Goal: Communication & Community: Share content

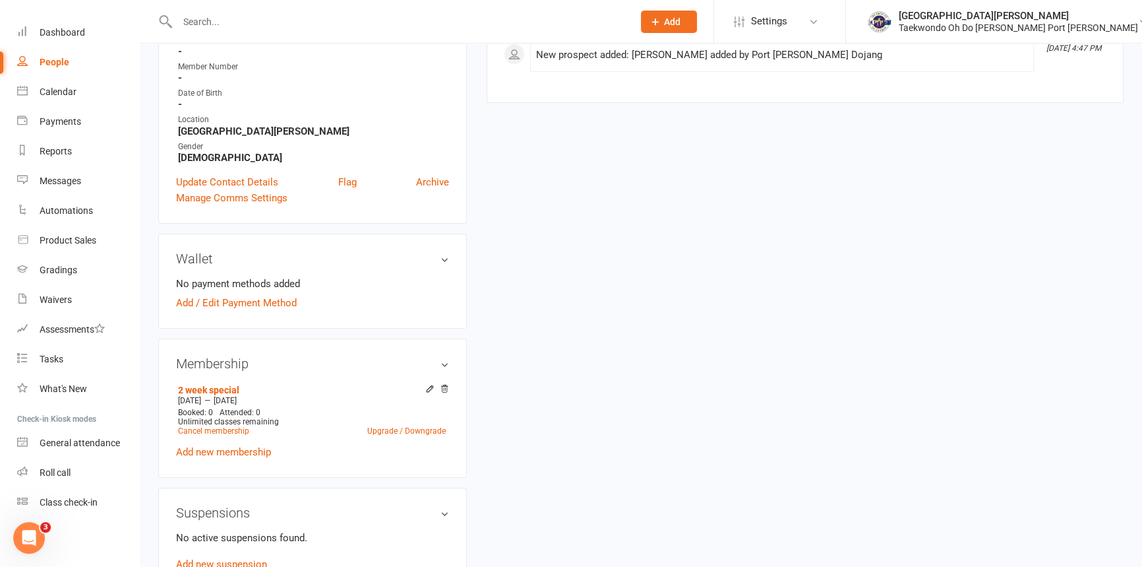
scroll to position [67, 0]
click at [86, 502] on div "Class check-in" at bounding box center [69, 502] width 58 height 11
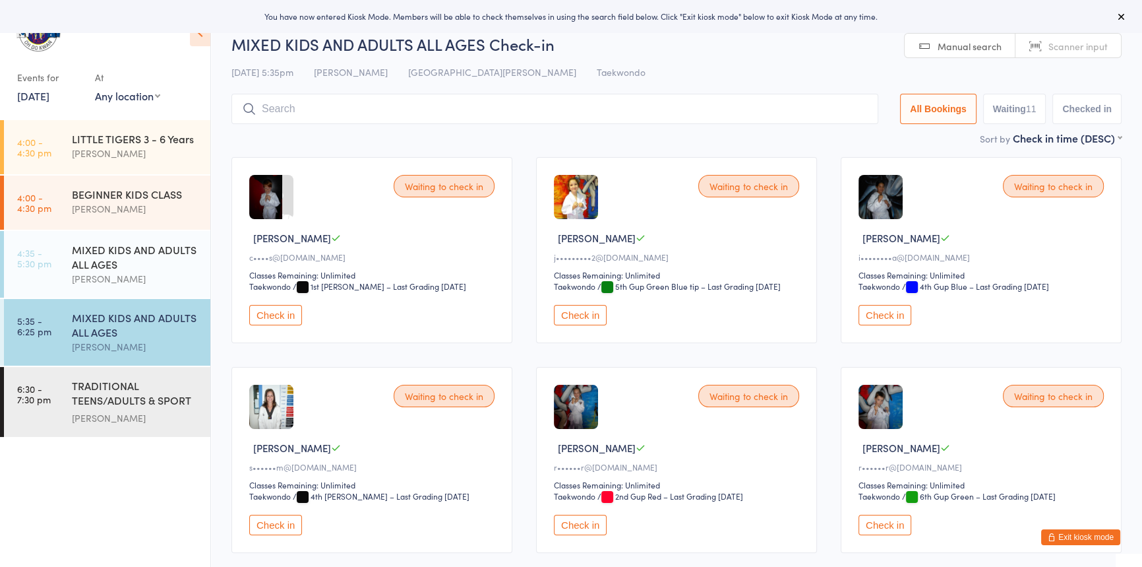
click at [273, 325] on button "Check in" at bounding box center [275, 315] width 53 height 20
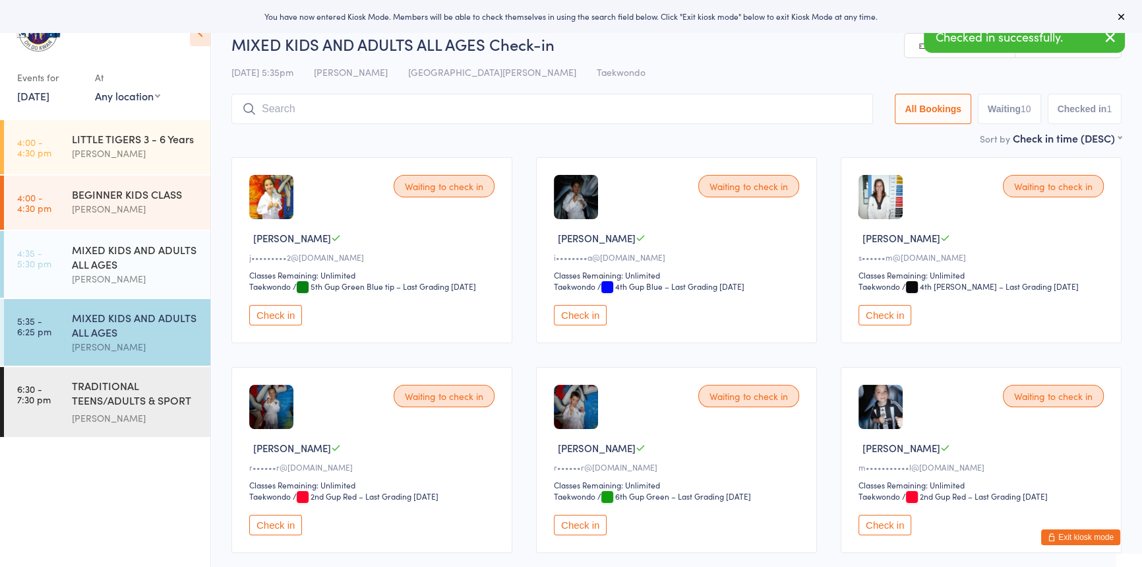
click at [593, 325] on button "Check in" at bounding box center [580, 315] width 53 height 20
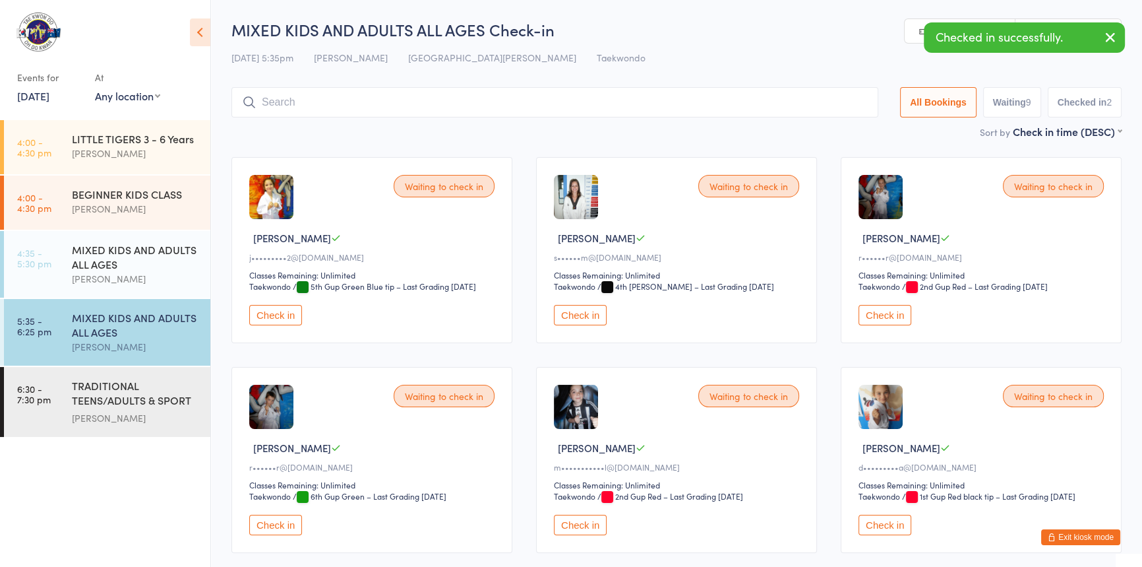
click at [893, 325] on button "Check in" at bounding box center [885, 315] width 53 height 20
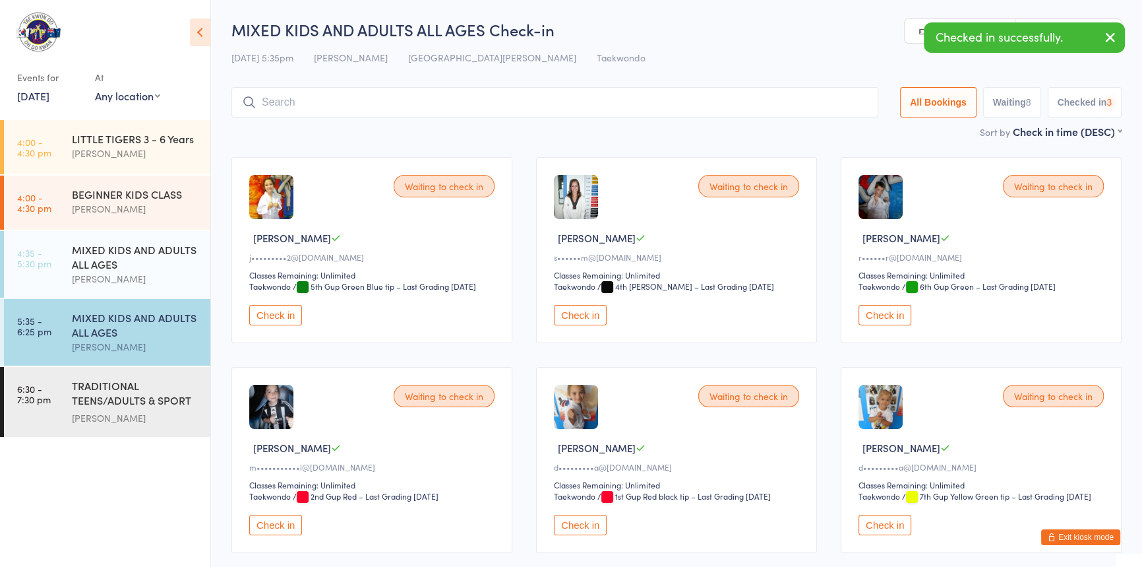
click at [893, 325] on button "Check in" at bounding box center [885, 315] width 53 height 20
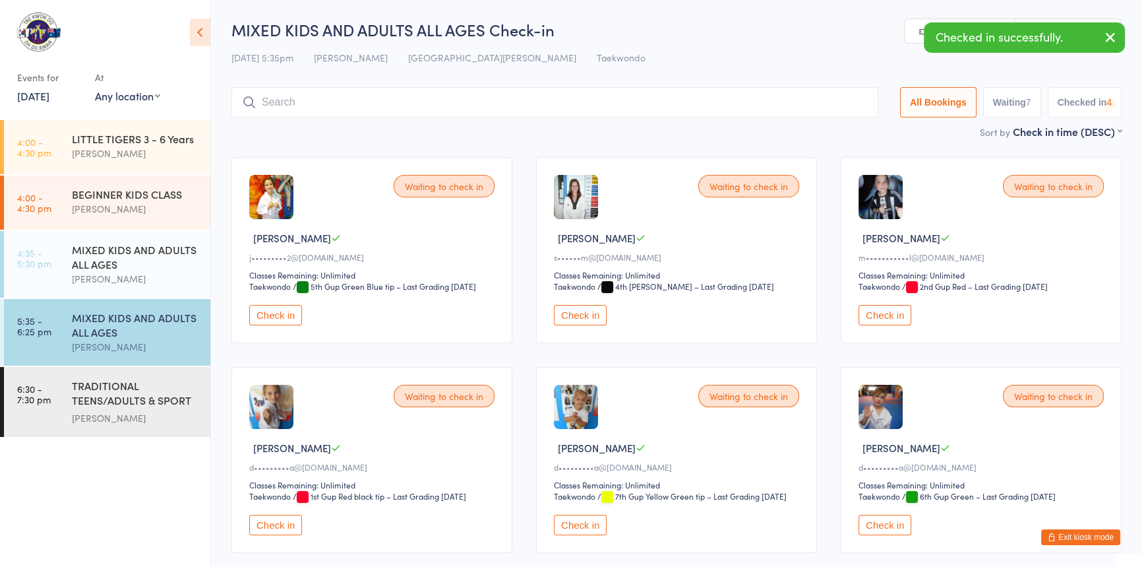
click at [893, 325] on button "Check in" at bounding box center [885, 315] width 53 height 20
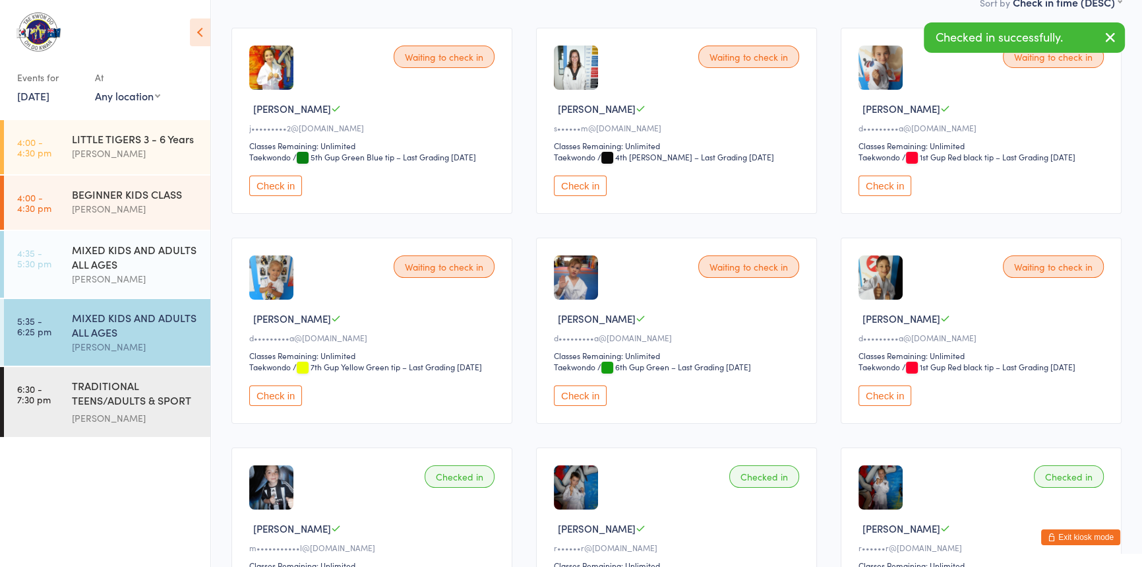
scroll to position [179, 0]
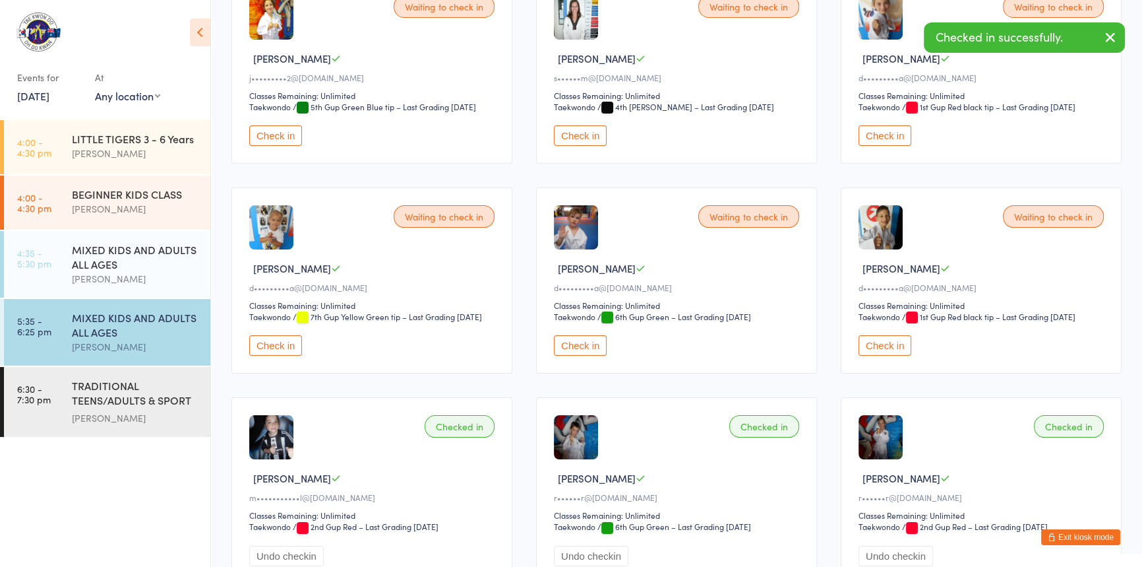
click at [888, 146] on button "Check in" at bounding box center [885, 135] width 53 height 20
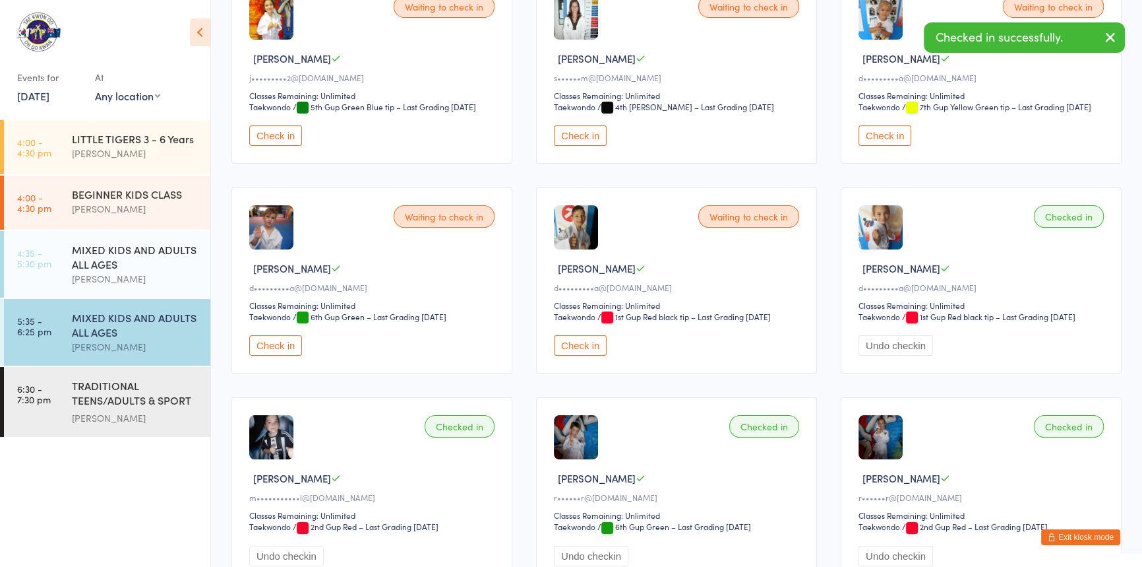
click at [894, 146] on button "Check in" at bounding box center [885, 135] width 53 height 20
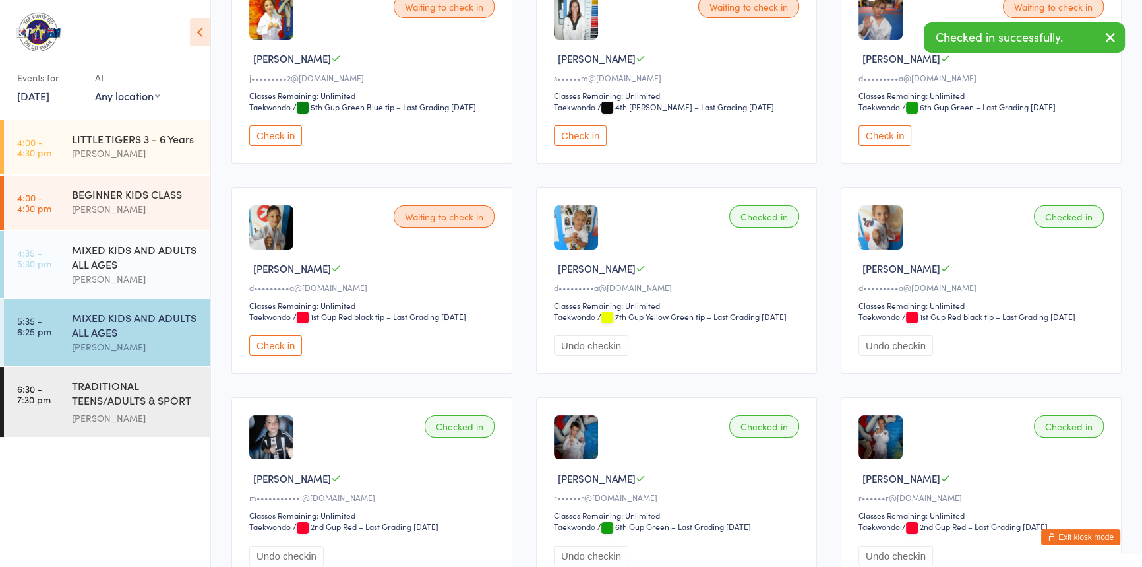
click at [894, 146] on button "Check in" at bounding box center [885, 135] width 53 height 20
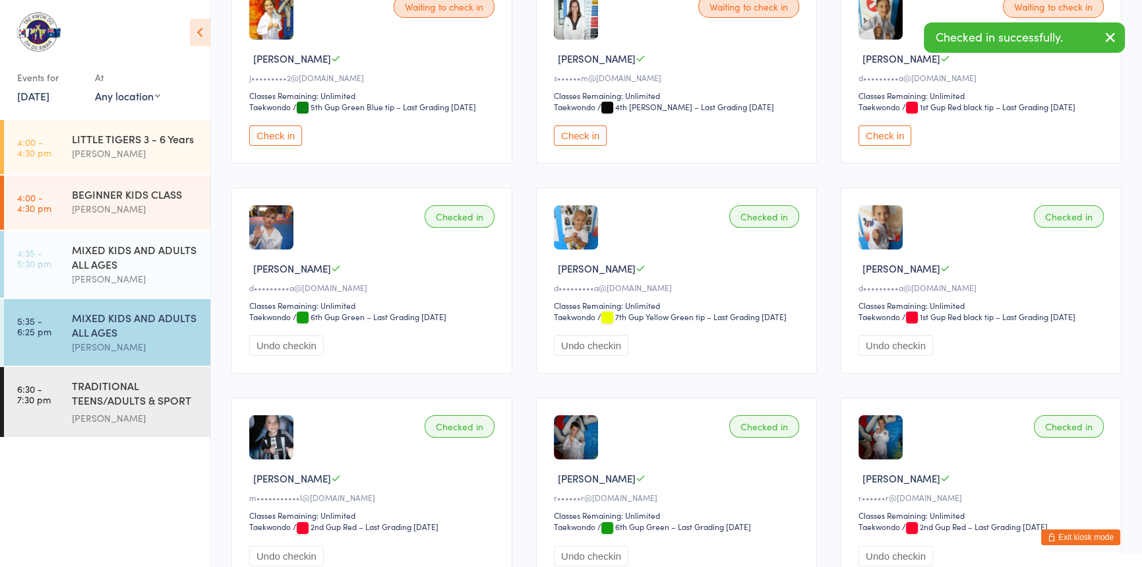
click at [892, 146] on button "Check in" at bounding box center [885, 135] width 53 height 20
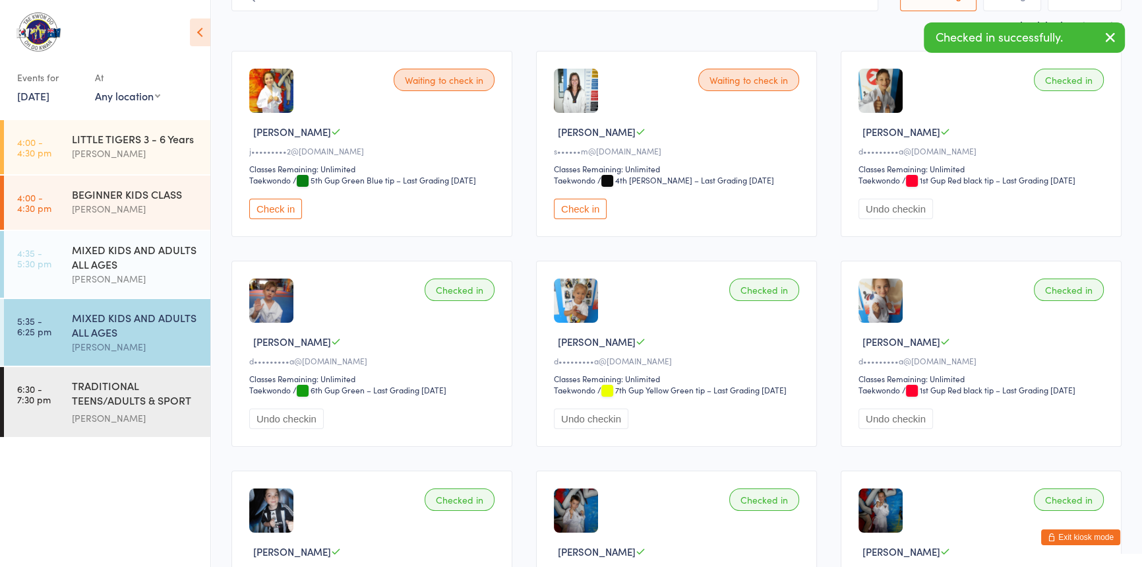
scroll to position [0, 0]
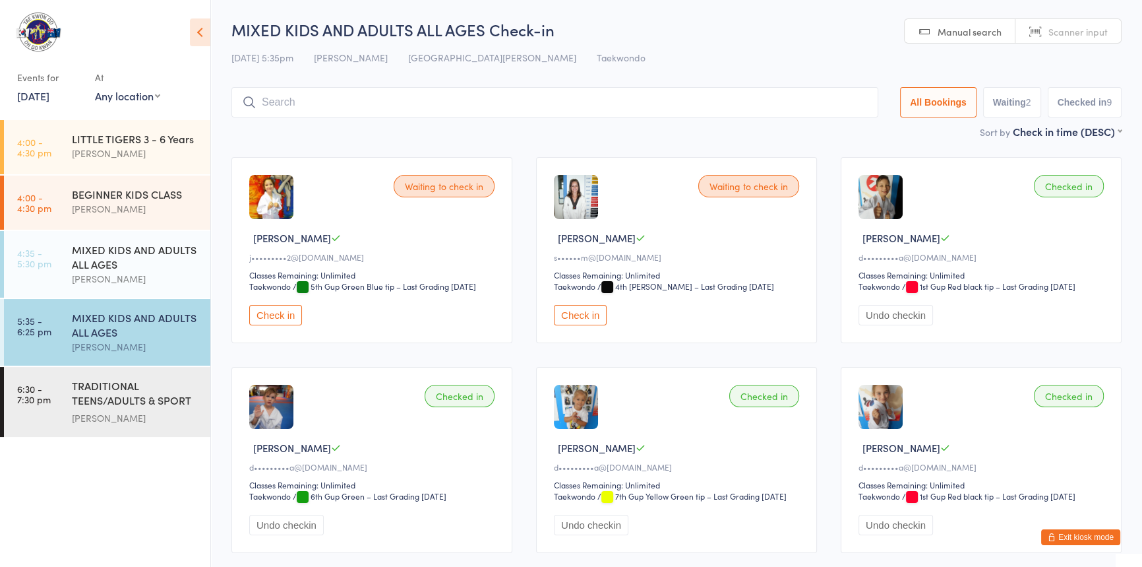
click at [276, 98] on input "search" at bounding box center [555, 102] width 647 height 30
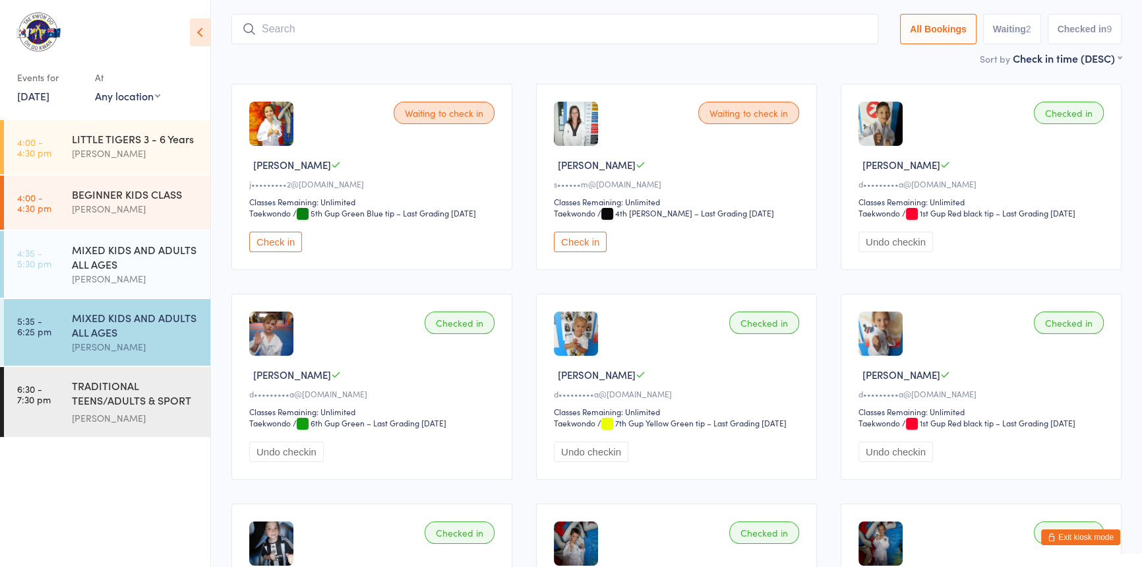
scroll to position [87, 0]
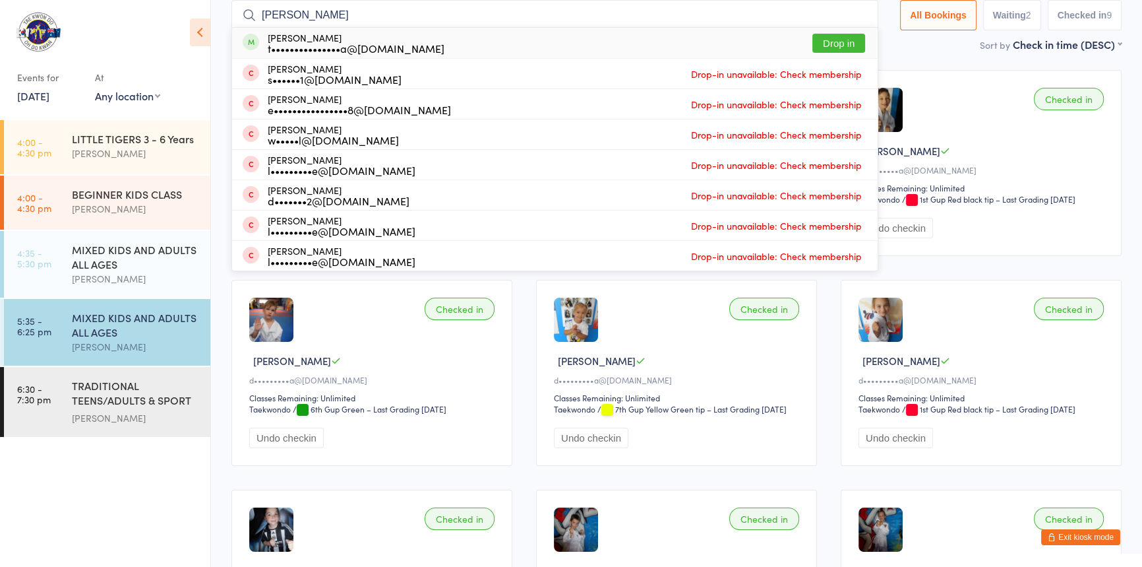
type input "simon"
click at [813, 36] on button "Drop in" at bounding box center [839, 43] width 53 height 19
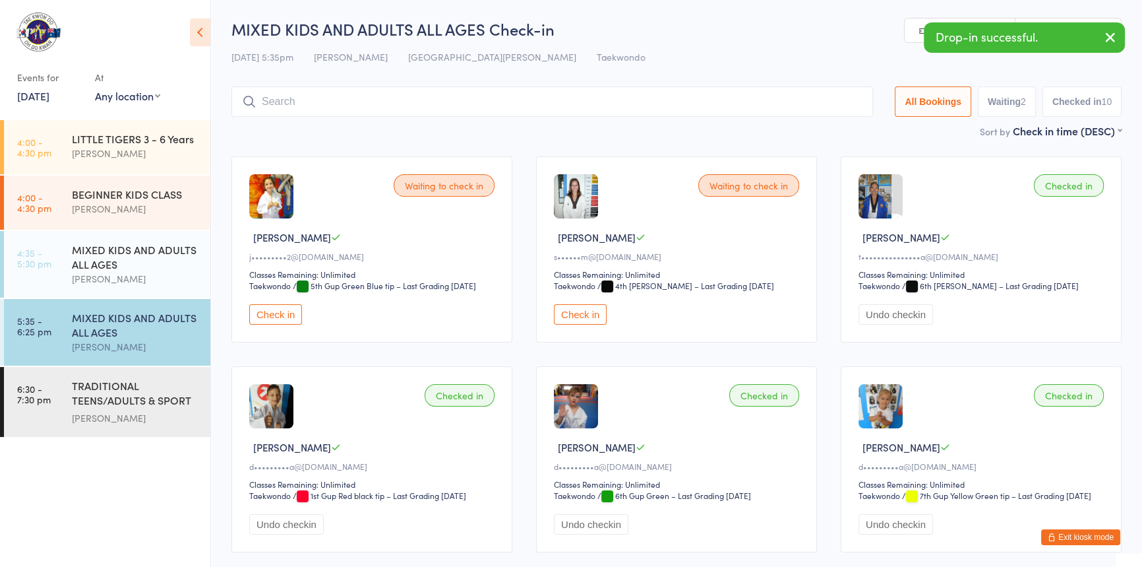
scroll to position [0, 0]
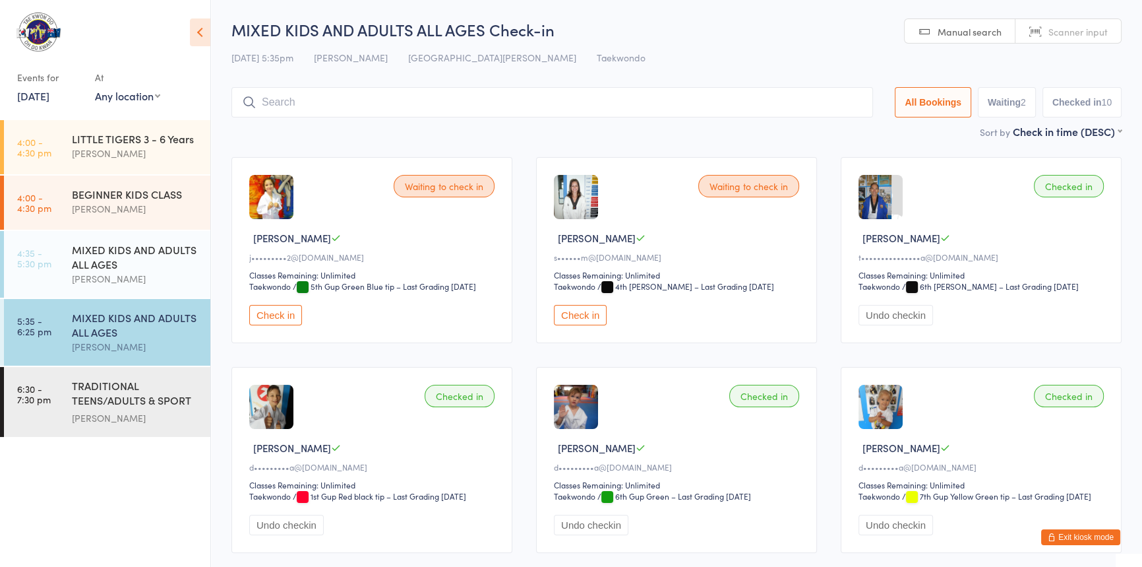
click at [274, 325] on button "Check in" at bounding box center [275, 315] width 53 height 20
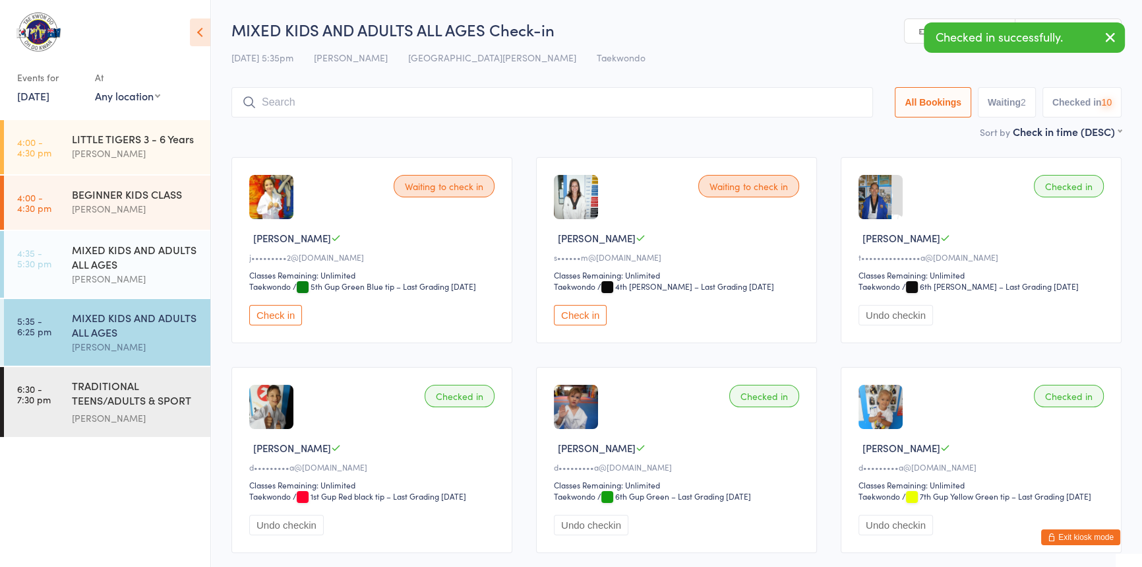
click at [290, 102] on input "search" at bounding box center [553, 102] width 642 height 30
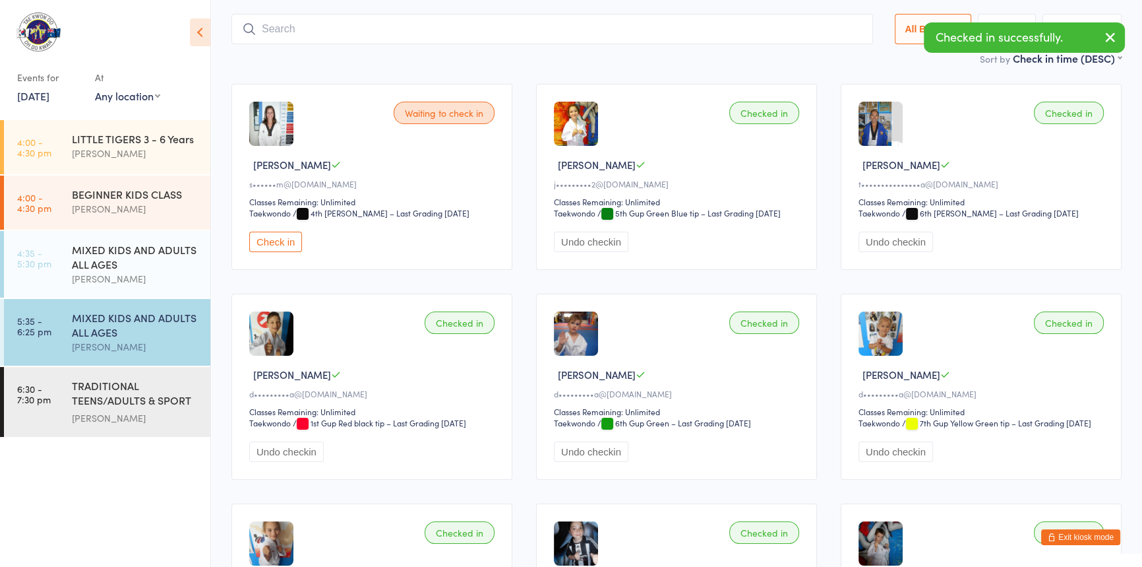
scroll to position [87, 0]
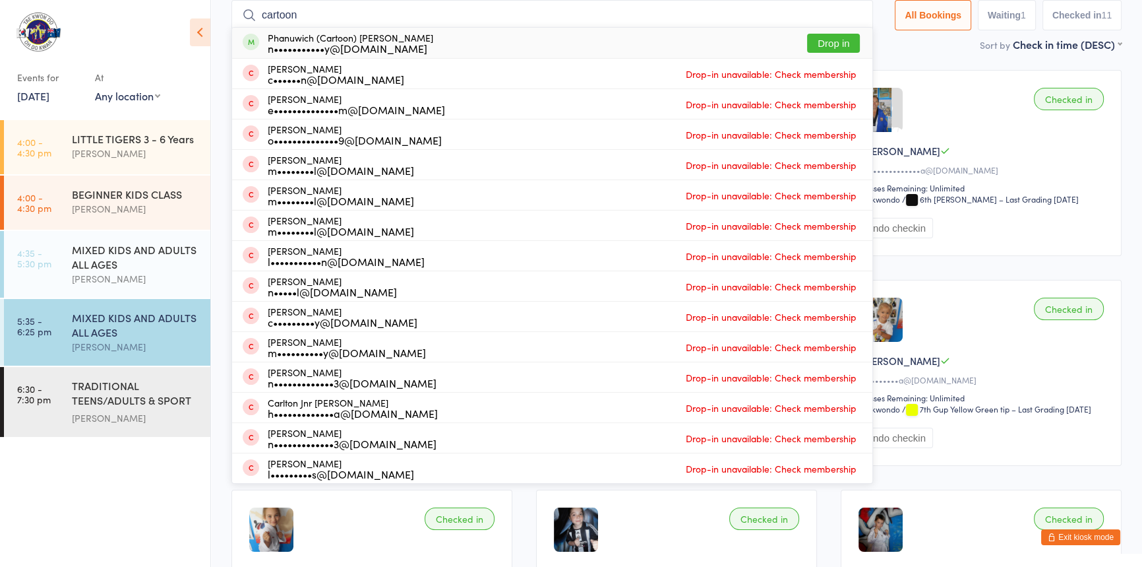
type input "cartoon"
click at [807, 39] on button "Drop in" at bounding box center [833, 43] width 53 height 19
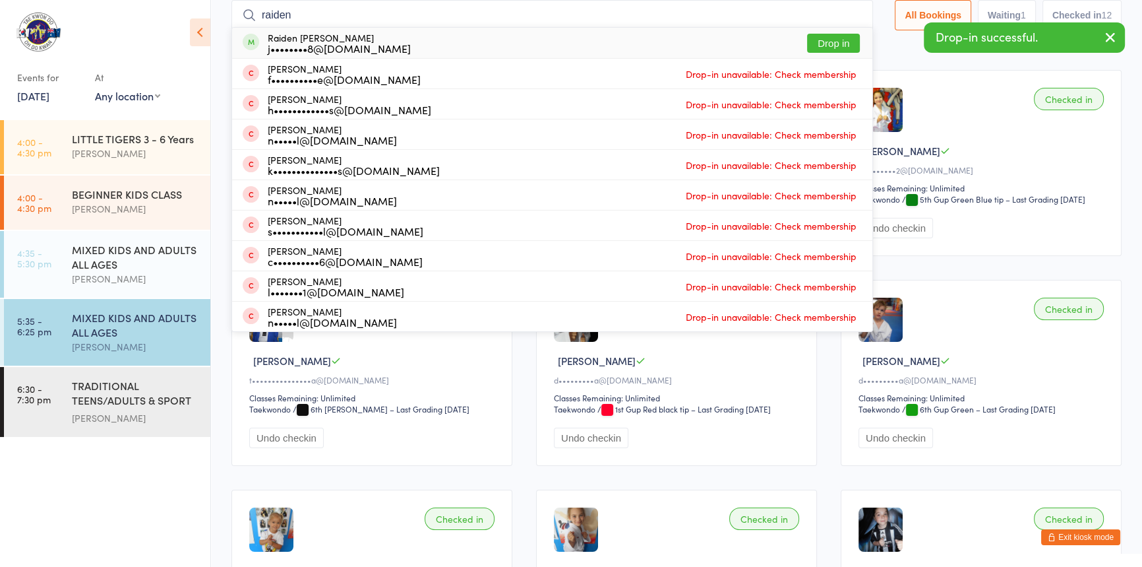
type input "raiden"
click at [807, 34] on button "Drop in" at bounding box center [833, 43] width 53 height 19
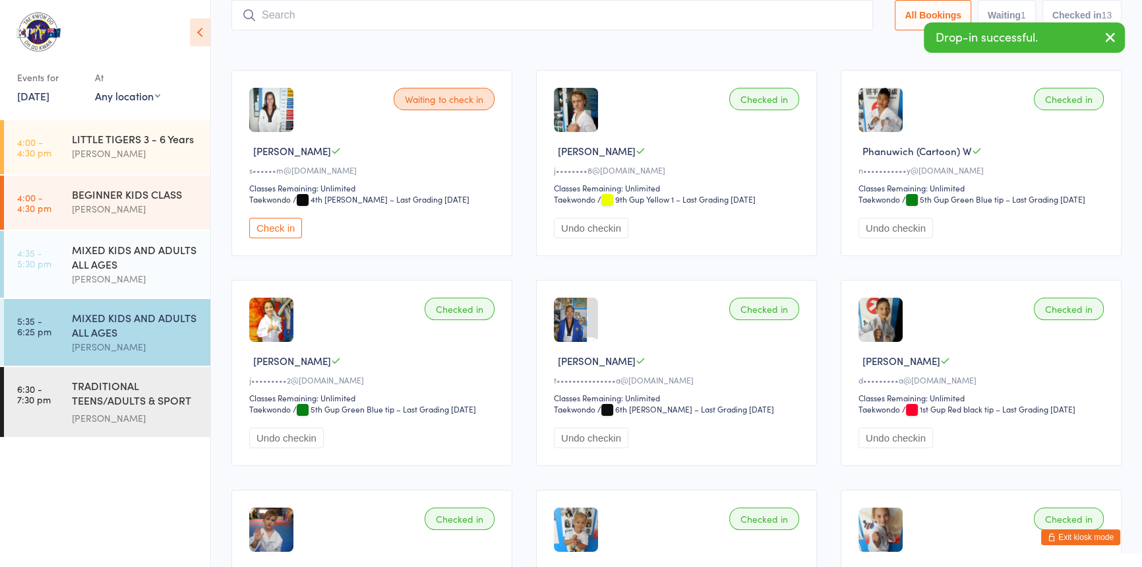
click at [1045, 532] on button "Exit kiosk mode" at bounding box center [1081, 537] width 79 height 16
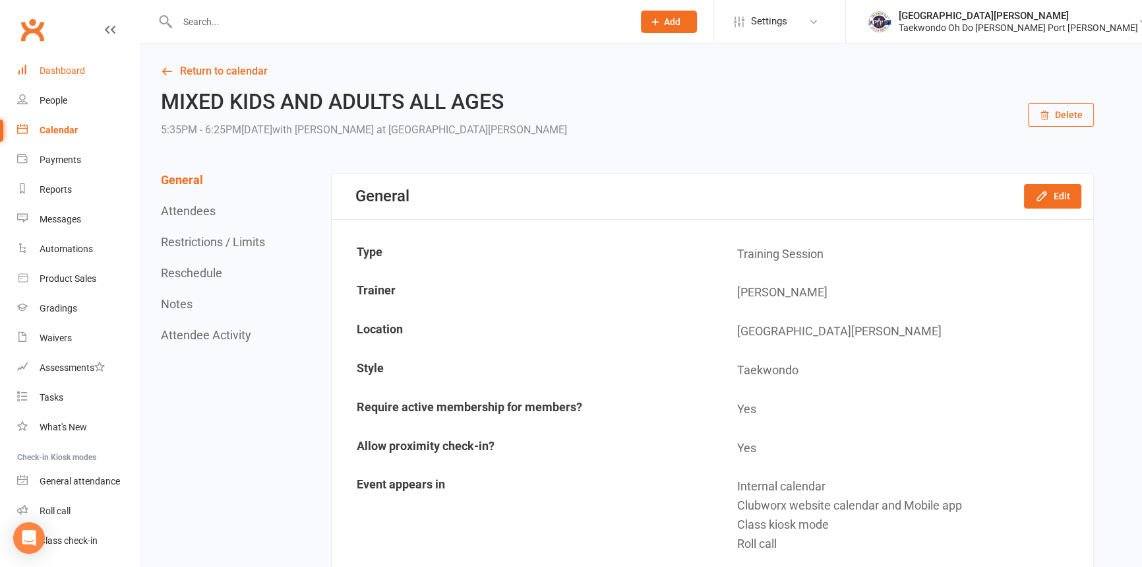
click at [74, 68] on div "Dashboard" at bounding box center [63, 70] width 46 height 11
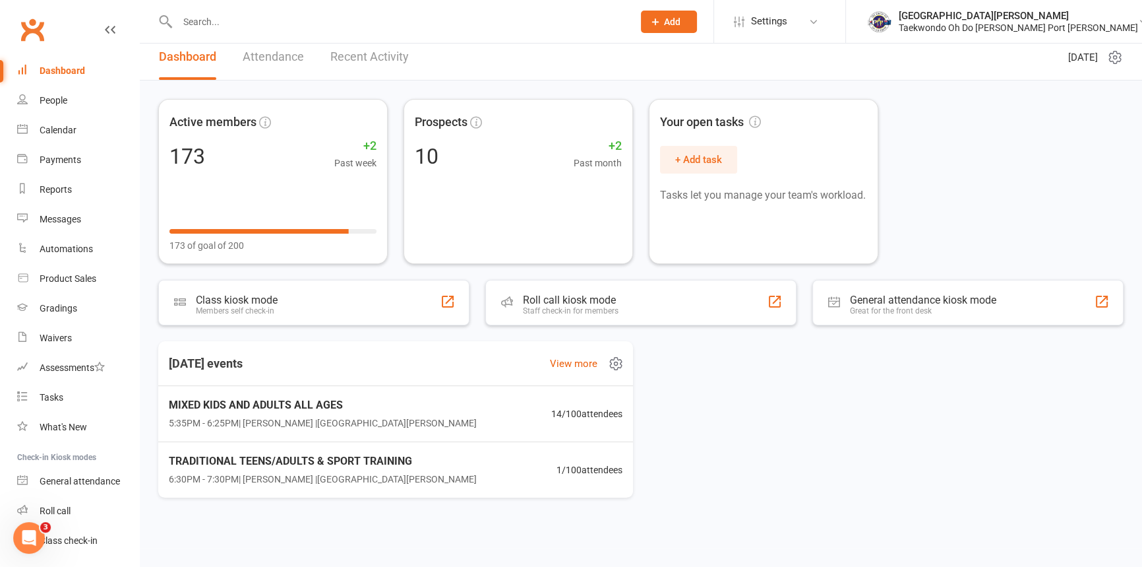
scroll to position [13, 0]
click at [65, 129] on div "Calendar" at bounding box center [58, 130] width 37 height 11
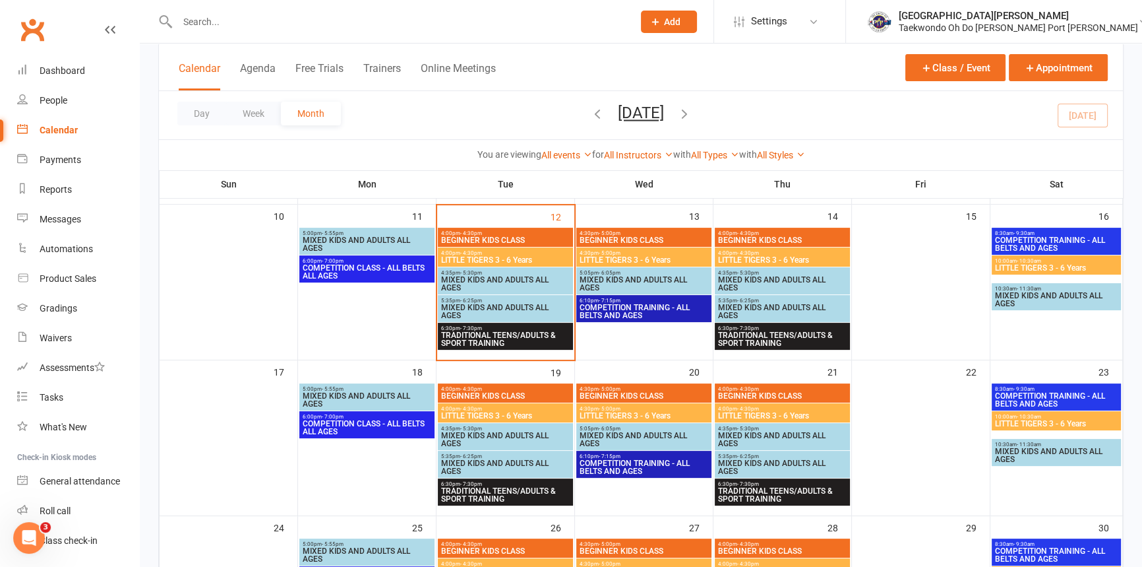
scroll to position [420, 0]
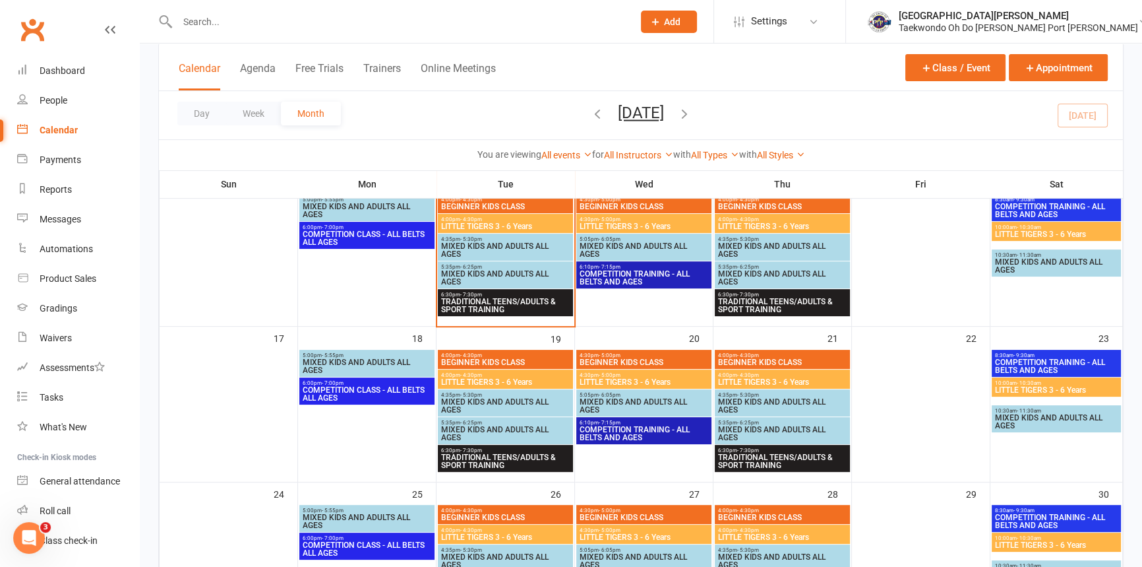
click at [621, 352] on span "- 5:00pm" at bounding box center [610, 355] width 22 height 6
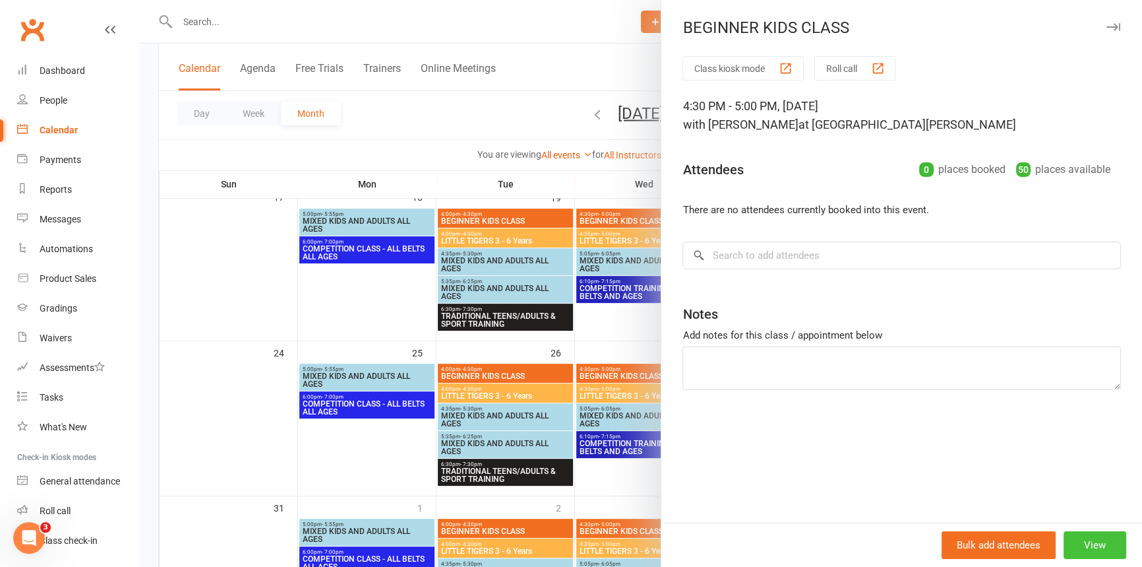
scroll to position [540, 0]
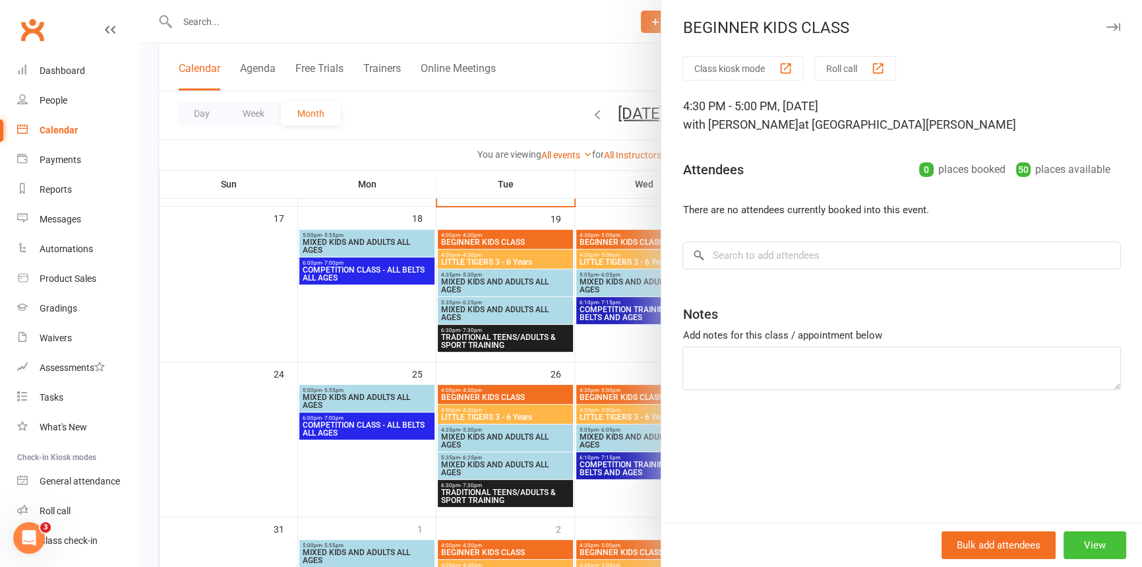
click at [1092, 538] on button "View" at bounding box center [1095, 545] width 63 height 28
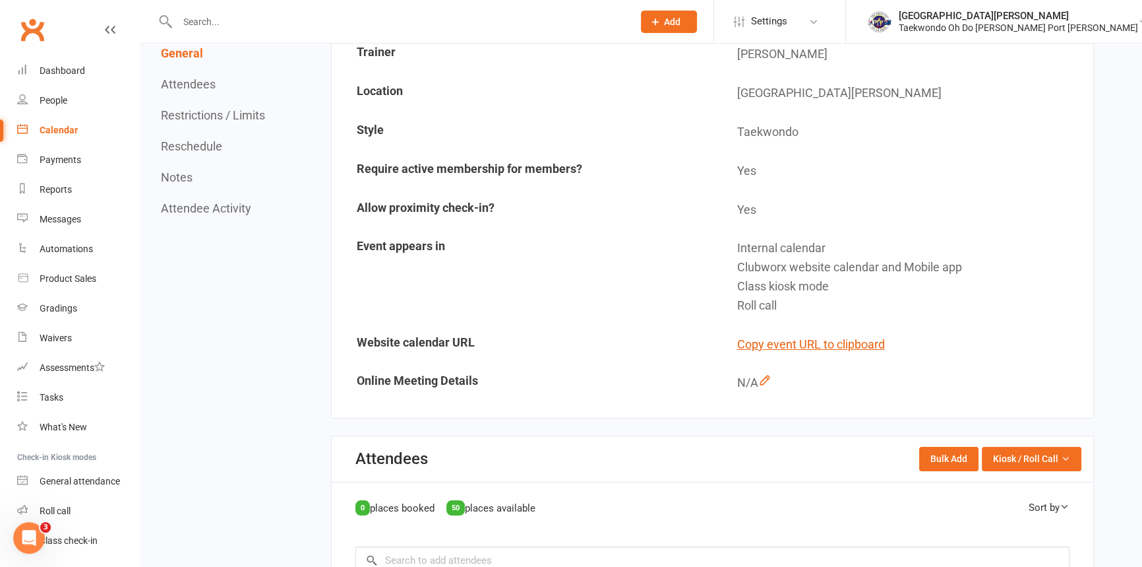
scroll to position [59, 0]
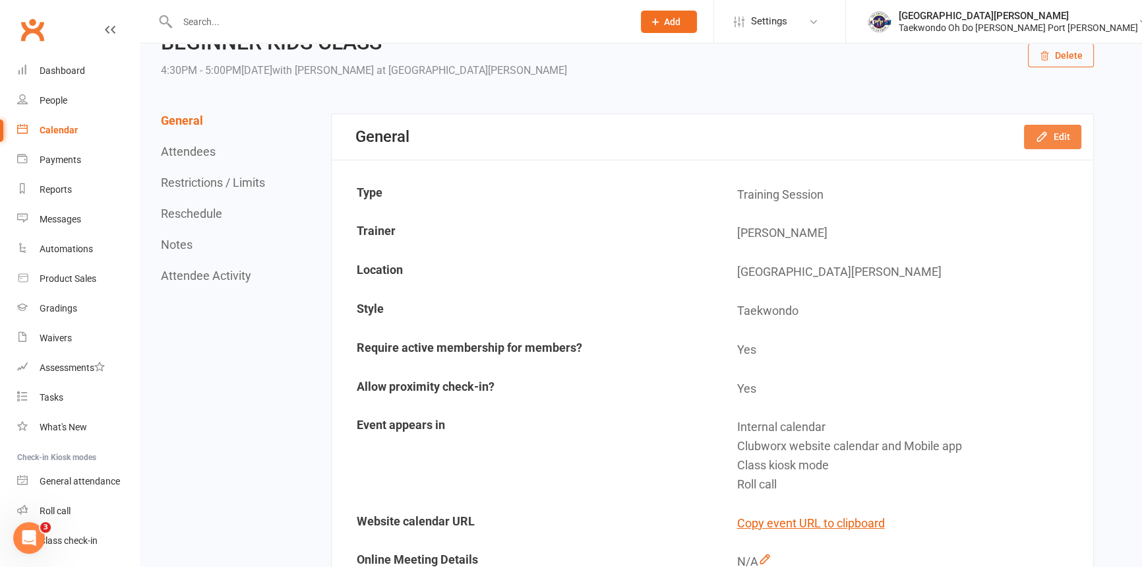
click at [1044, 127] on button "Edit" at bounding box center [1052, 137] width 57 height 24
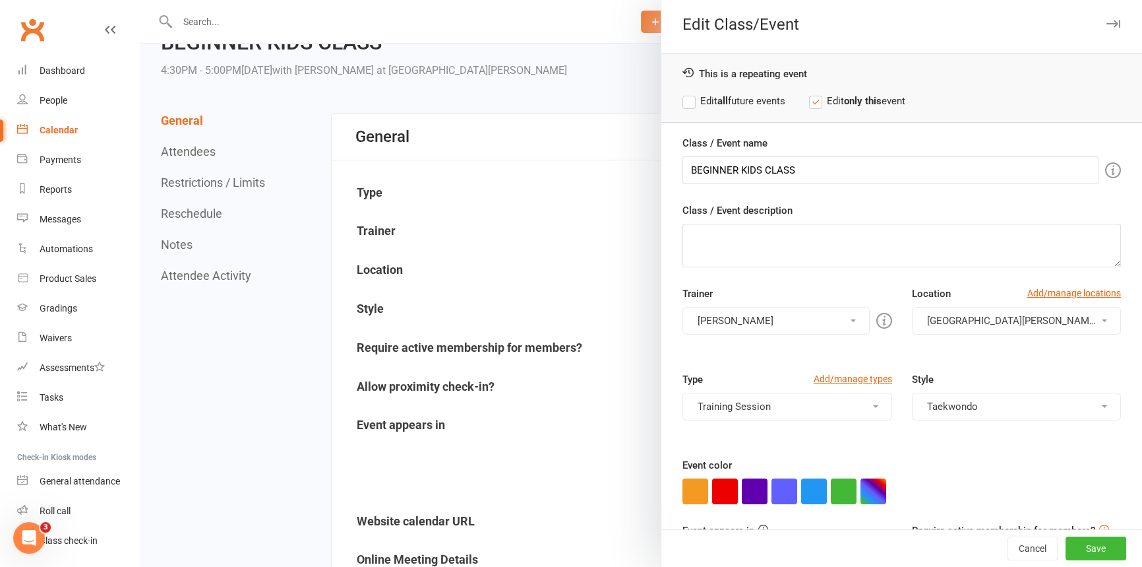
scroll to position [0, 0]
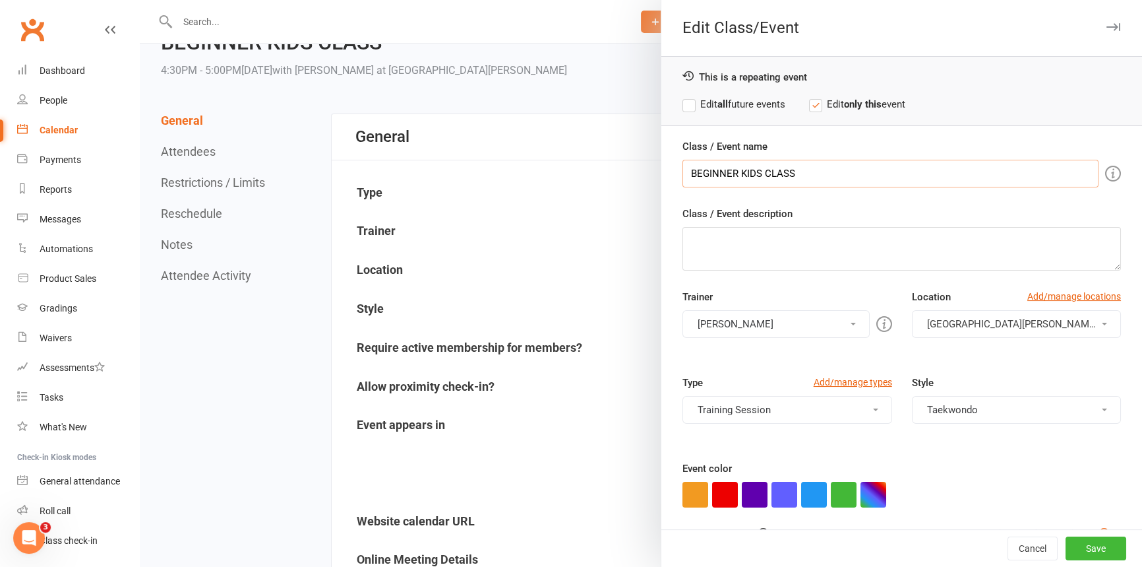
drag, startPoint x: 835, startPoint y: 173, endPoint x: 590, endPoint y: 172, distance: 244.7
click at [593, 0] on div "Edit Class/Event This is a repeating event Edit all future events Edit only thi…" at bounding box center [641, 0] width 1003 height 0
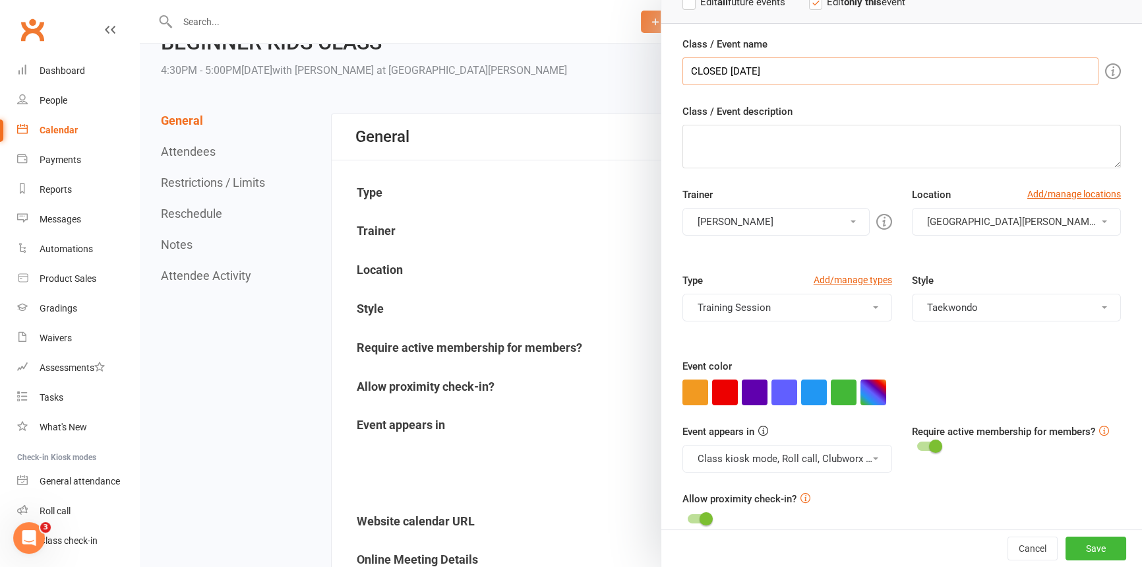
scroll to position [119, 0]
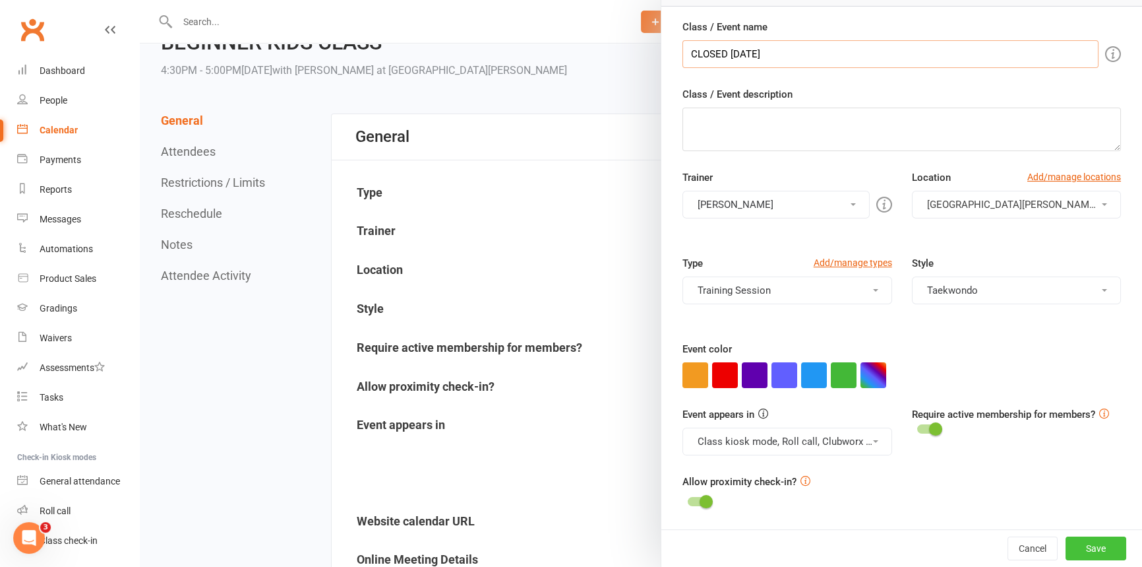
type input "CLOSED TODAY"
drag, startPoint x: 1082, startPoint y: 543, endPoint x: 1058, endPoint y: 534, distance: 25.5
click at [1081, 542] on button "Save" at bounding box center [1096, 548] width 61 height 24
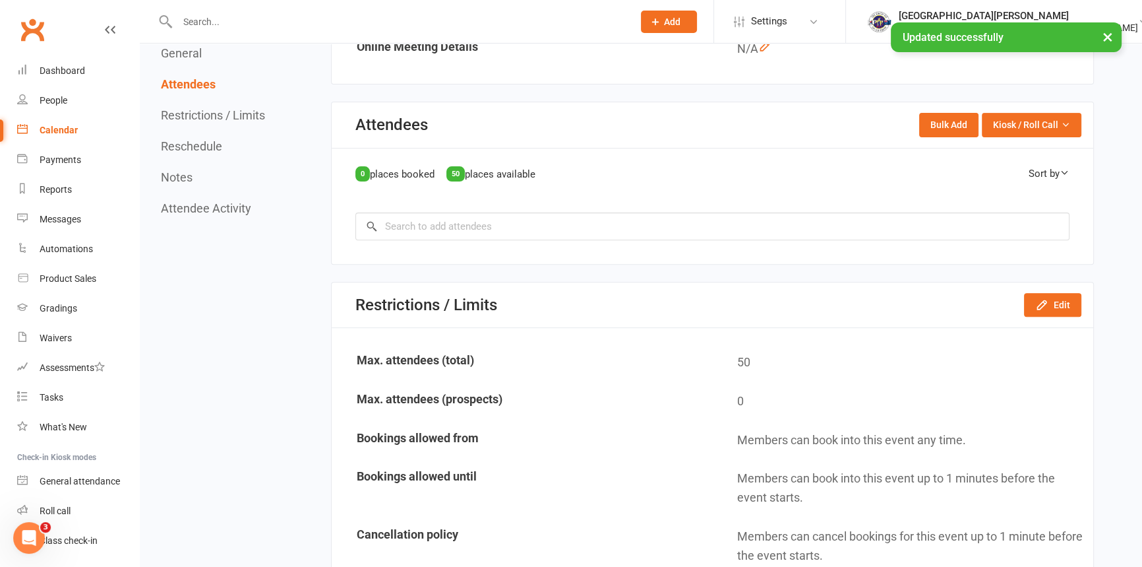
scroll to position [600, 0]
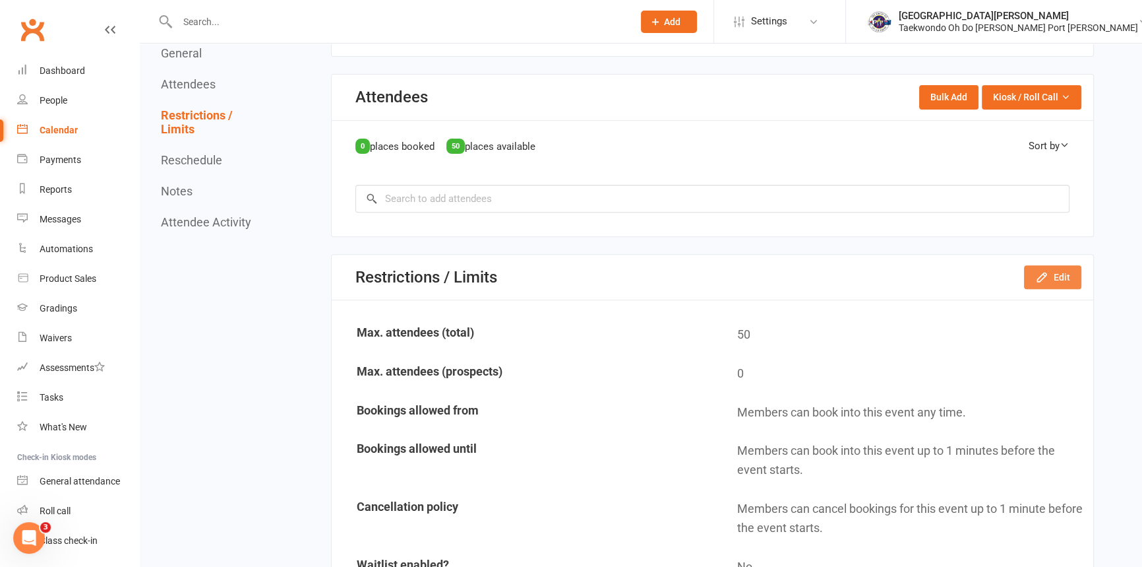
click at [1033, 283] on button "Edit" at bounding box center [1052, 277] width 57 height 24
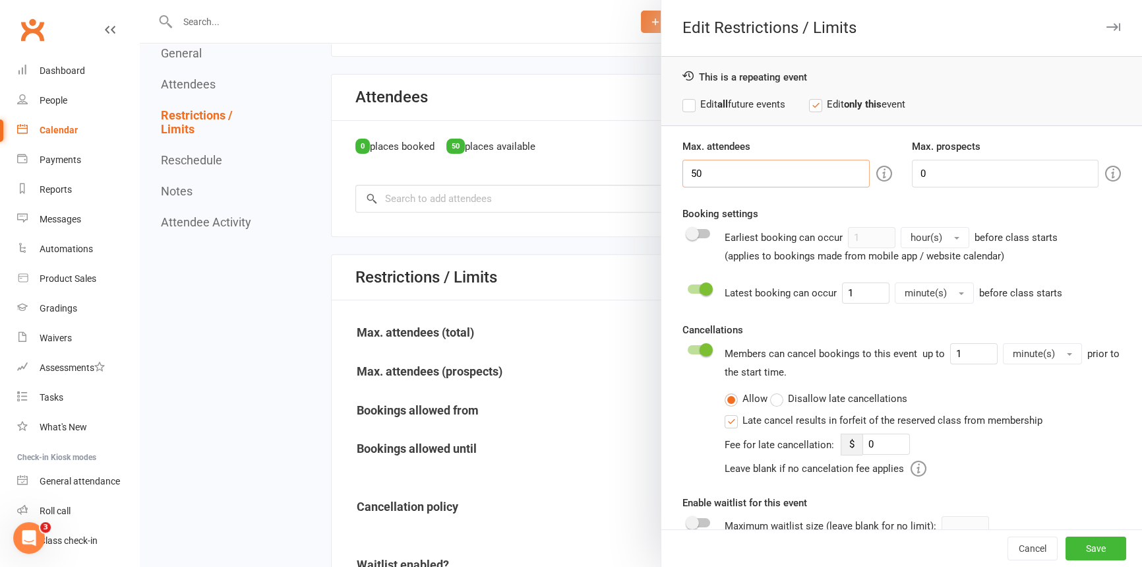
drag, startPoint x: 712, startPoint y: 171, endPoint x: 596, endPoint y: 172, distance: 116.8
click at [597, 0] on div "Edit Restrictions / Limits This is a repeating event Edit all future events Edi…" at bounding box center [641, 0] width 1003 height 0
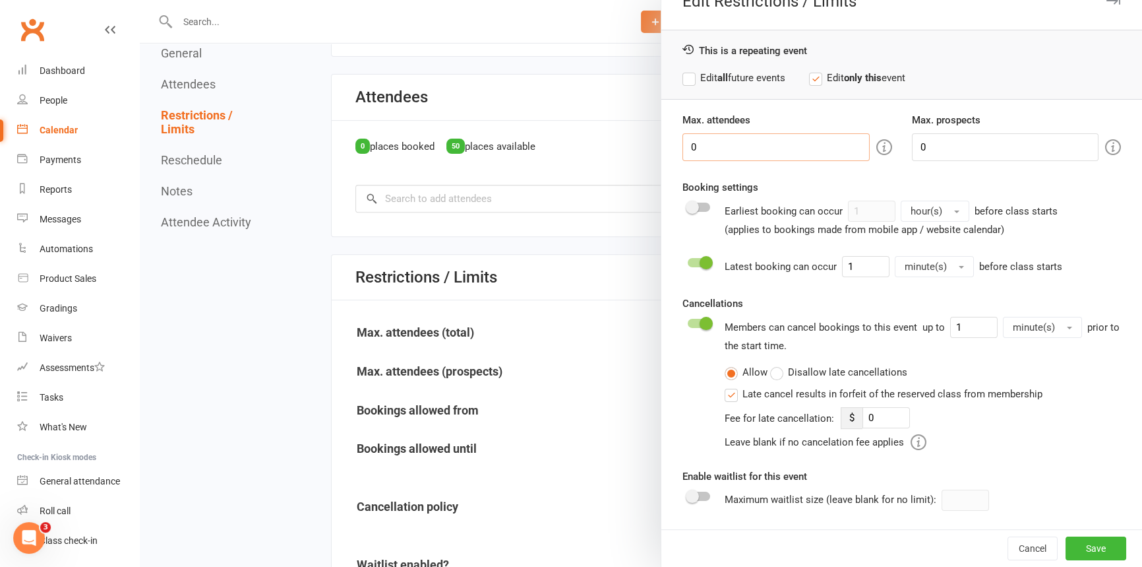
scroll to position [42, 0]
type input "0"
click at [1078, 544] on button "Save" at bounding box center [1096, 548] width 61 height 24
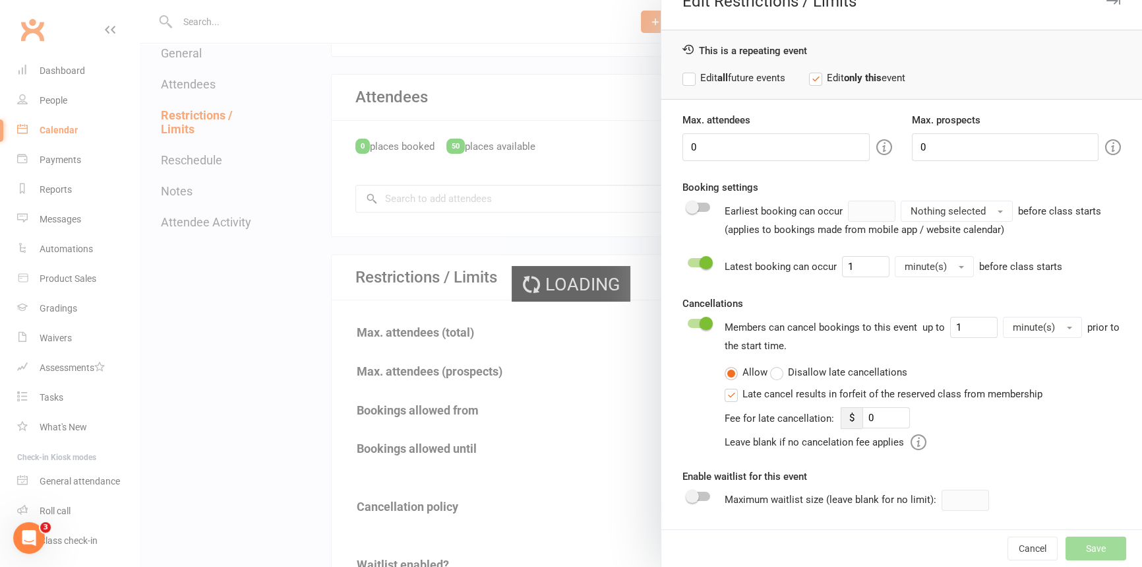
type input "0"
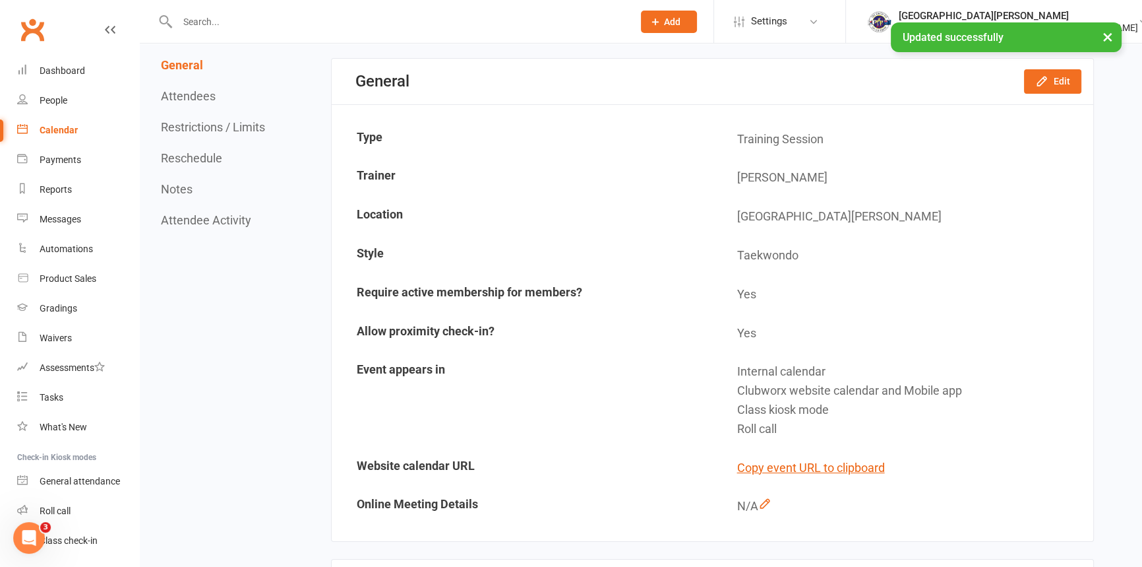
scroll to position [0, 0]
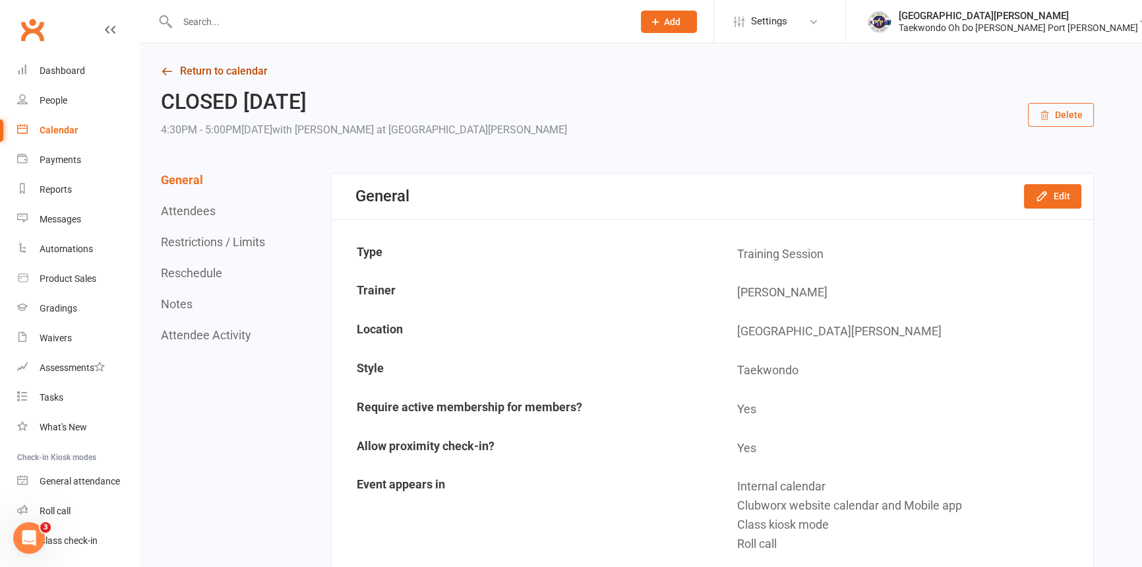
click at [216, 66] on link "Return to calendar" at bounding box center [627, 71] width 933 height 18
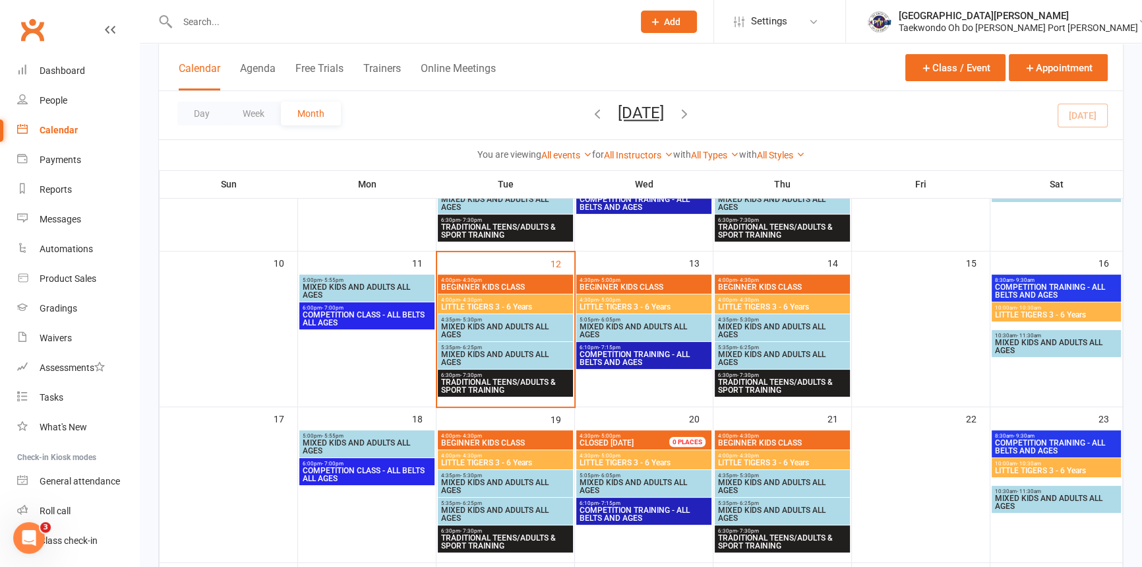
scroll to position [359, 0]
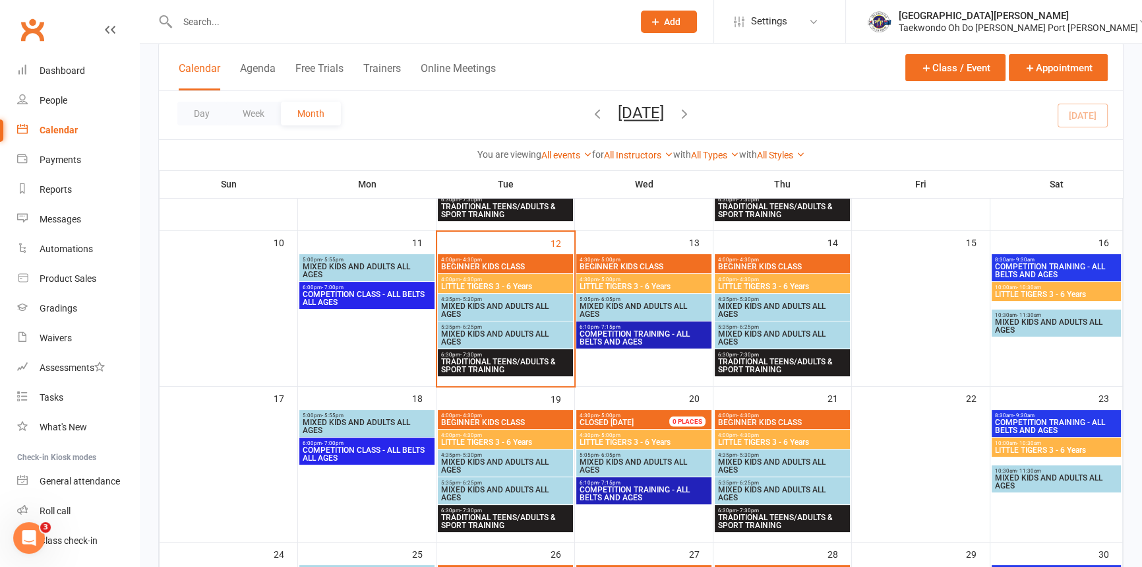
click at [629, 438] on span "LITTLE TIGERS 3 - 6 Years" at bounding box center [644, 442] width 130 height 8
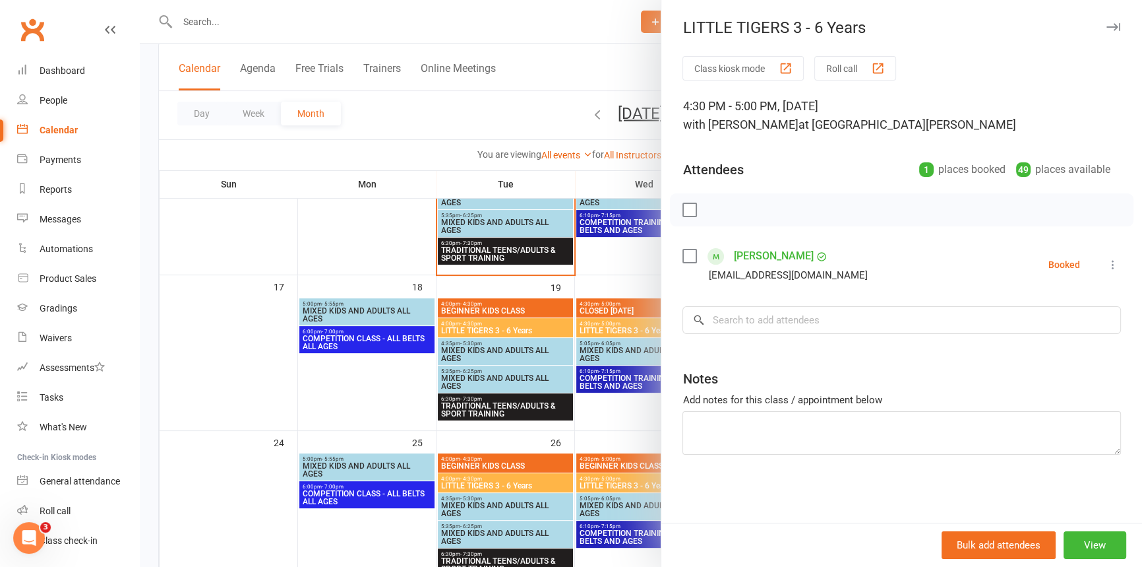
scroll to position [480, 0]
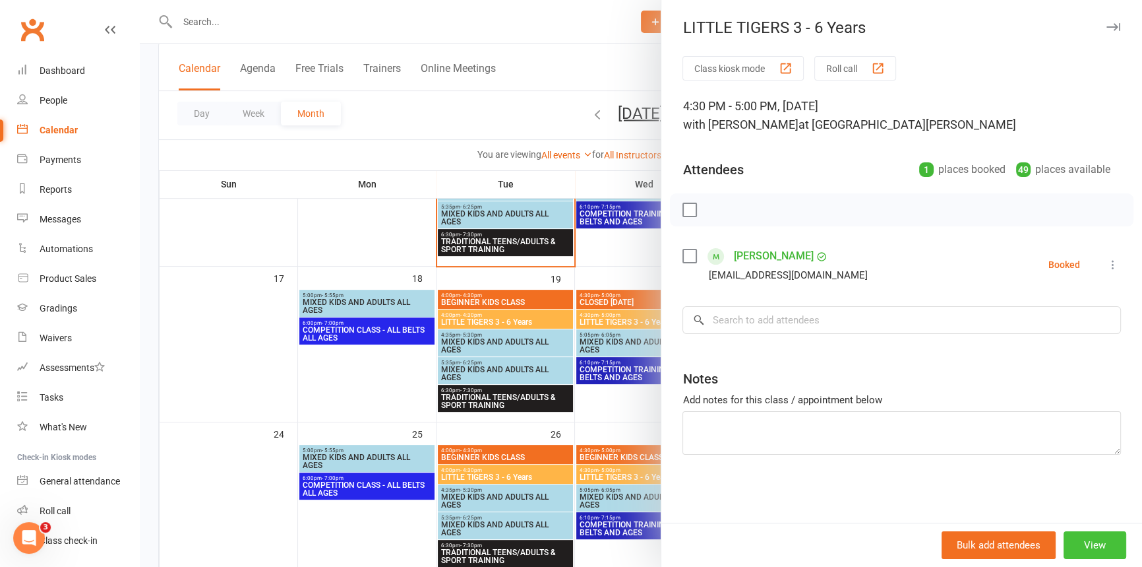
click at [1088, 540] on button "View" at bounding box center [1095, 545] width 63 height 28
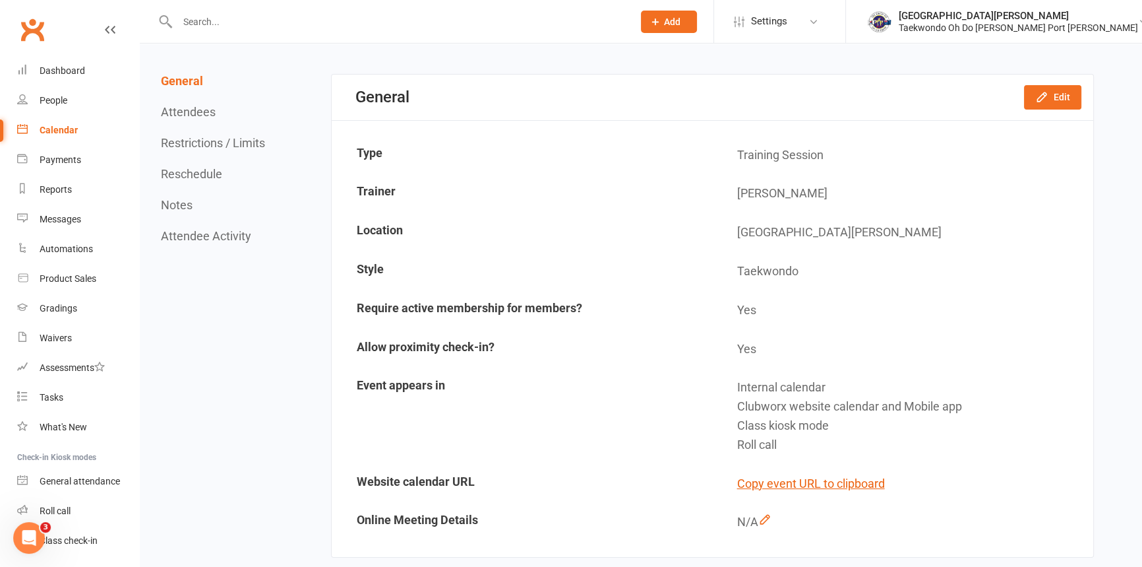
scroll to position [59, 0]
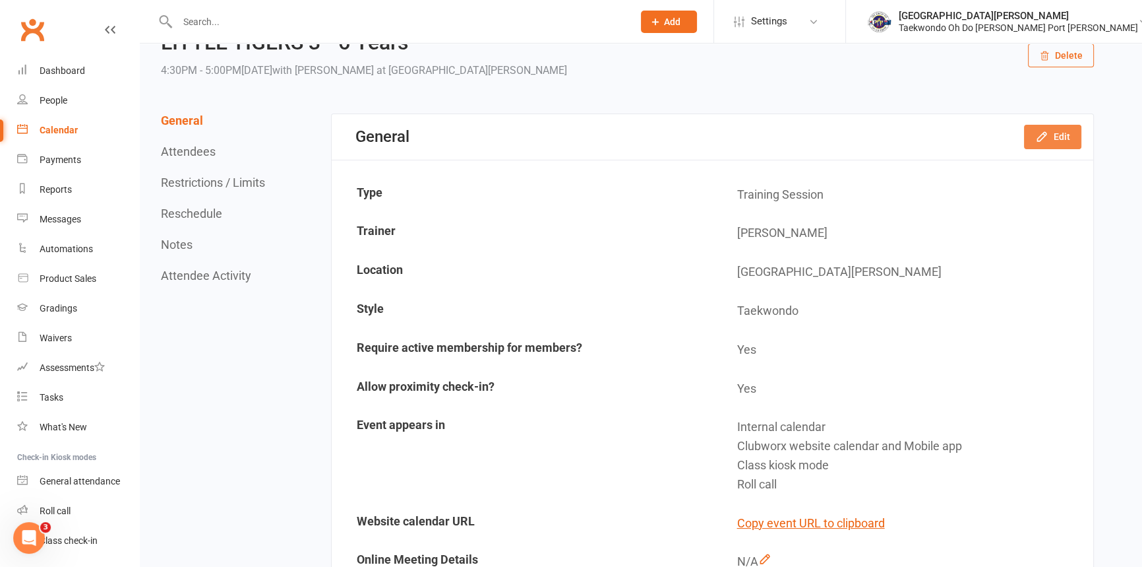
click at [1032, 137] on button "Edit" at bounding box center [1052, 137] width 57 height 24
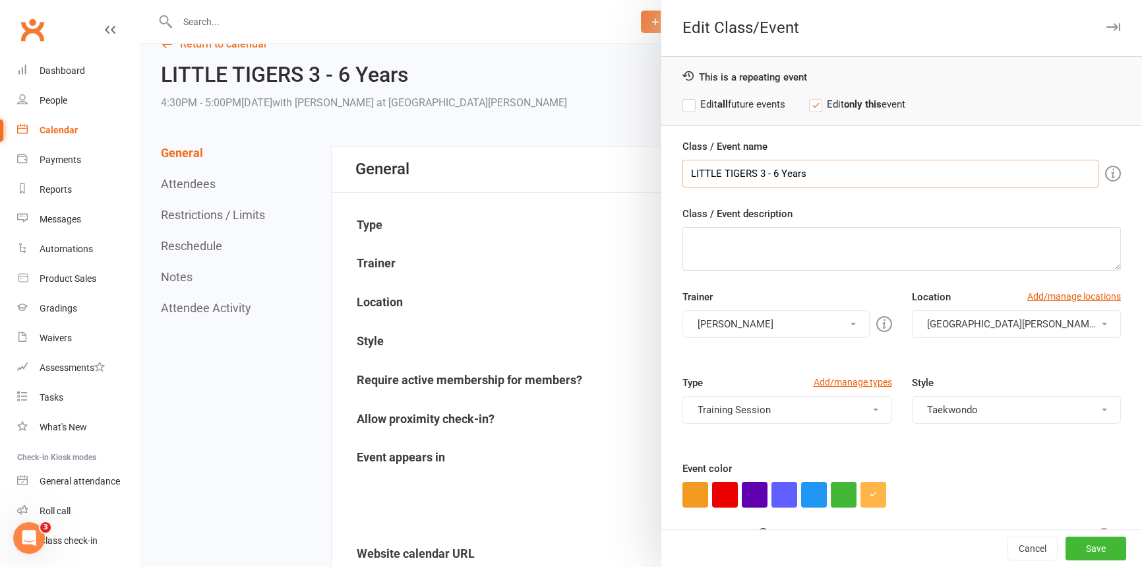
scroll to position [0, 0]
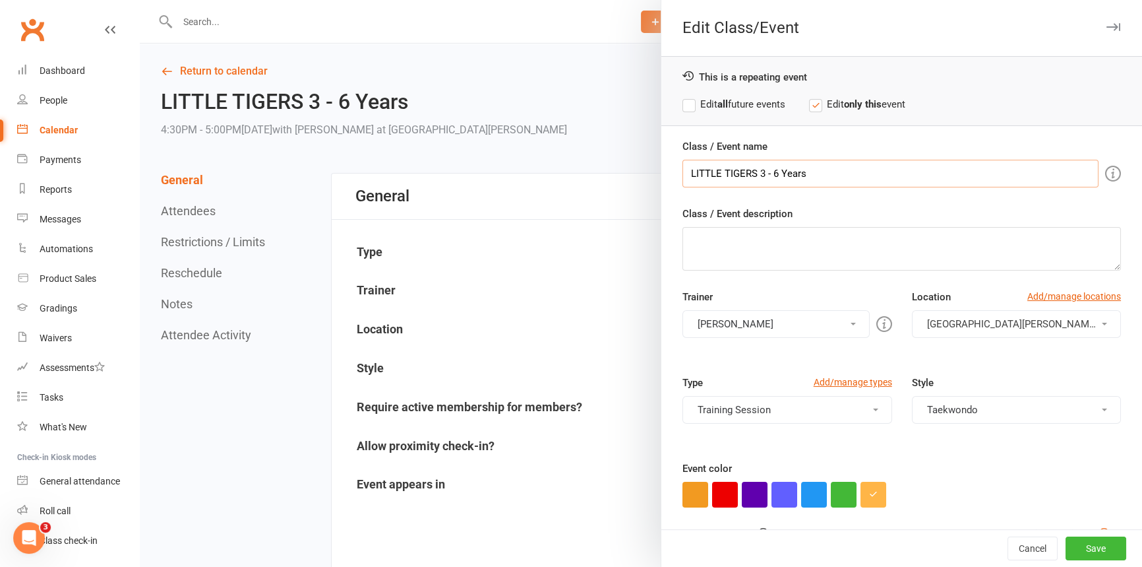
drag, startPoint x: 817, startPoint y: 174, endPoint x: 622, endPoint y: 174, distance: 194.6
click at [622, 0] on div "Edit Class/Event This is a repeating event Edit all future events Edit only thi…" at bounding box center [641, 0] width 1003 height 0
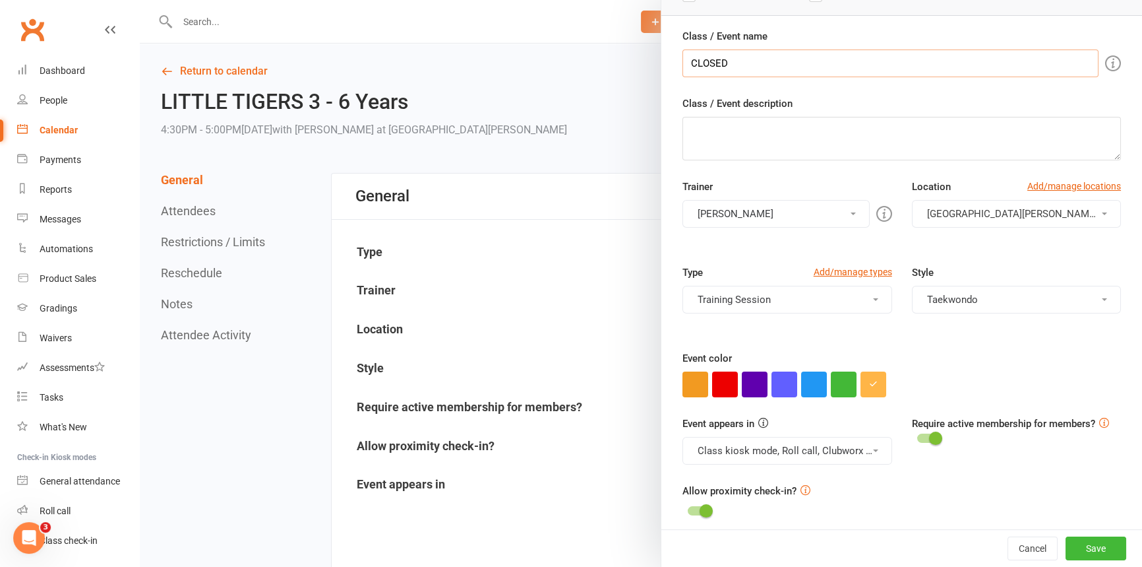
scroll to position [135, 0]
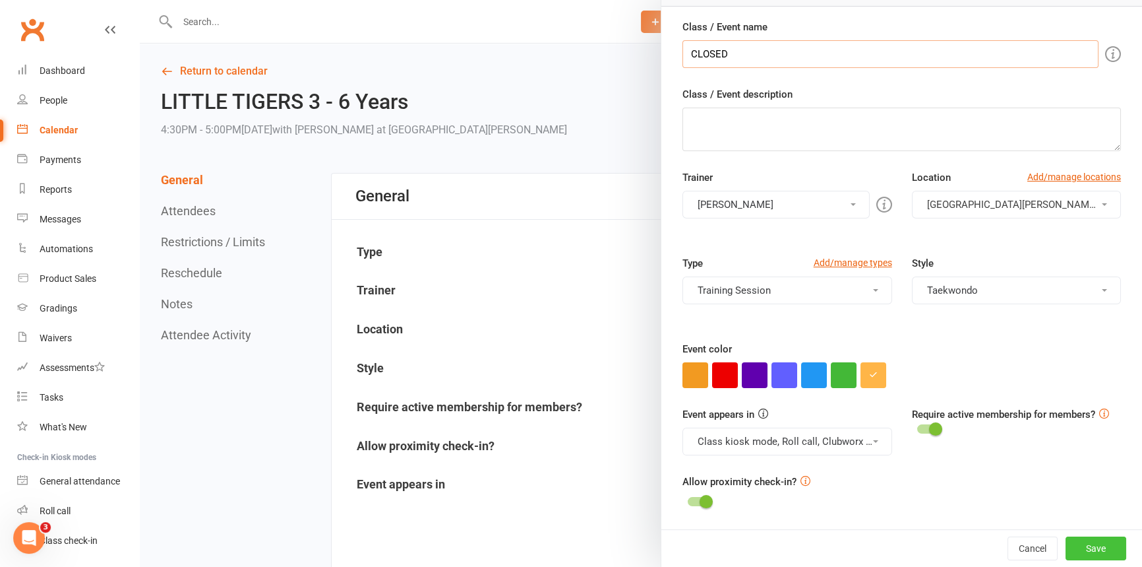
type input "CLOSED"
click at [1075, 537] on button "Save" at bounding box center [1096, 548] width 61 height 24
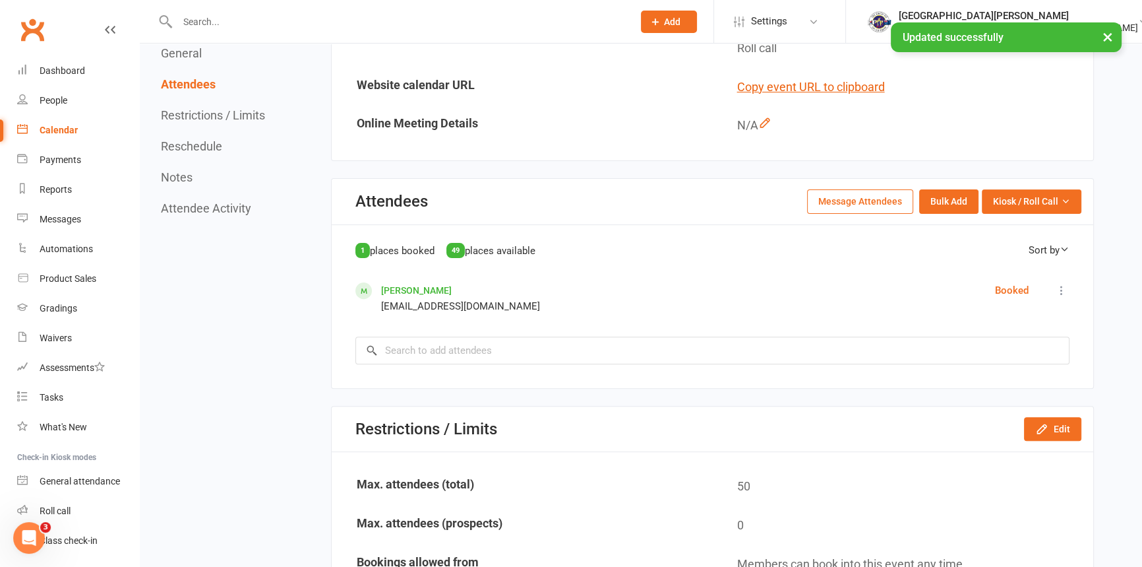
scroll to position [540, 0]
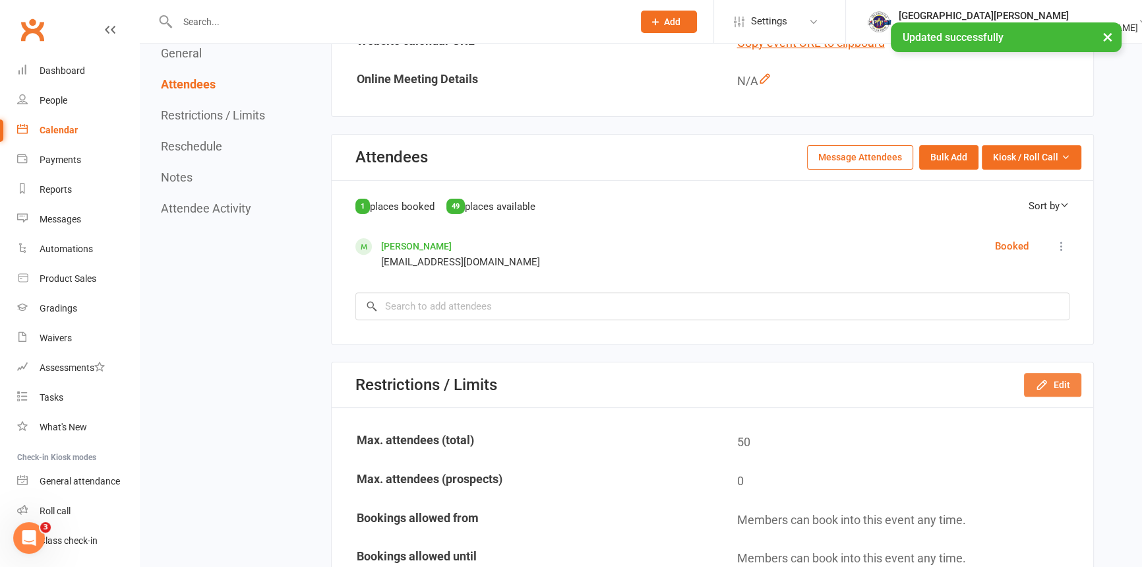
click at [1047, 390] on button "Edit" at bounding box center [1052, 385] width 57 height 24
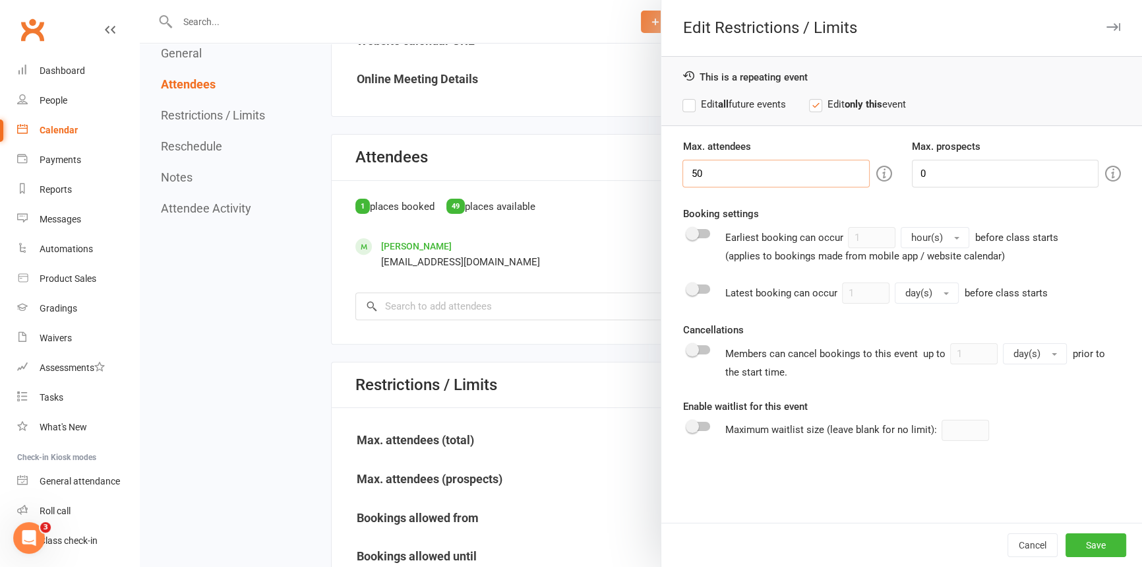
drag, startPoint x: 716, startPoint y: 171, endPoint x: 543, endPoint y: 176, distance: 172.9
click at [546, 0] on div "Edit Restrictions / Limits This is a repeating event Edit all future events Edi…" at bounding box center [641, 0] width 1003 height 0
type input "0"
click at [1101, 544] on button "Save" at bounding box center [1096, 545] width 61 height 24
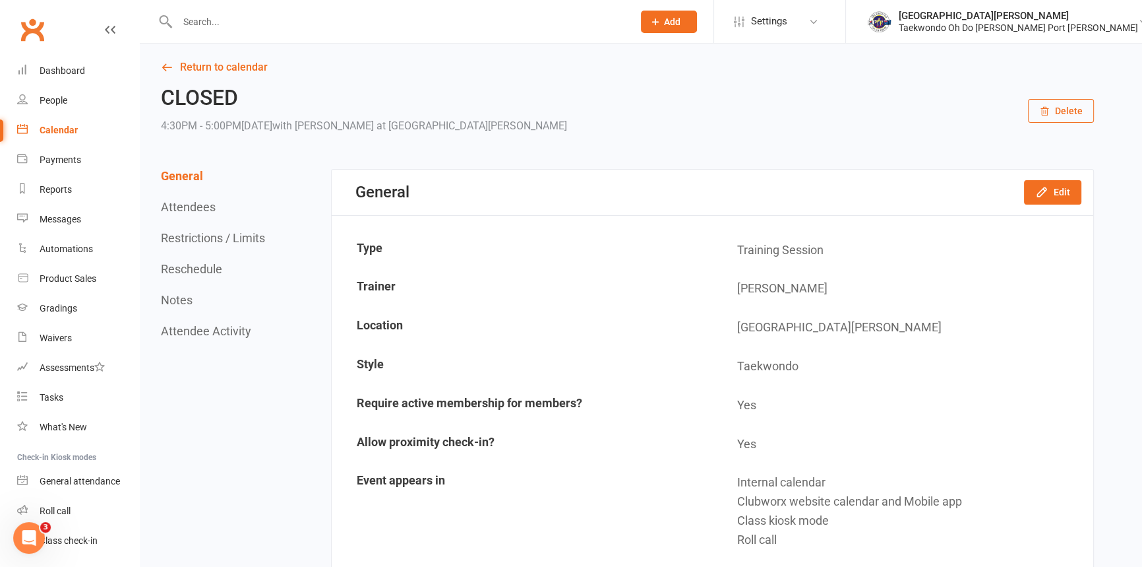
scroll to position [0, 0]
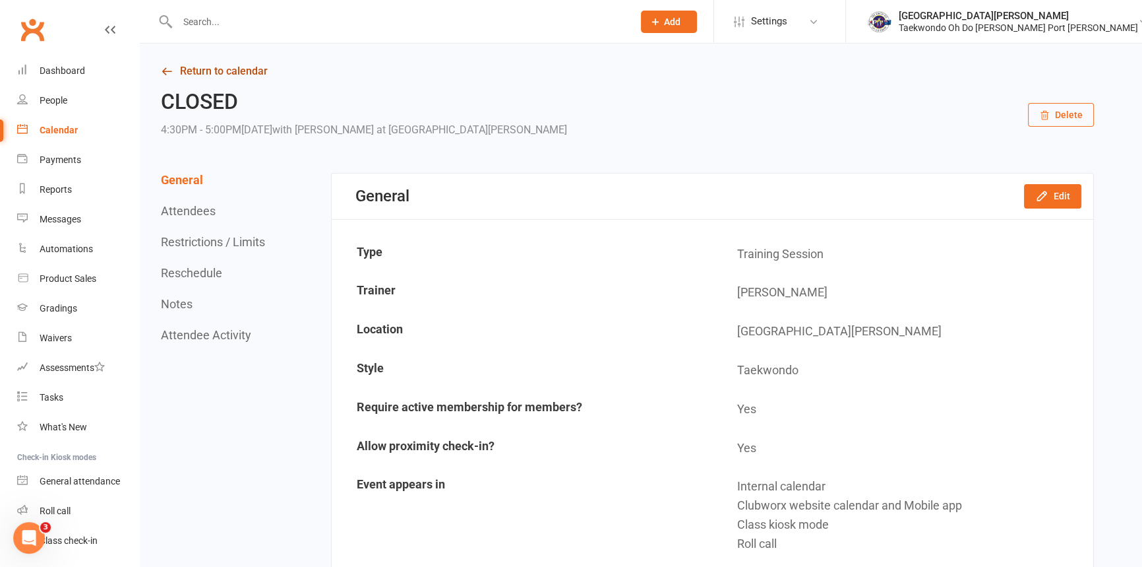
click at [204, 67] on link "Return to calendar" at bounding box center [627, 71] width 933 height 18
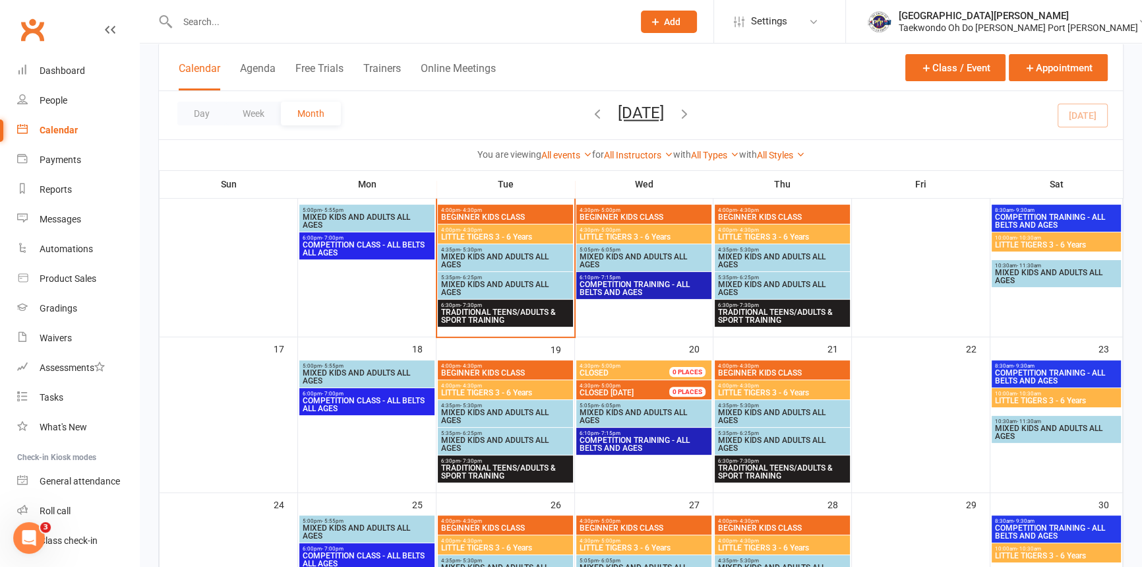
scroll to position [420, 0]
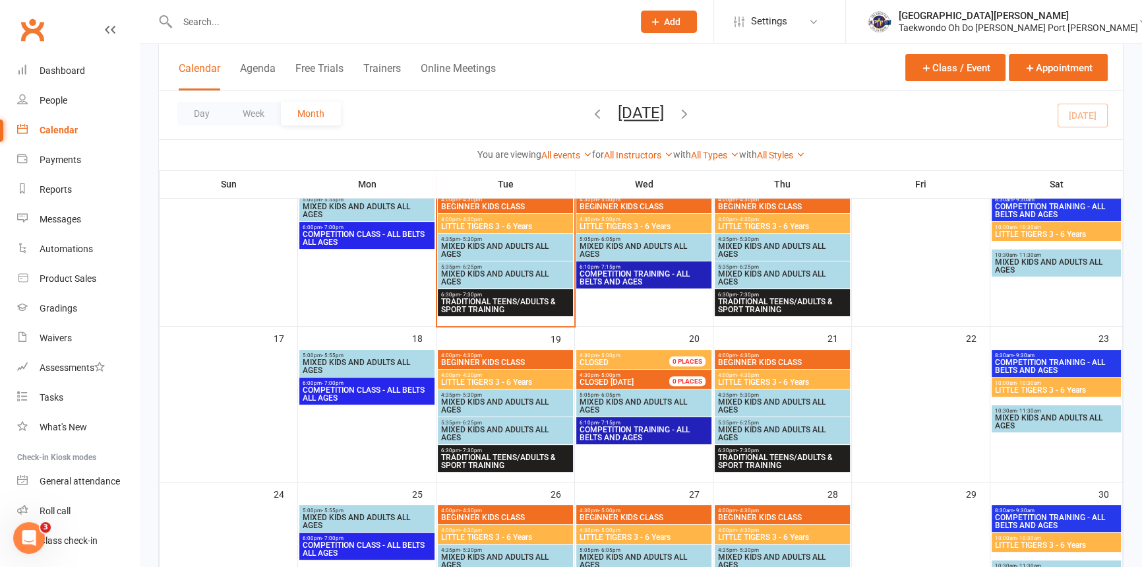
click at [651, 402] on span "MIXED KIDS AND ADULTS ALL AGES" at bounding box center [644, 406] width 130 height 16
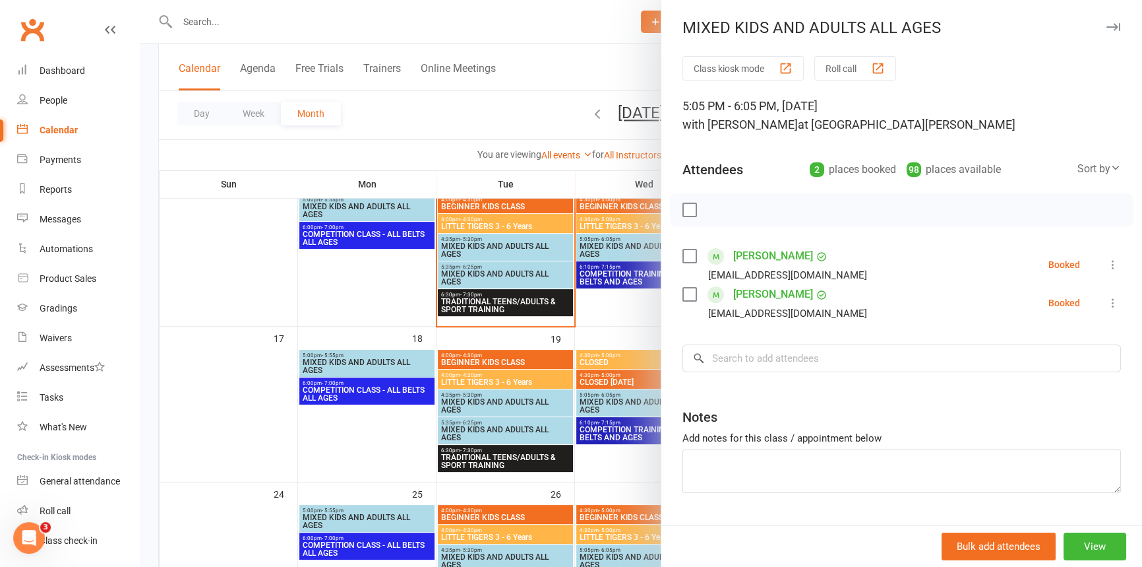
scroll to position [38, 0]
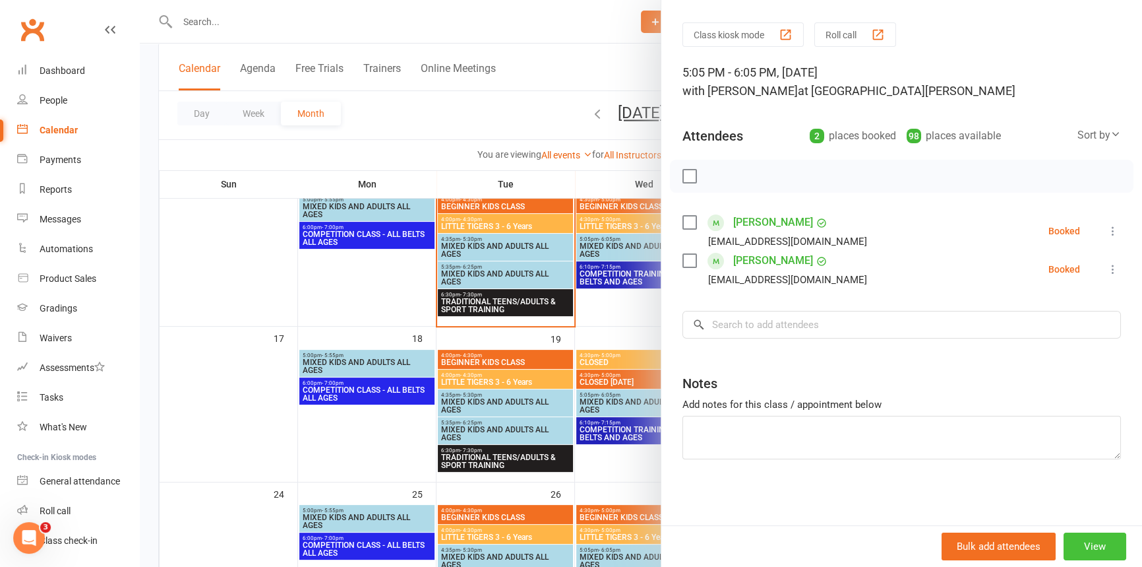
click at [1082, 541] on button "View" at bounding box center [1095, 546] width 63 height 28
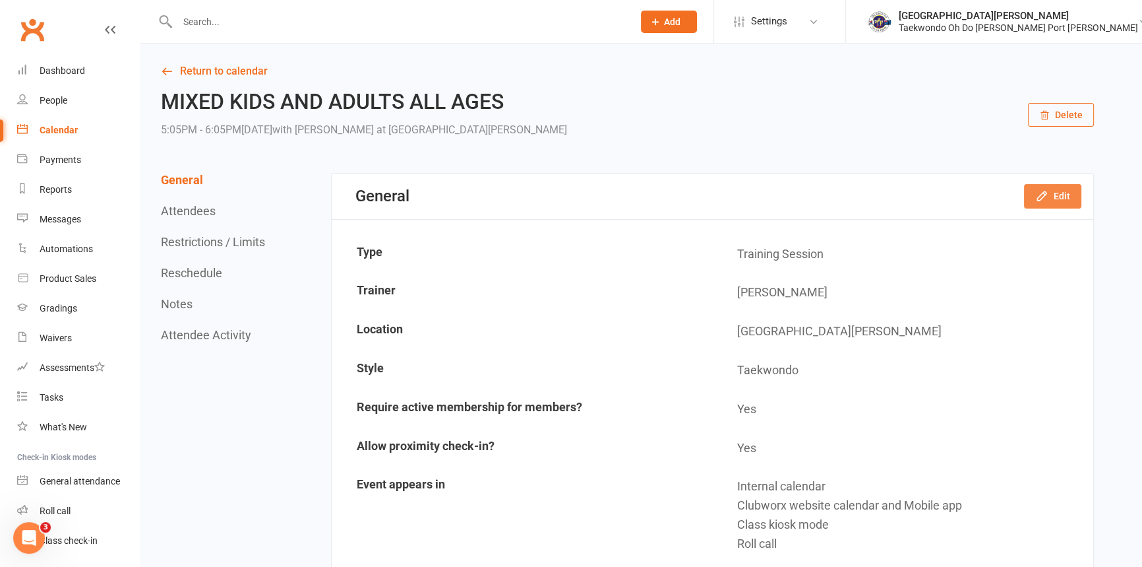
click at [1036, 197] on icon "button" at bounding box center [1042, 195] width 13 height 13
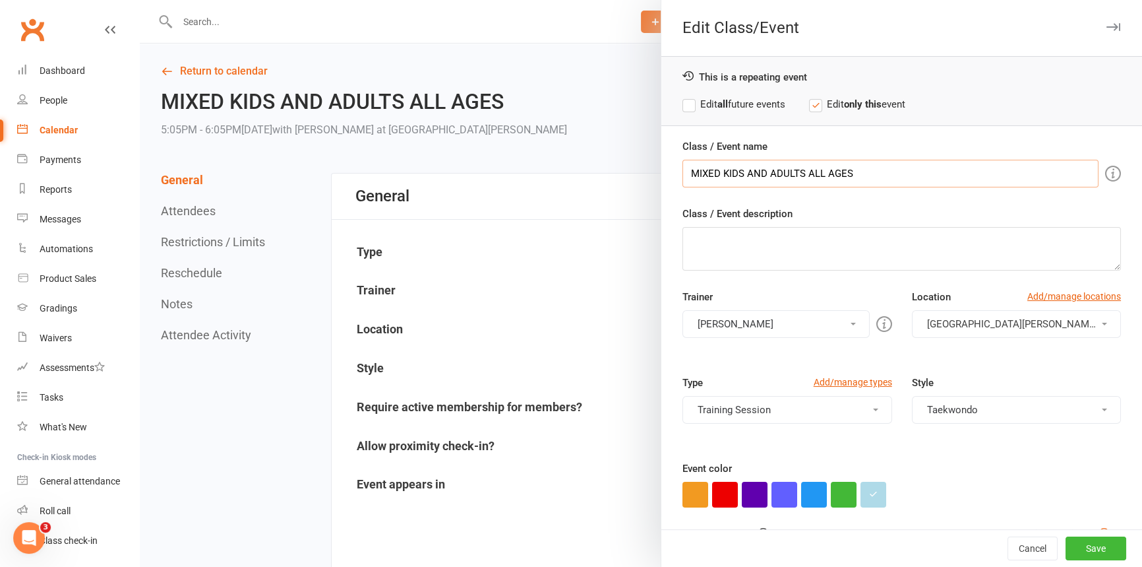
drag, startPoint x: 867, startPoint y: 175, endPoint x: 621, endPoint y: 175, distance: 246.0
click at [621, 0] on div "Edit Class/Event This is a repeating event Edit all future events Edit only thi…" at bounding box center [641, 0] width 1003 height 0
type input "CLOSED"
drag, startPoint x: 1076, startPoint y: 544, endPoint x: 804, endPoint y: 435, distance: 292.7
click at [1076, 543] on button "Save" at bounding box center [1096, 548] width 61 height 24
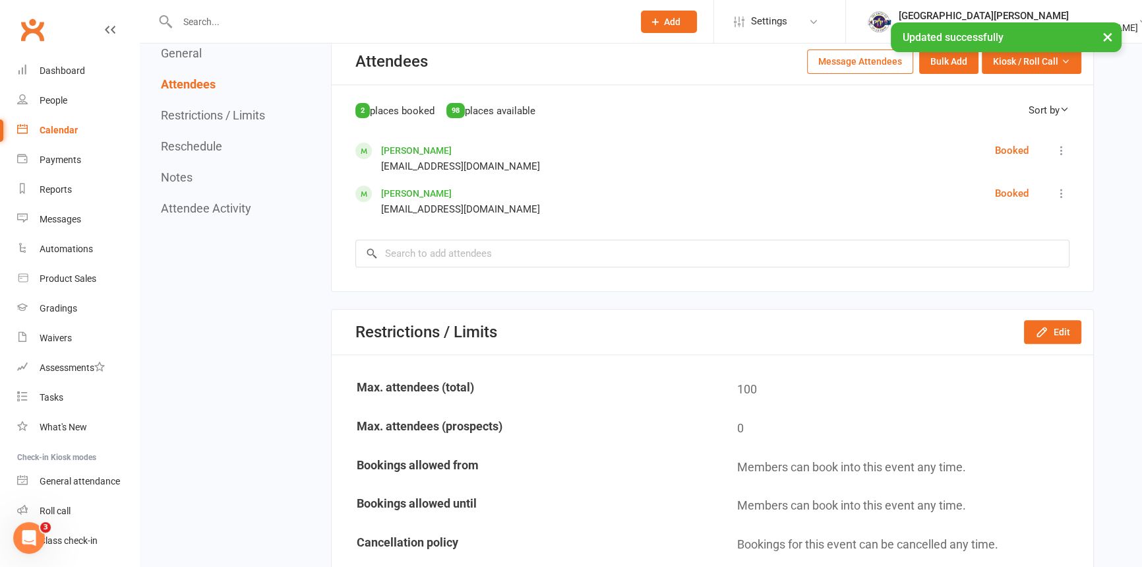
scroll to position [660, 0]
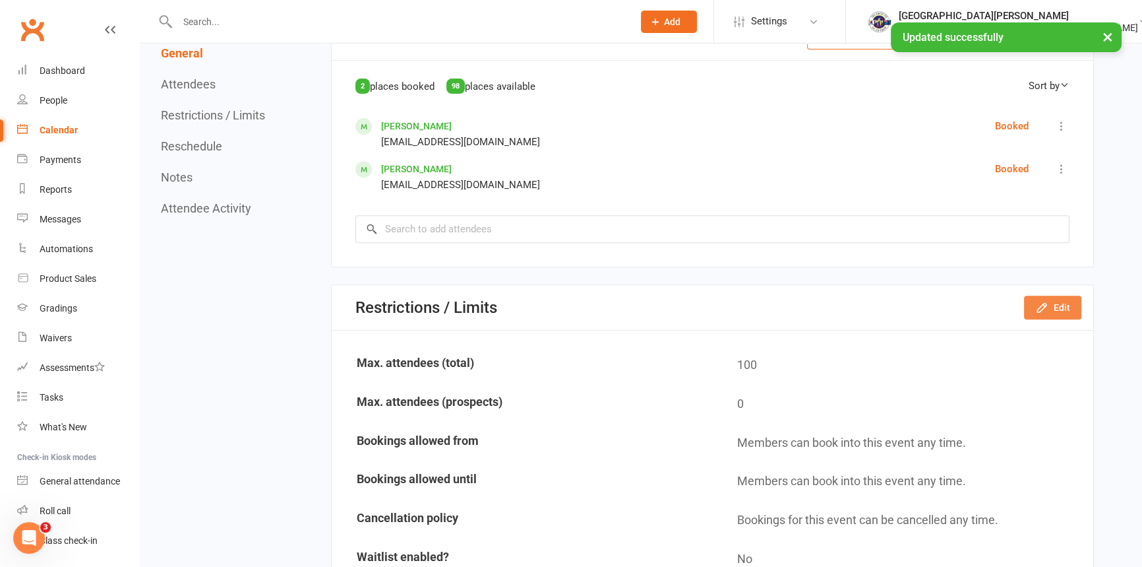
click at [1049, 312] on button "Edit" at bounding box center [1052, 308] width 57 height 24
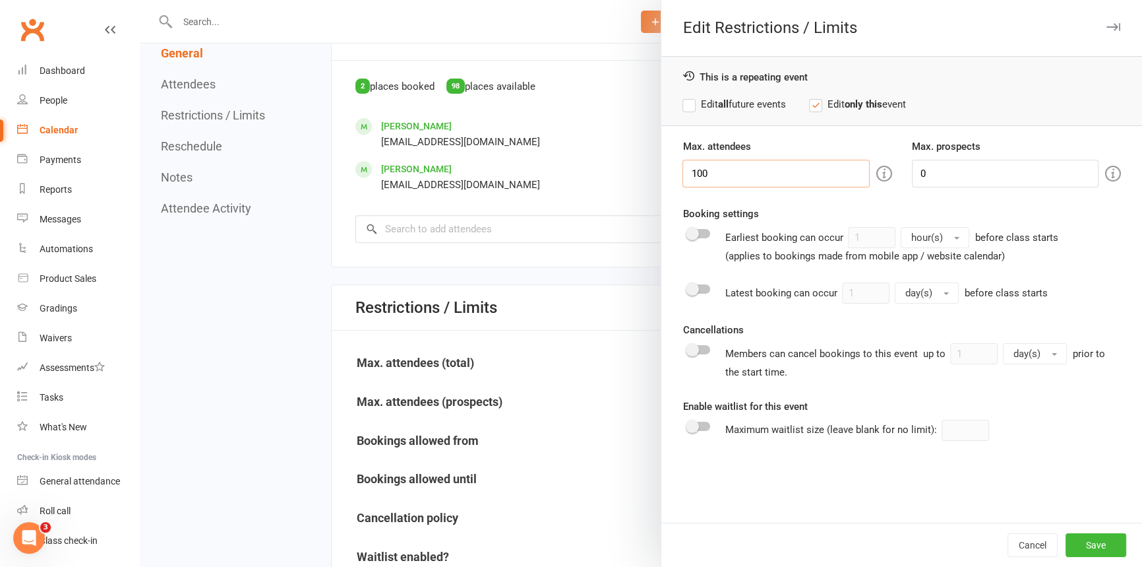
drag, startPoint x: 708, startPoint y: 175, endPoint x: 589, endPoint y: 175, distance: 118.7
click at [589, 0] on div "Edit Restrictions / Limits This is a repeating event Edit all future events Edi…" at bounding box center [641, 0] width 1003 height 0
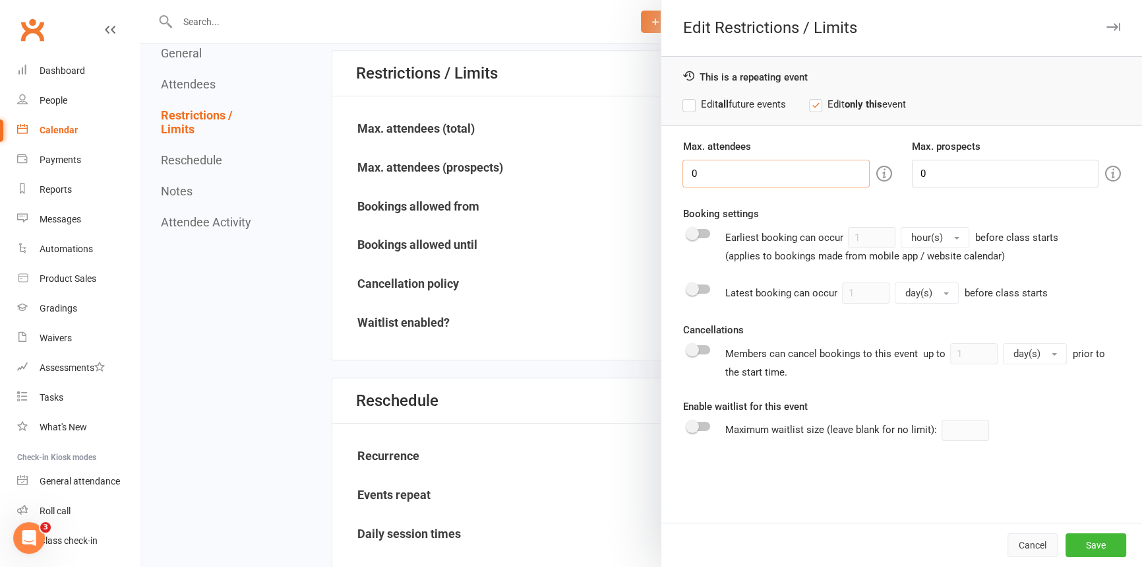
scroll to position [899, 0]
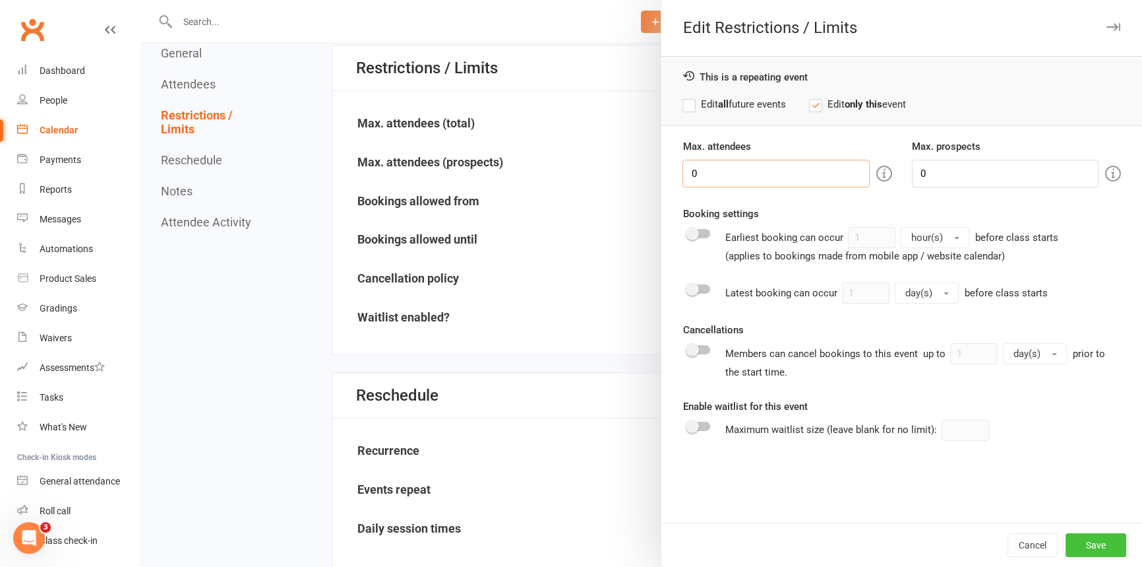
type input "0"
click at [1082, 547] on button "Save" at bounding box center [1096, 545] width 61 height 24
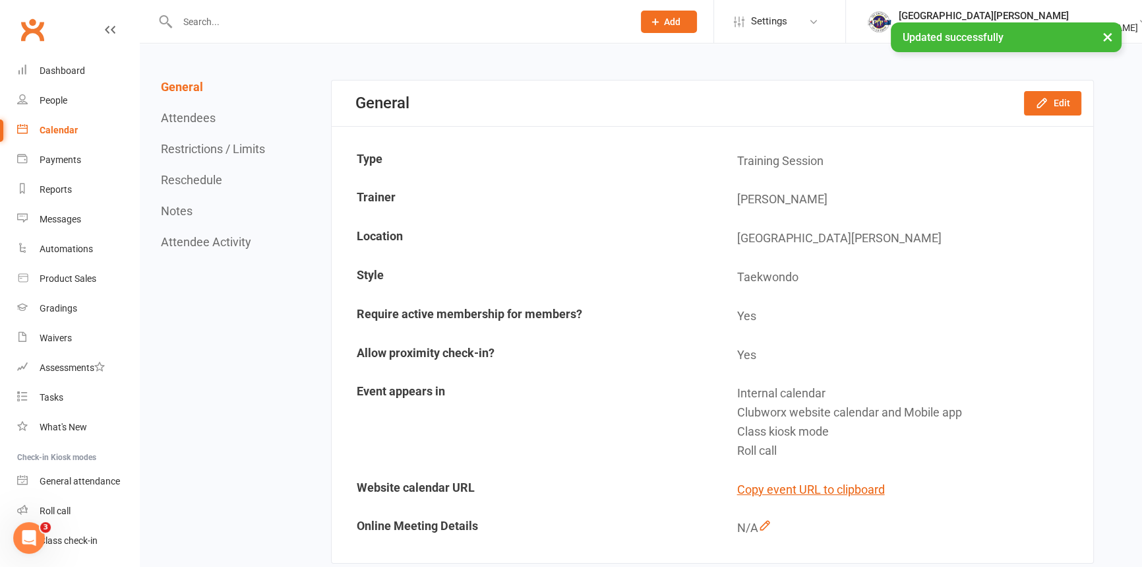
scroll to position [0, 0]
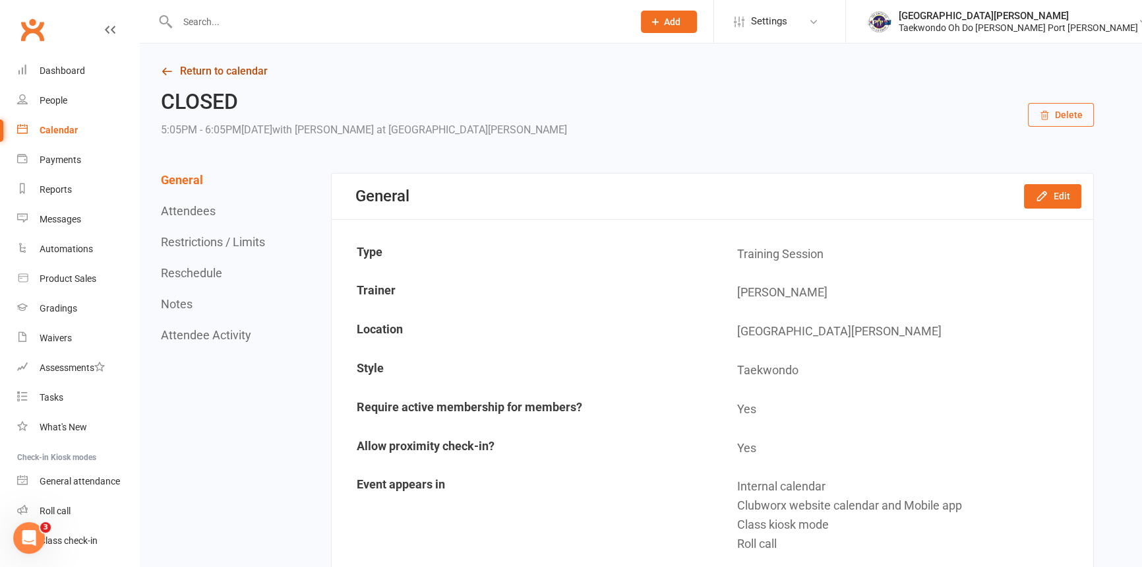
click at [225, 66] on link "Return to calendar" at bounding box center [627, 71] width 933 height 18
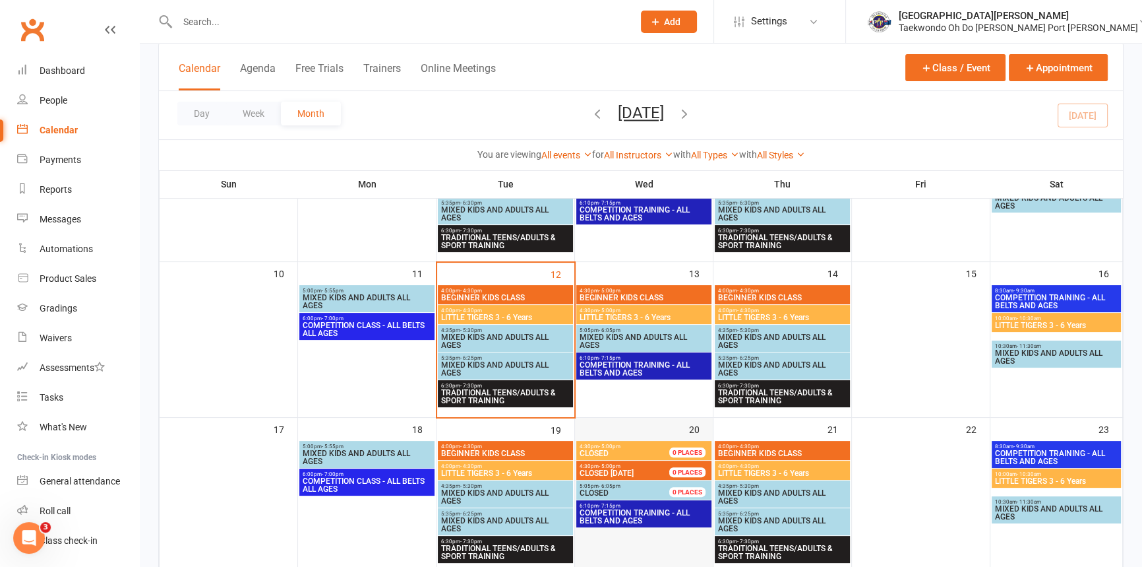
scroll to position [359, 0]
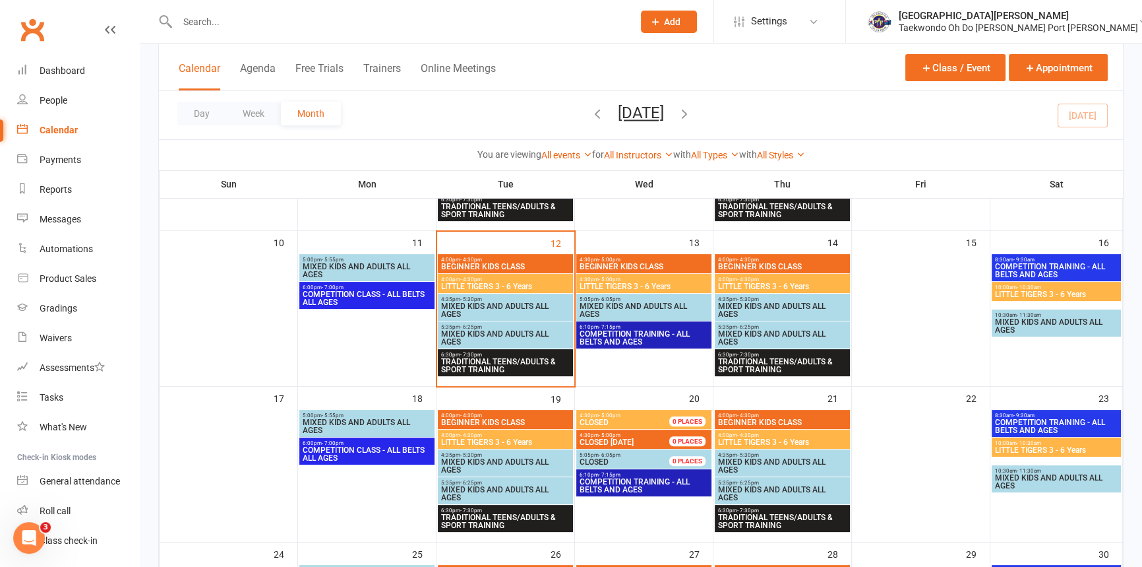
click at [657, 480] on span "COMPETITION TRAINING - ALL BELTS AND AGES" at bounding box center [644, 486] width 130 height 16
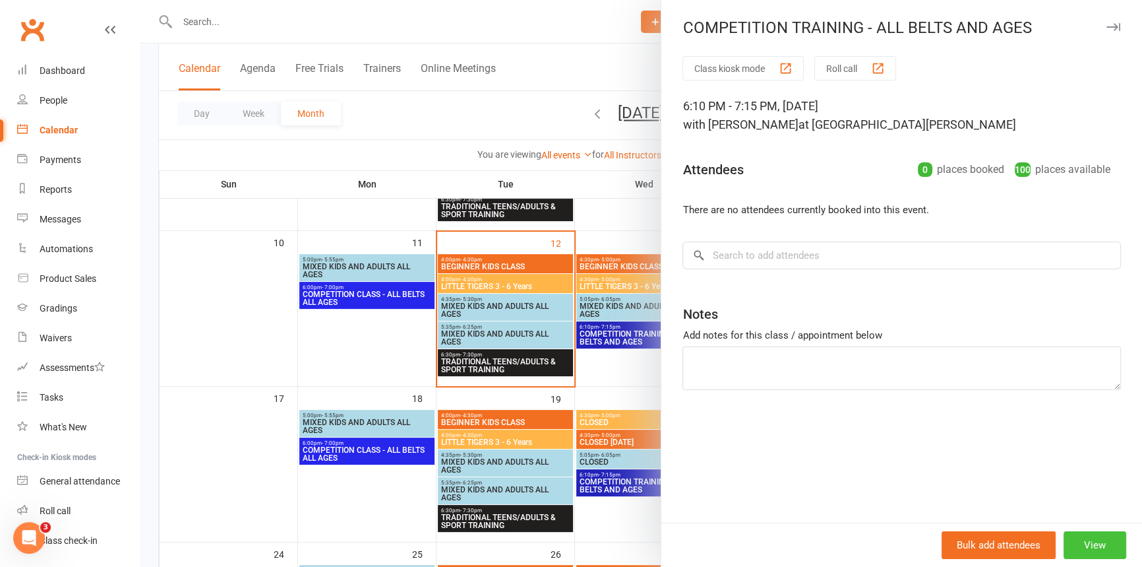
click at [1088, 544] on button "View" at bounding box center [1095, 545] width 63 height 28
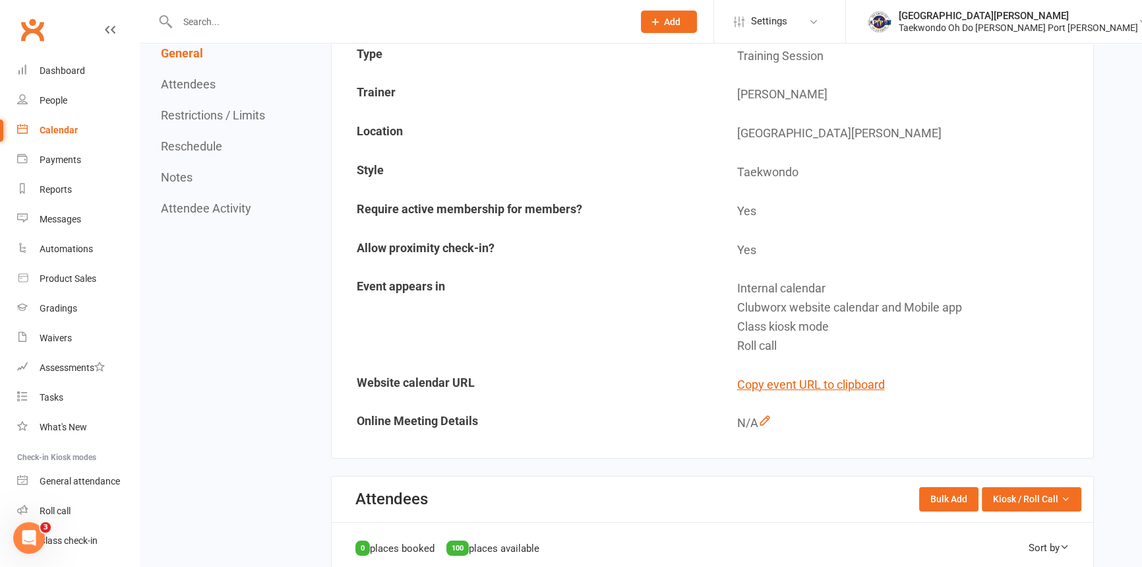
scroll to position [239, 0]
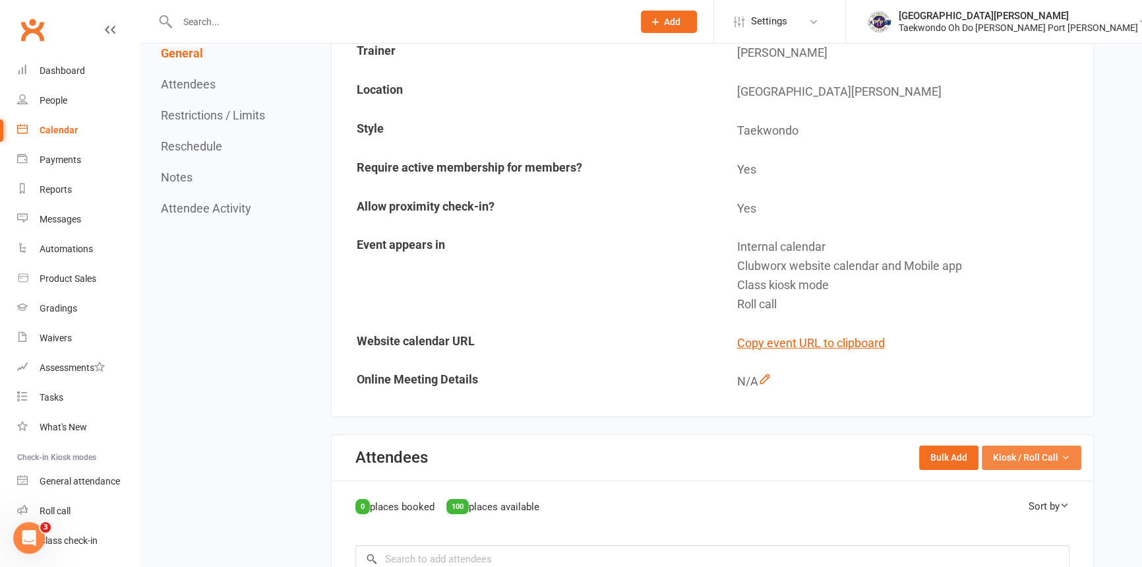
click at [997, 454] on span "Kiosk / Roll Call" at bounding box center [1025, 457] width 65 height 15
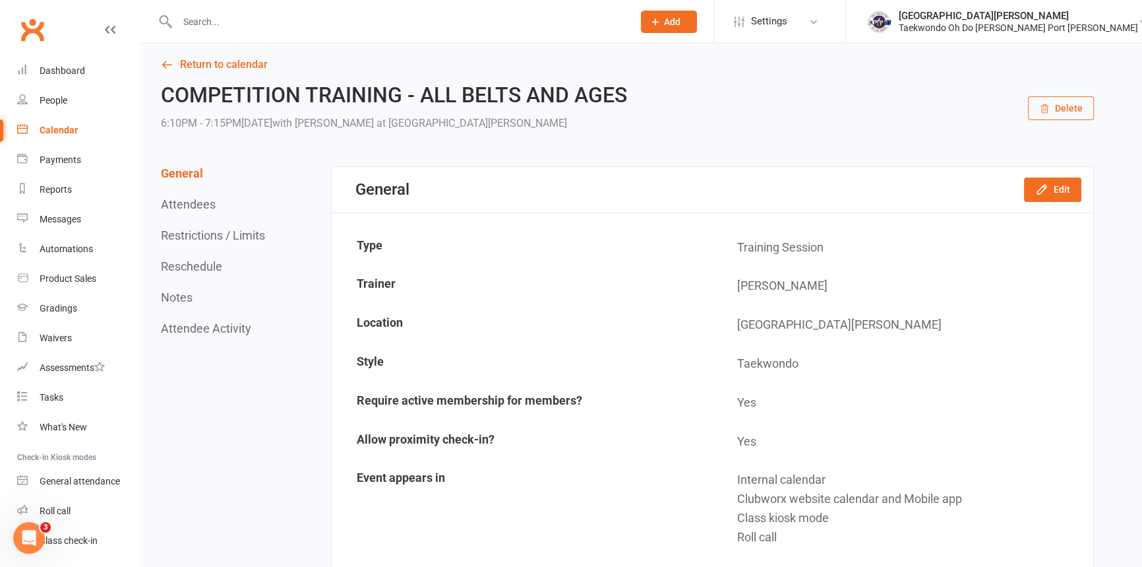
scroll to position [0, 0]
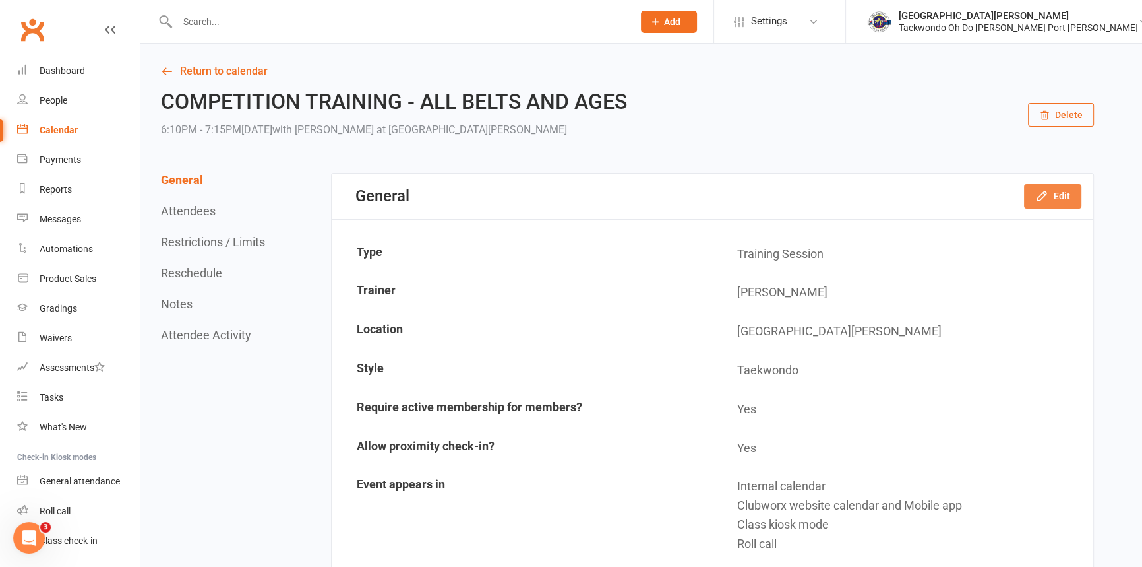
click at [1036, 193] on icon "button" at bounding box center [1042, 195] width 13 height 13
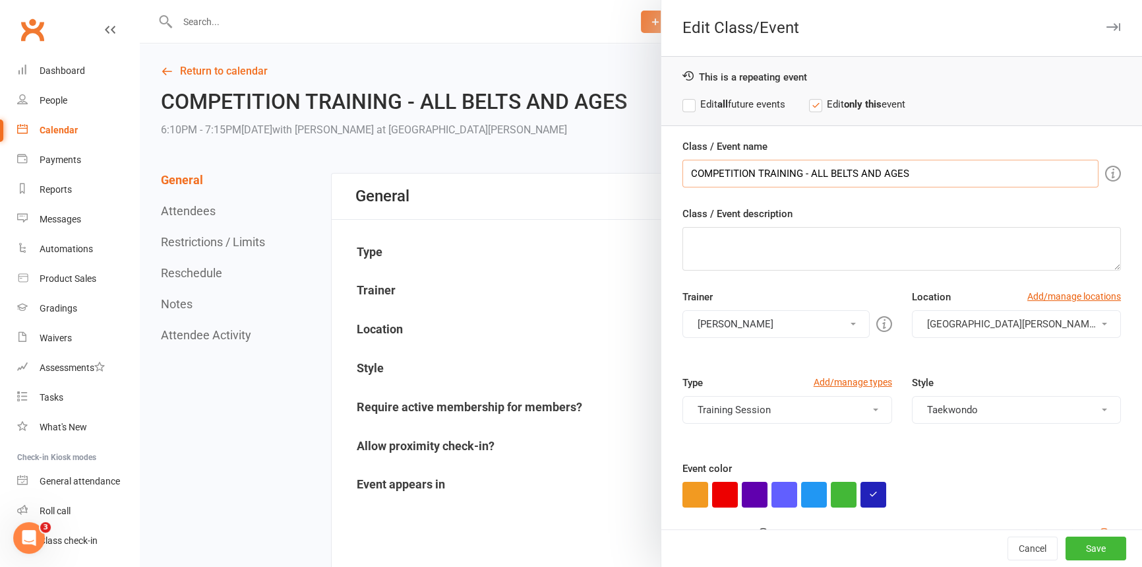
drag, startPoint x: 931, startPoint y: 172, endPoint x: 662, endPoint y: 179, distance: 268.6
click at [662, 179] on div "Class / Event name COMPETITION TRAINING - ALL BELTS AND AGES Class / Event desc…" at bounding box center [902, 394] width 481 height 510
type input "CLOSED TODAY"
drag, startPoint x: 1088, startPoint y: 540, endPoint x: 1072, endPoint y: 517, distance: 27.5
click at [1088, 538] on button "Save" at bounding box center [1096, 548] width 61 height 24
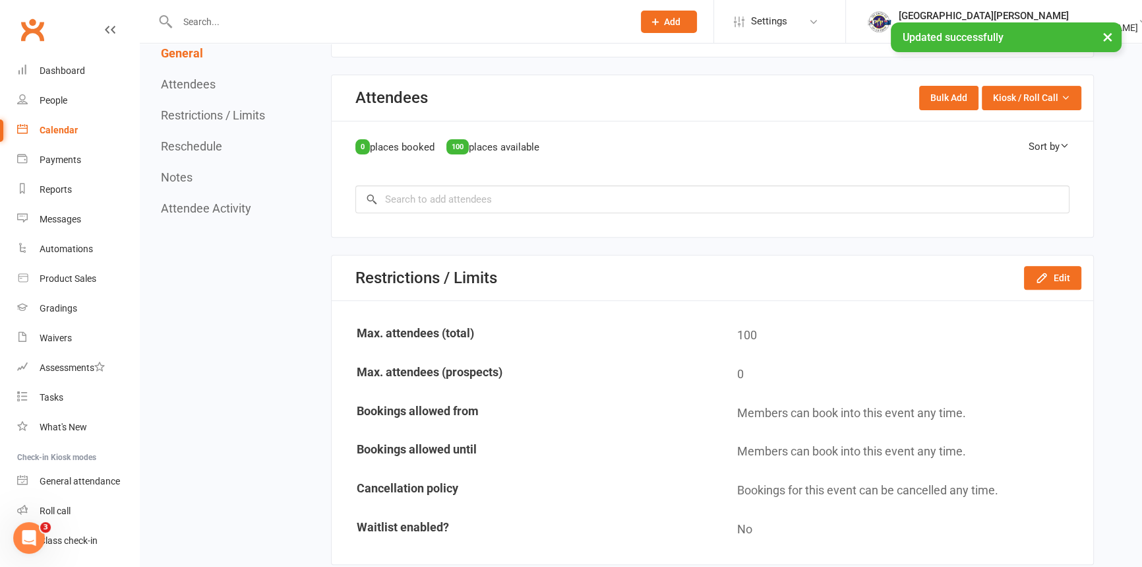
scroll to position [600, 0]
click at [1036, 276] on icon "button" at bounding box center [1042, 276] width 13 height 13
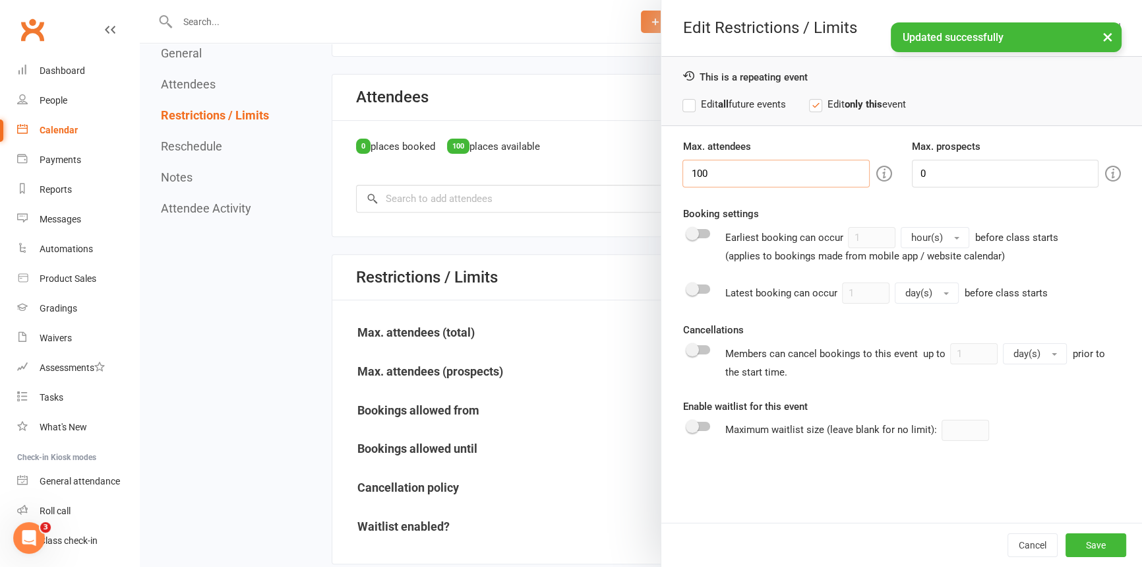
drag, startPoint x: 742, startPoint y: 174, endPoint x: 510, endPoint y: 187, distance: 232.6
click at [512, 0] on div "Edit Restrictions / Limits This is a repeating event Edit all future events Edi…" at bounding box center [641, 0] width 1003 height 0
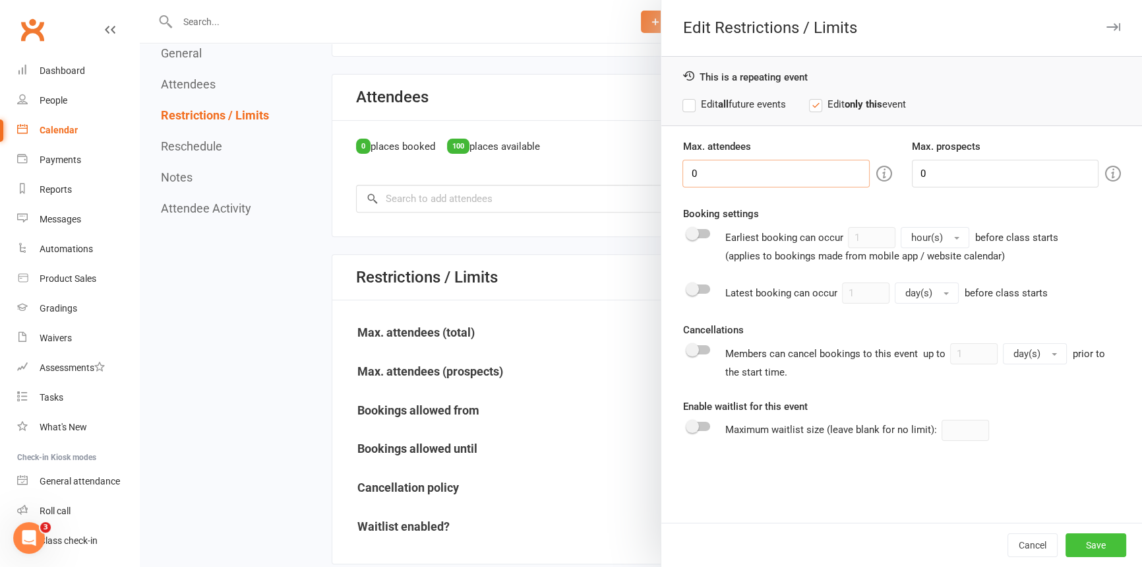
type input "0"
click at [1086, 546] on button "Save" at bounding box center [1096, 545] width 61 height 24
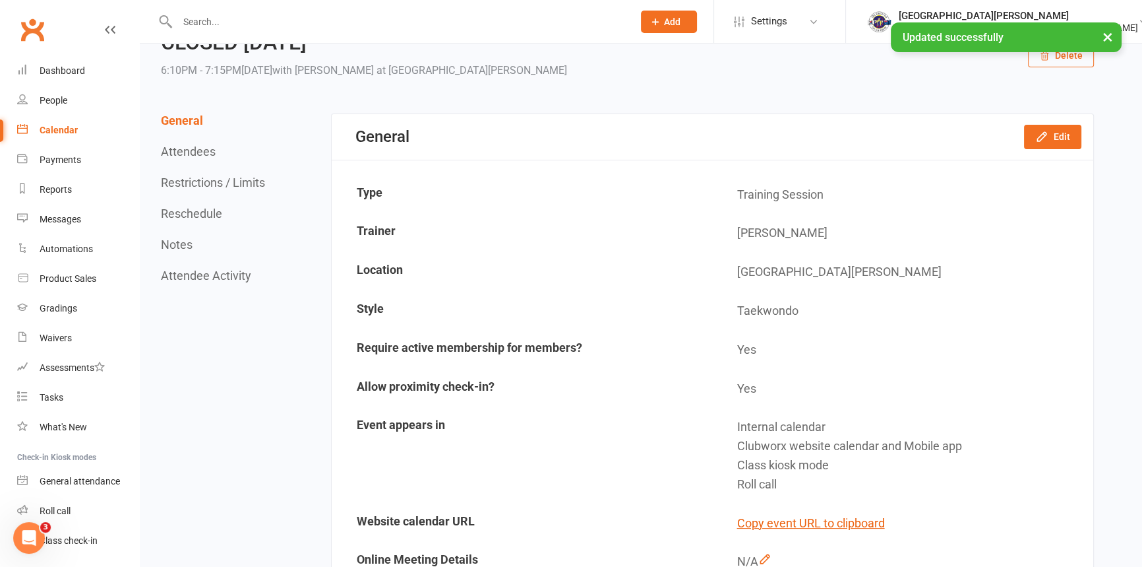
scroll to position [0, 0]
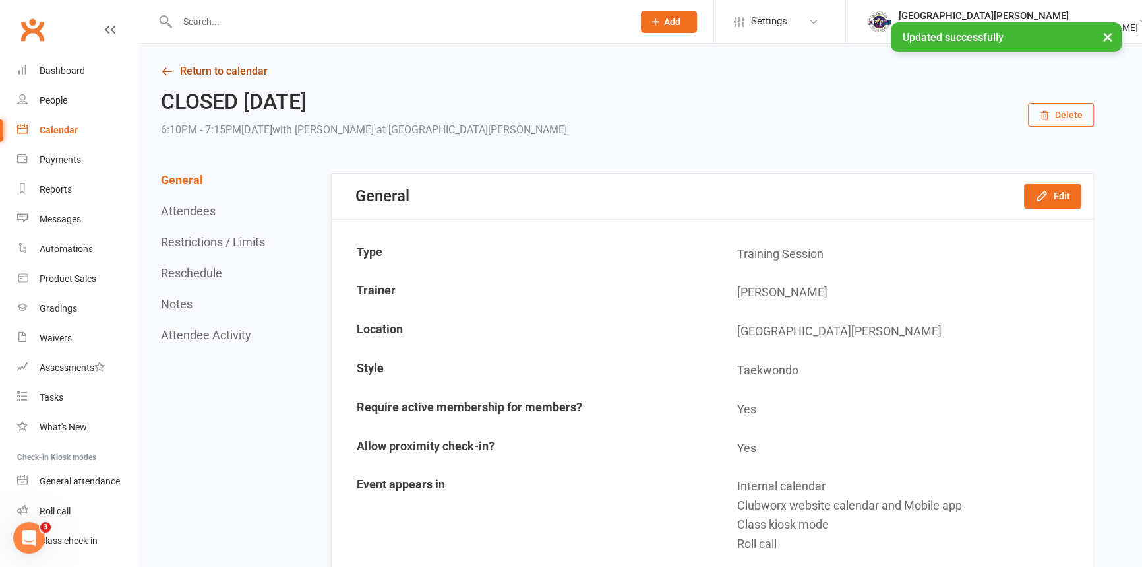
click at [242, 67] on link "Return to calendar" at bounding box center [627, 71] width 933 height 18
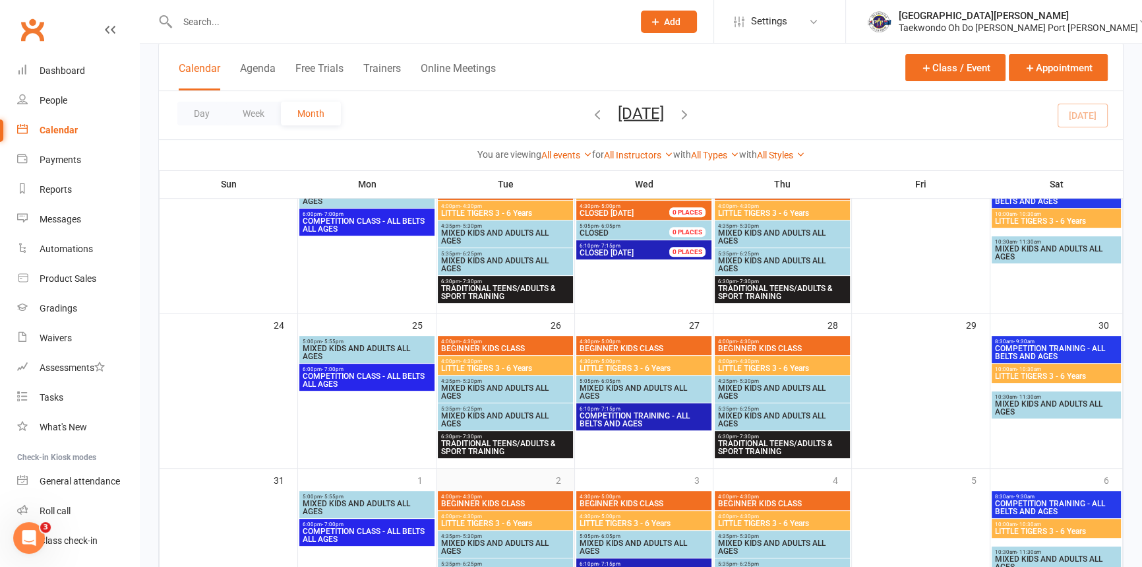
scroll to position [600, 0]
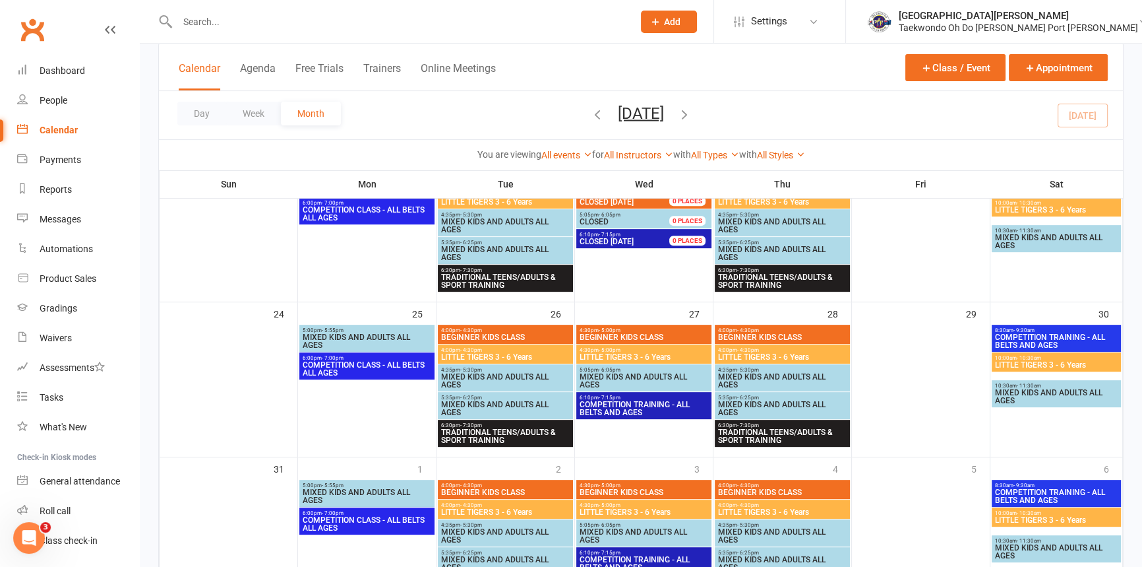
click at [352, 333] on span "MIXED KIDS AND ADULTS ALL AGES" at bounding box center [367, 341] width 130 height 16
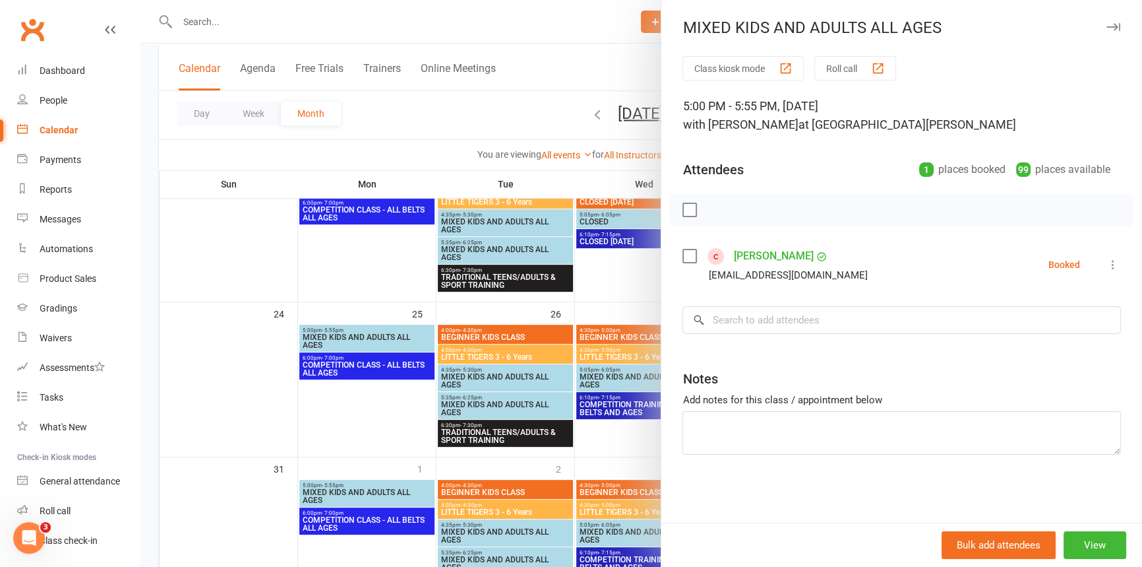
click at [1107, 258] on icon at bounding box center [1113, 264] width 13 height 13
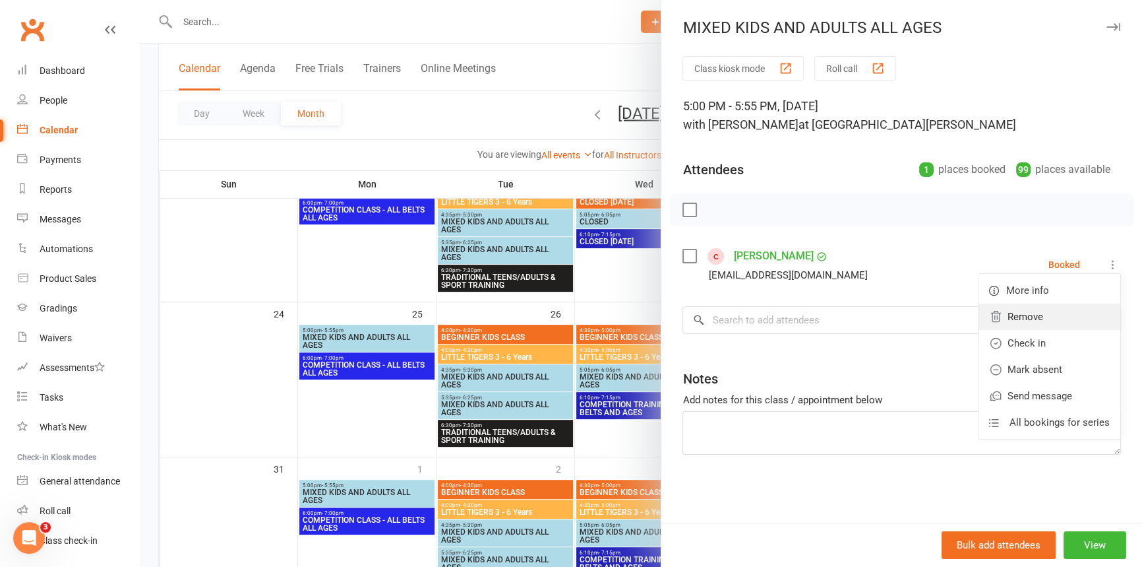
click at [1027, 319] on link "Remove" at bounding box center [1050, 316] width 142 height 26
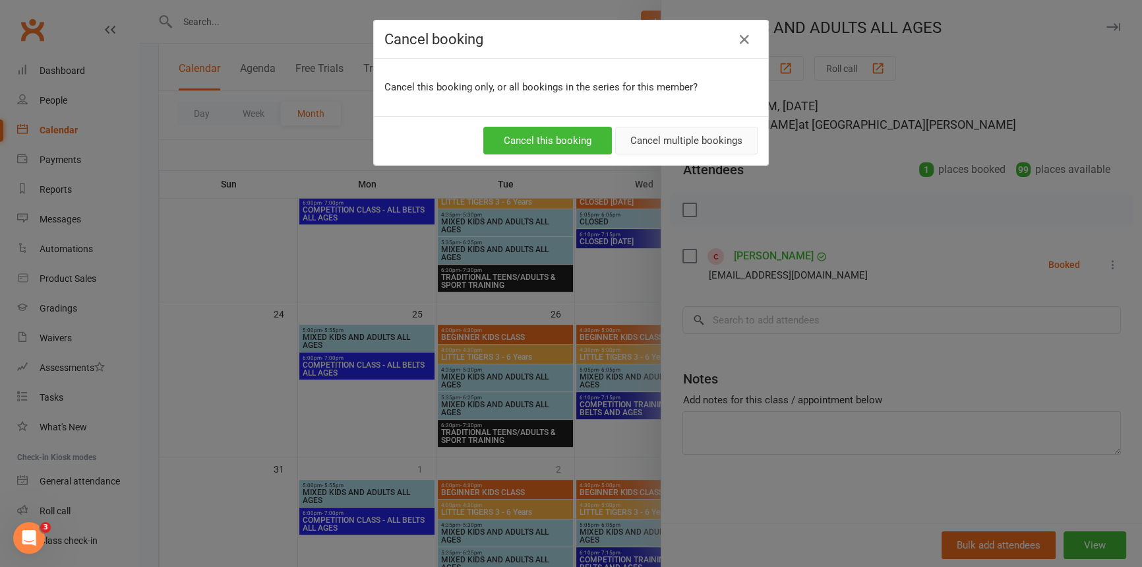
click at [688, 141] on button "Cancel multiple bookings" at bounding box center [686, 141] width 142 height 28
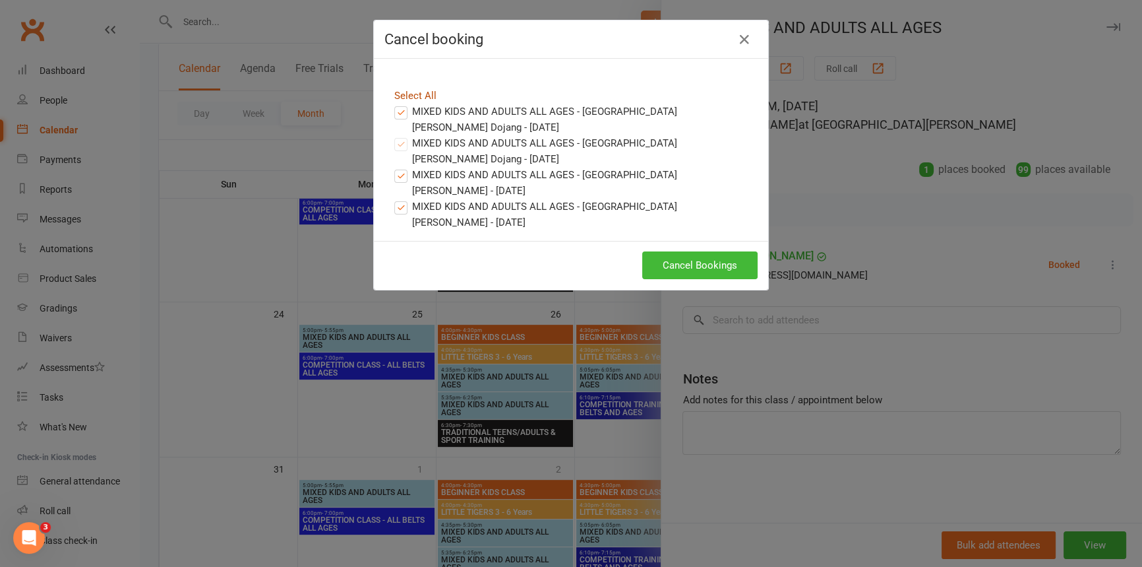
click at [420, 90] on link "Select All" at bounding box center [415, 96] width 42 height 12
click at [404, 90] on link "Select All" at bounding box center [415, 96] width 42 height 12
click at [702, 270] on button "Cancel Bookings" at bounding box center [699, 265] width 115 height 28
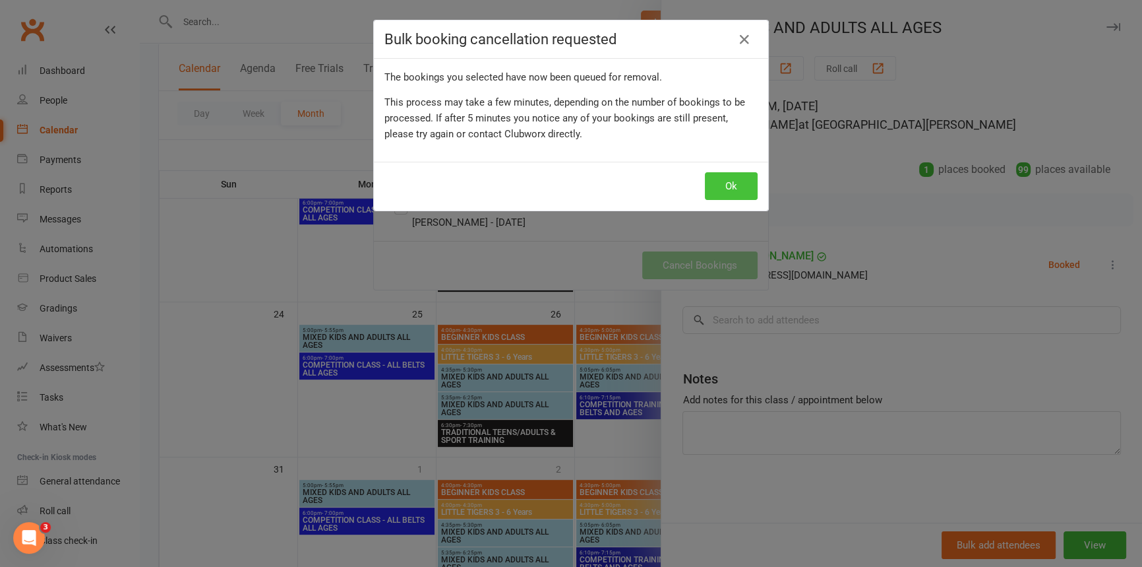
click at [732, 182] on button "Ok" at bounding box center [731, 186] width 53 height 28
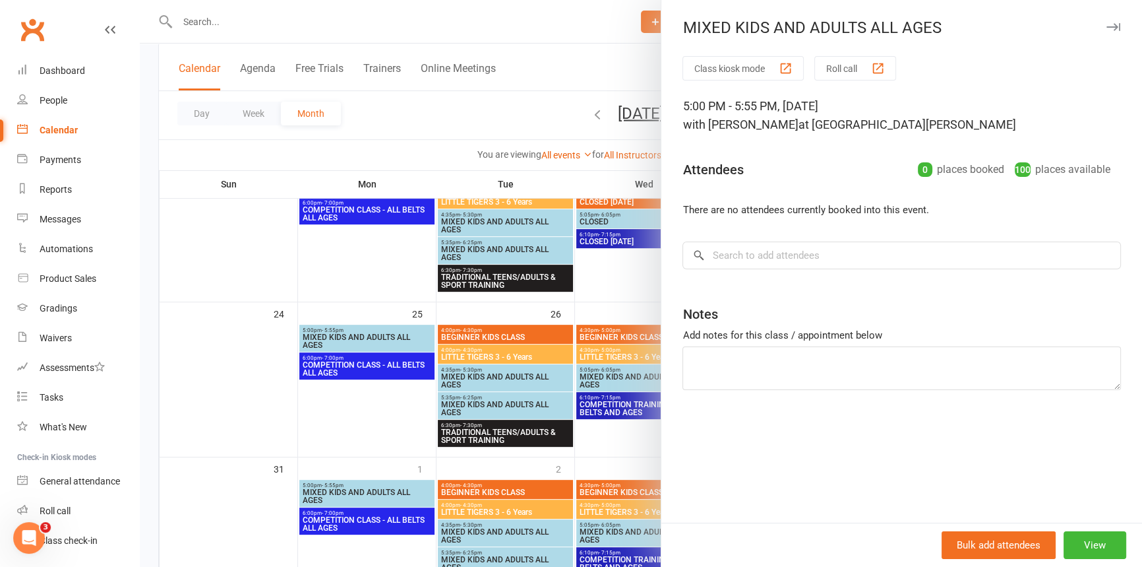
click at [573, 106] on div at bounding box center [641, 283] width 1003 height 567
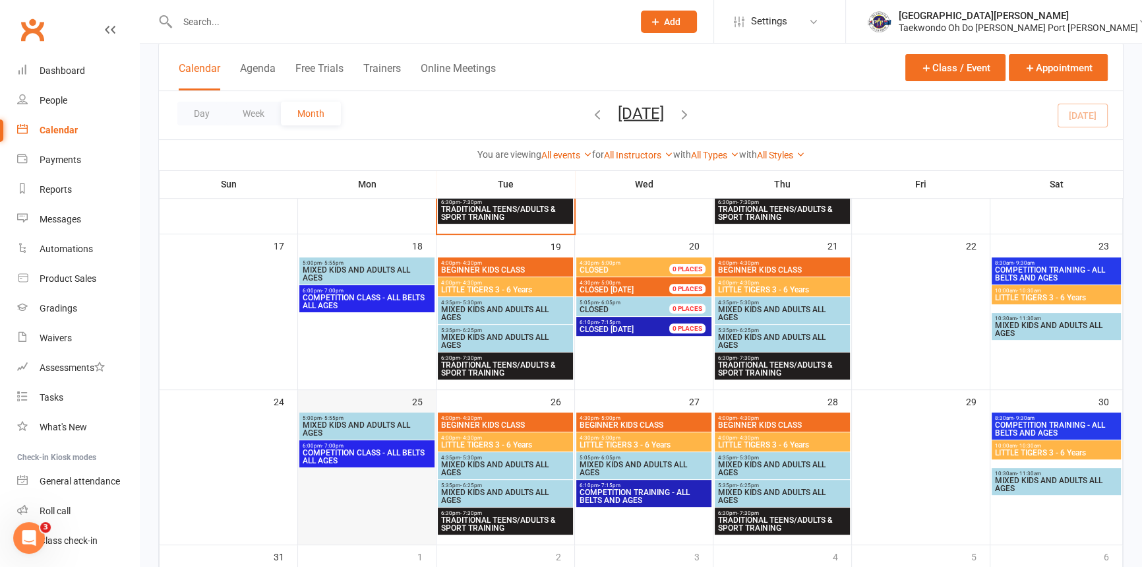
scroll to position [502, 0]
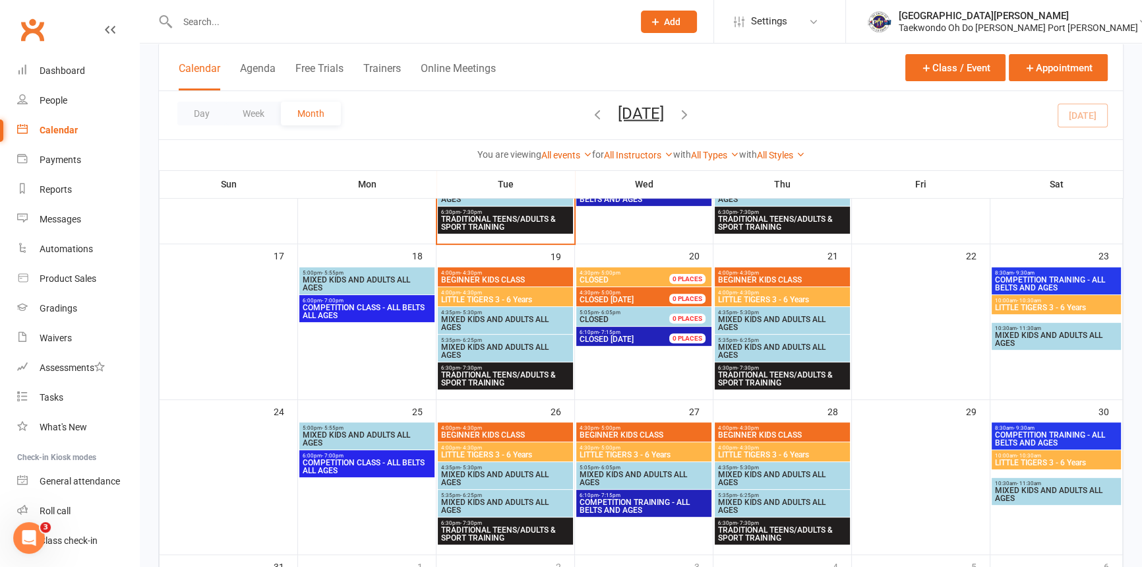
click at [382, 431] on span "MIXED KIDS AND ADULTS ALL AGES" at bounding box center [367, 439] width 130 height 16
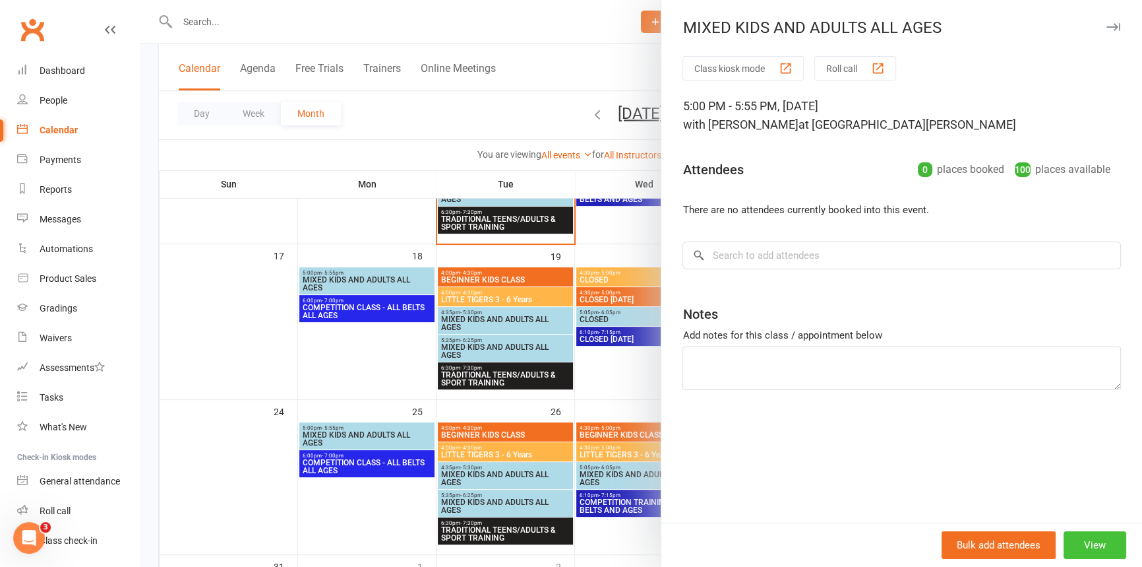
click at [1089, 542] on button "View" at bounding box center [1095, 545] width 63 height 28
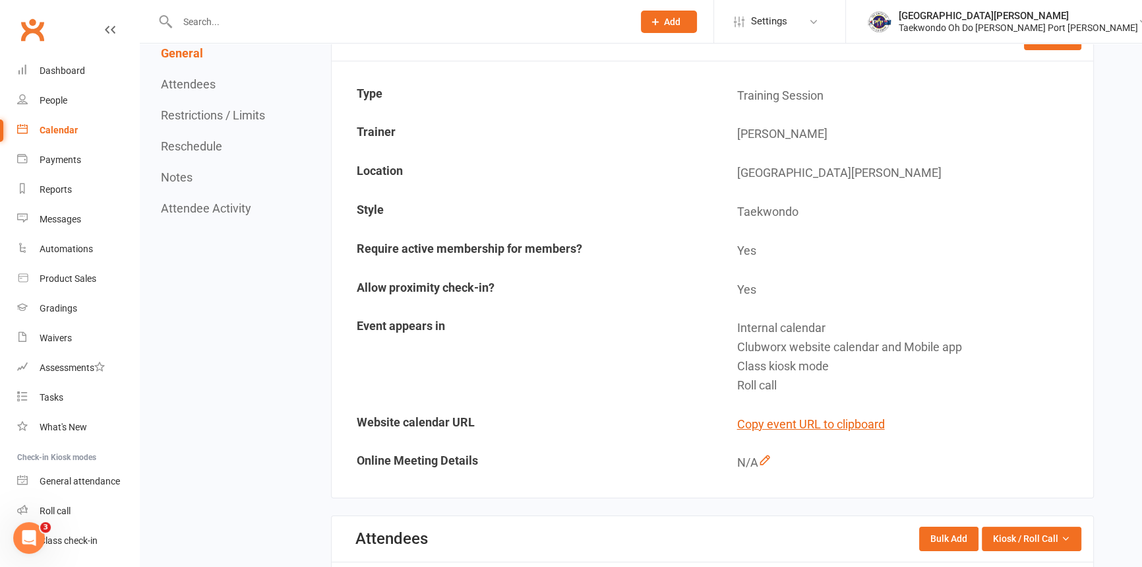
scroll to position [119, 0]
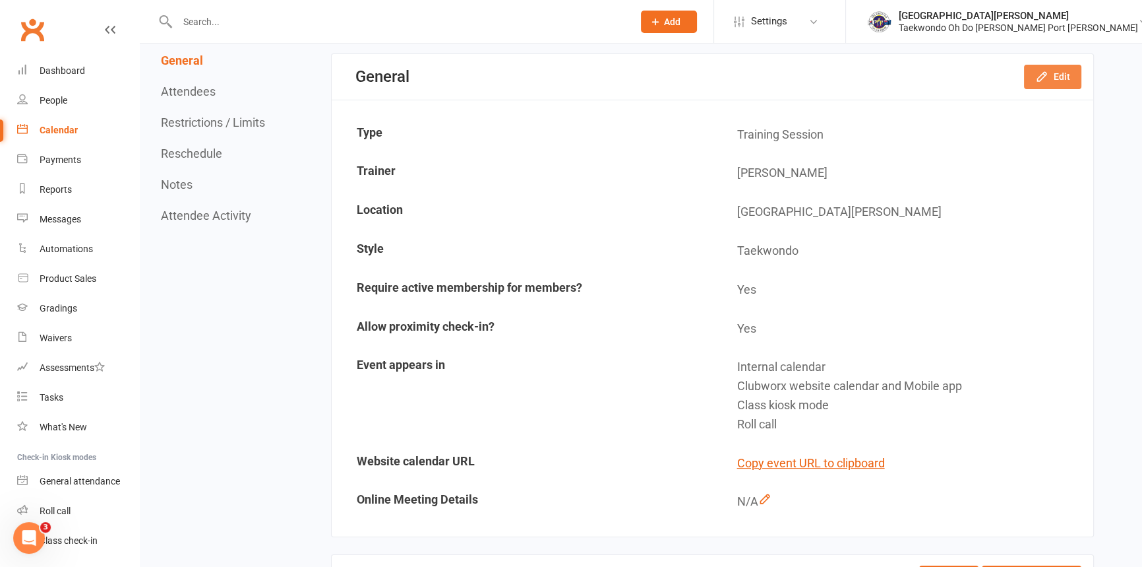
click at [1038, 77] on icon "button" at bounding box center [1042, 76] width 13 height 13
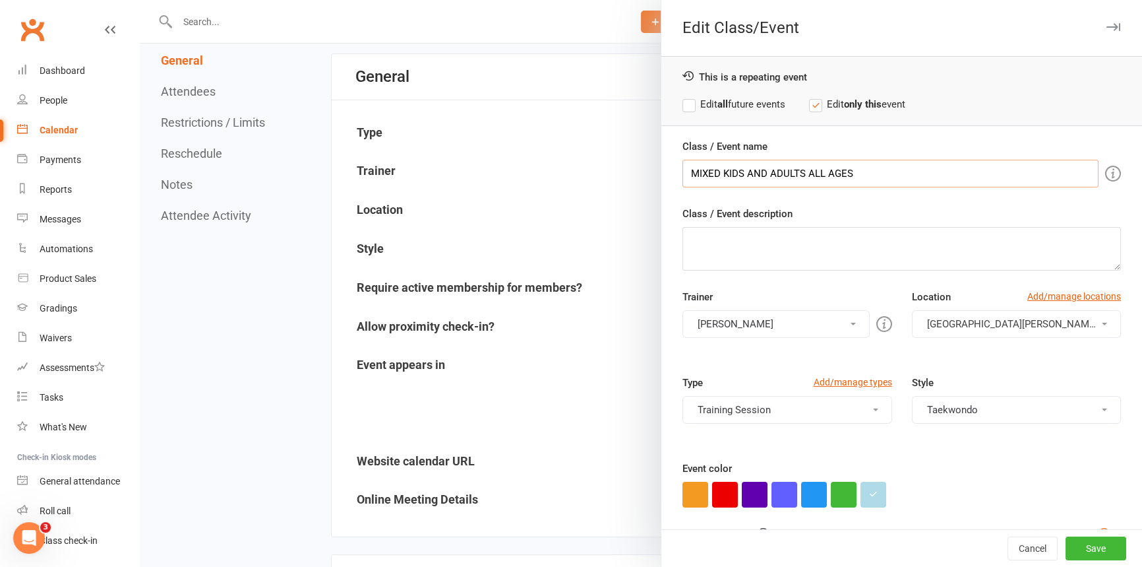
drag, startPoint x: 890, startPoint y: 171, endPoint x: 584, endPoint y: 179, distance: 305.5
click at [584, 0] on div "Edit Class/Event This is a repeating event Edit all future events Edit only thi…" at bounding box center [641, 0] width 1003 height 0
type input "CLOSED TODAY"
click at [1084, 543] on button "Save" at bounding box center [1096, 548] width 61 height 24
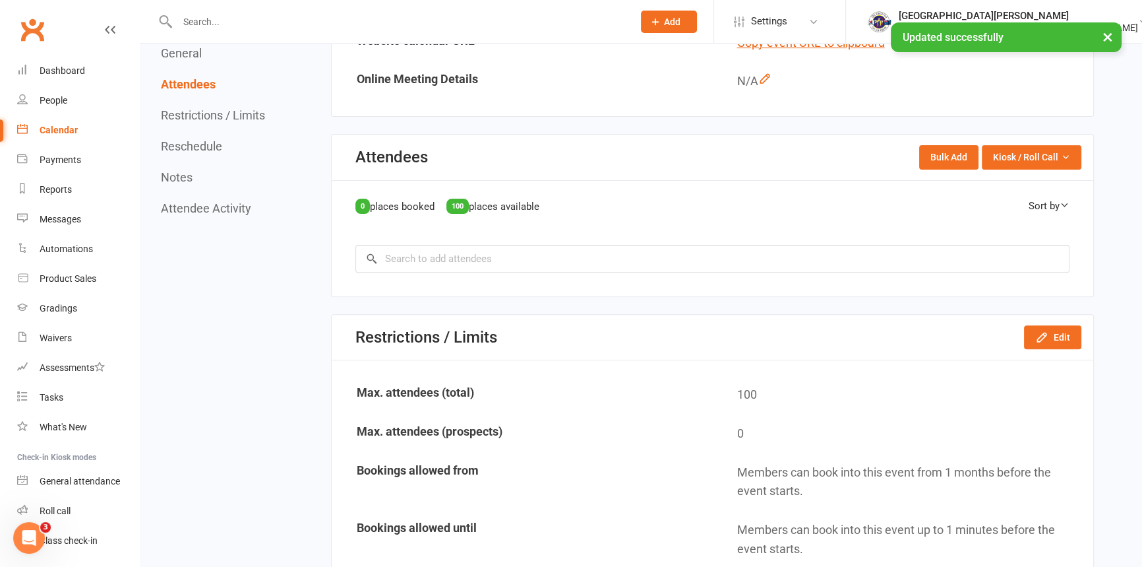
scroll to position [600, 0]
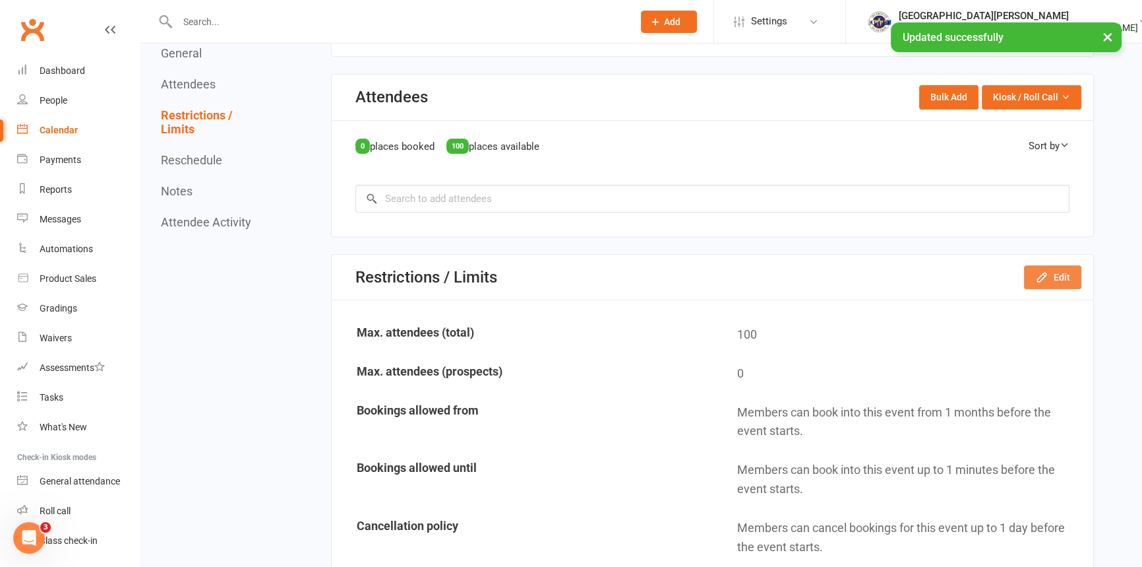
click at [1033, 284] on button "Edit" at bounding box center [1052, 277] width 57 height 24
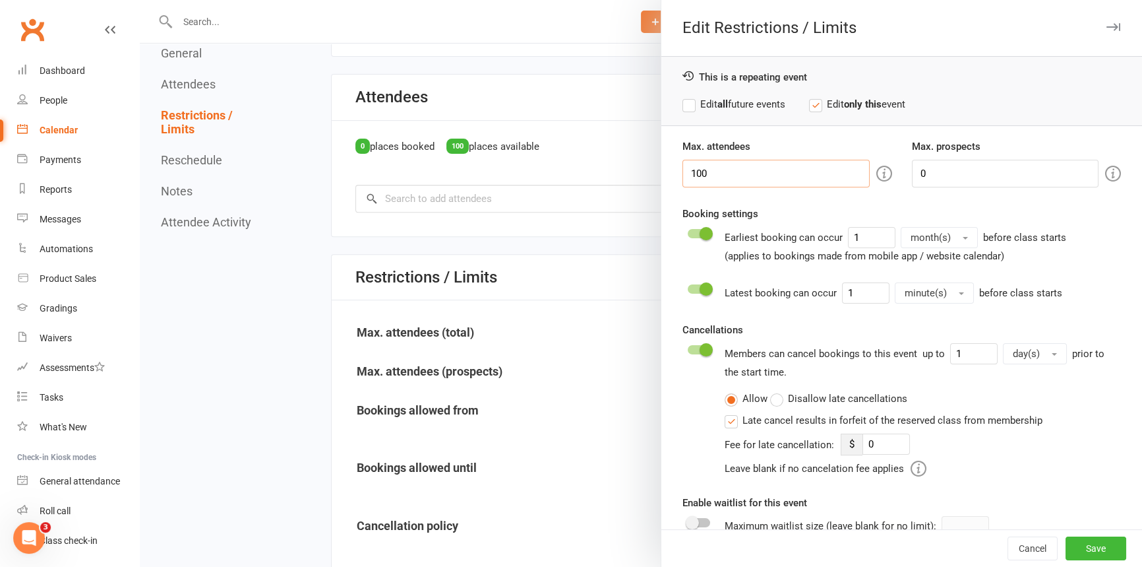
drag, startPoint x: 726, startPoint y: 175, endPoint x: 479, endPoint y: 190, distance: 247.2
click at [482, 0] on div "Edit Restrictions / Limits This is a repeating event Edit all future events Edi…" at bounding box center [641, 0] width 1003 height 0
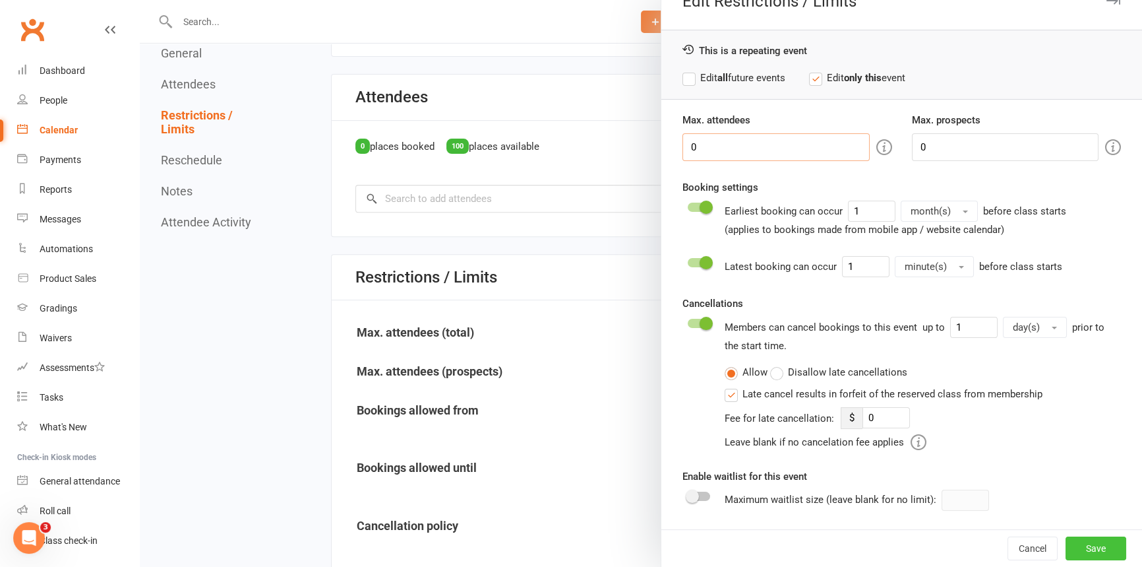
type input "0"
click at [1089, 542] on button "Save" at bounding box center [1096, 548] width 61 height 24
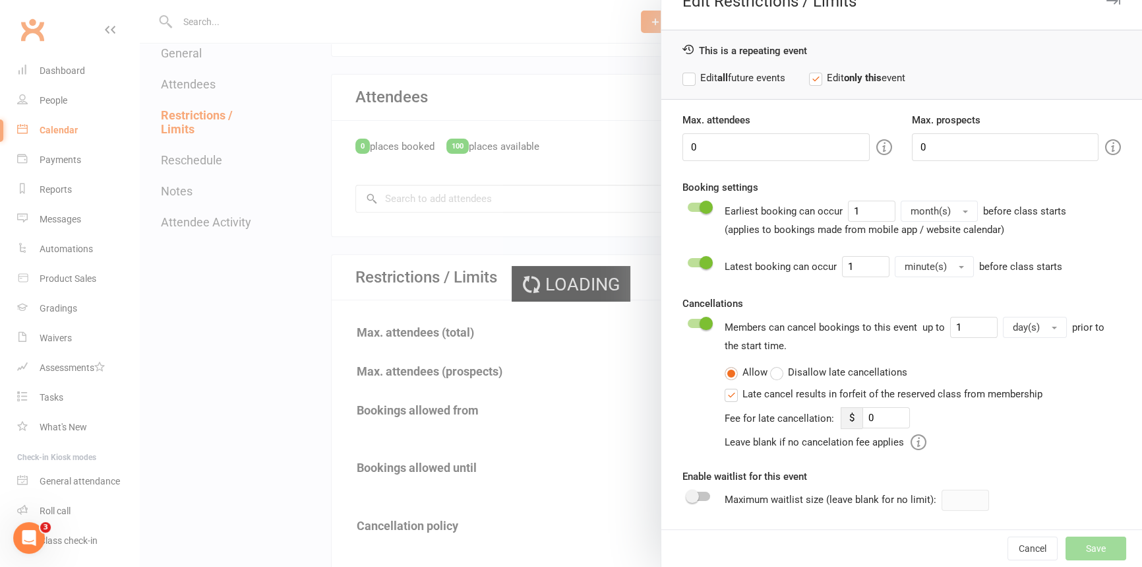
type input "0"
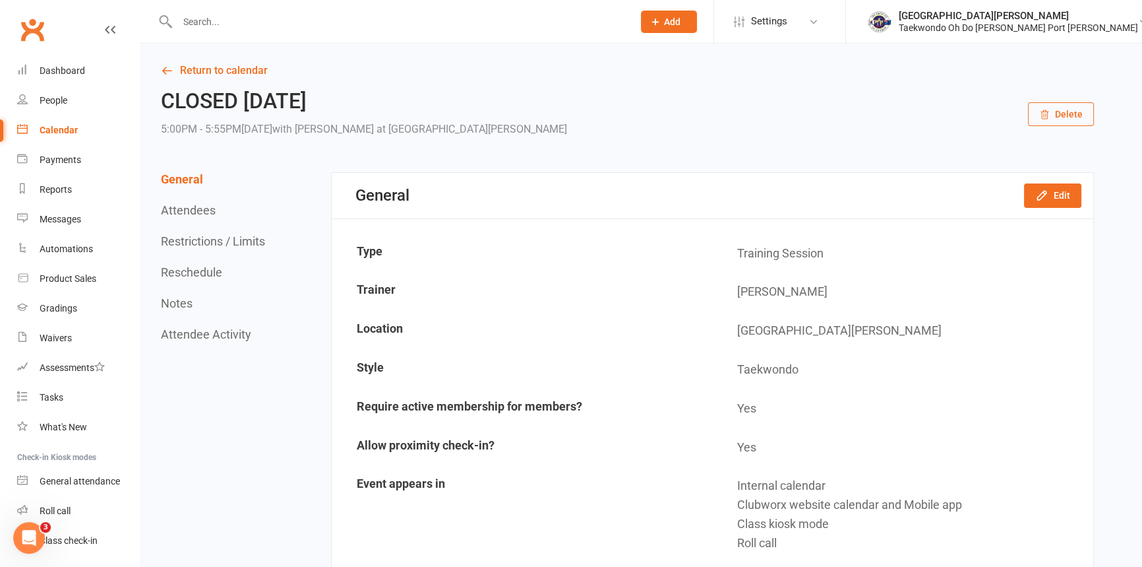
scroll to position [0, 0]
click at [223, 68] on link "Return to calendar" at bounding box center [627, 71] width 933 height 18
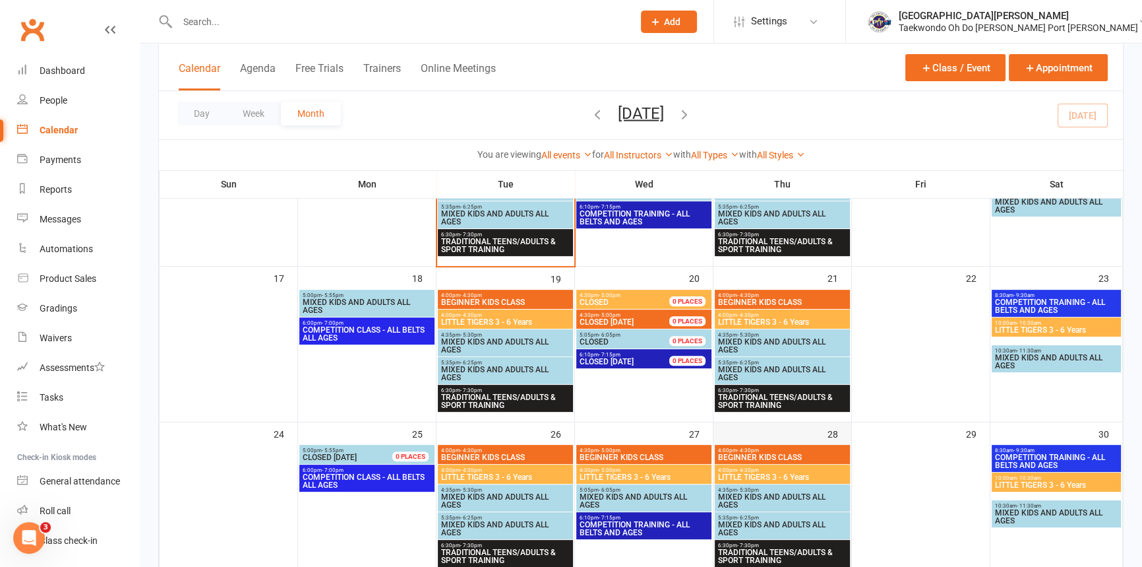
scroll to position [540, 0]
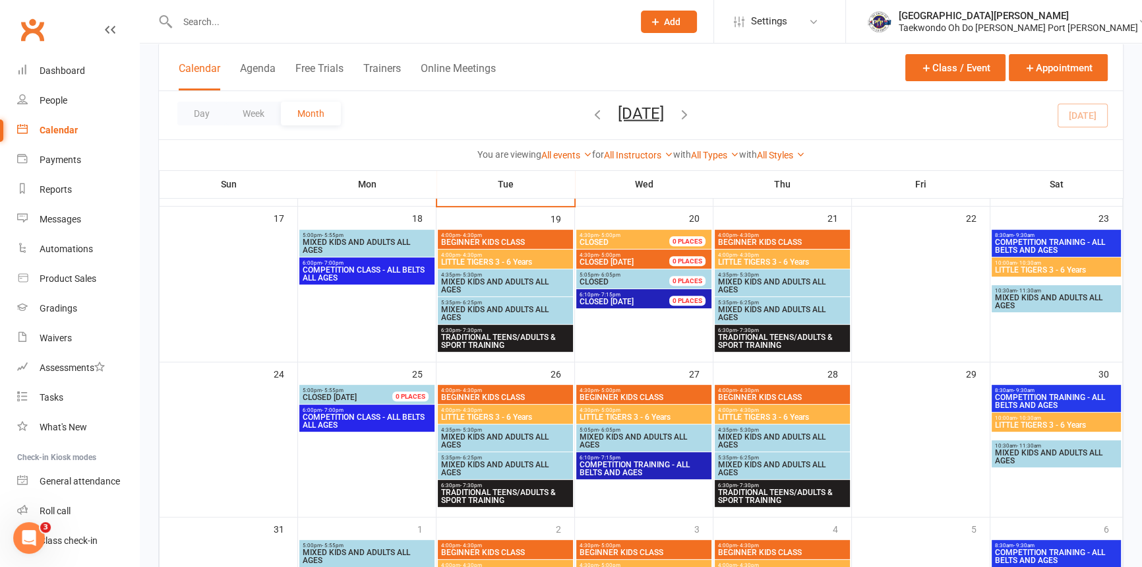
click at [357, 416] on span "COMPETITION CLASS - ALL BELTS ALL AGES" at bounding box center [367, 421] width 130 height 16
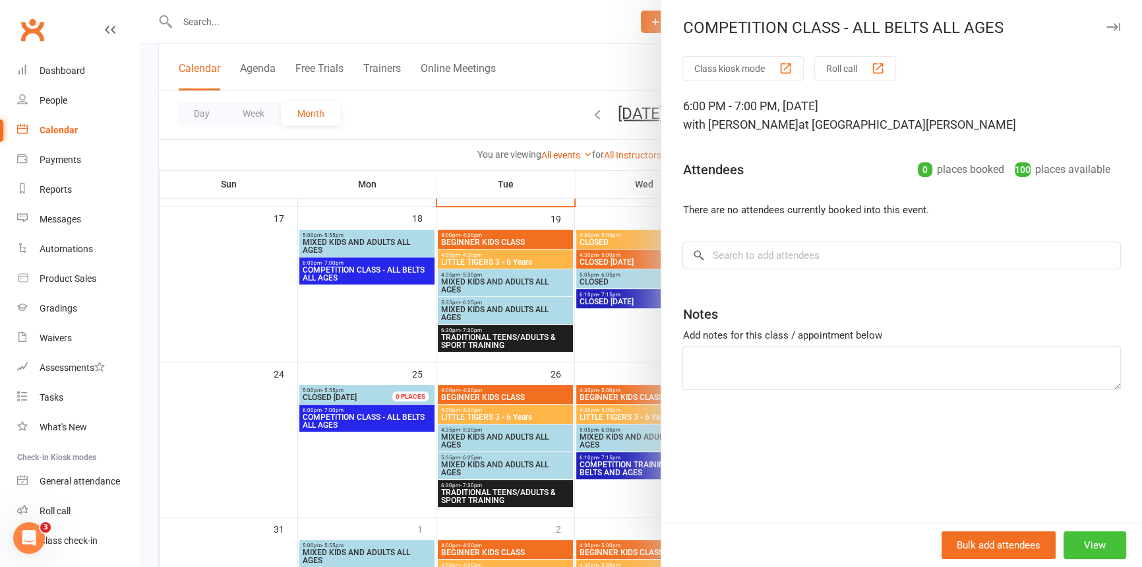
click at [1081, 544] on button "View" at bounding box center [1095, 545] width 63 height 28
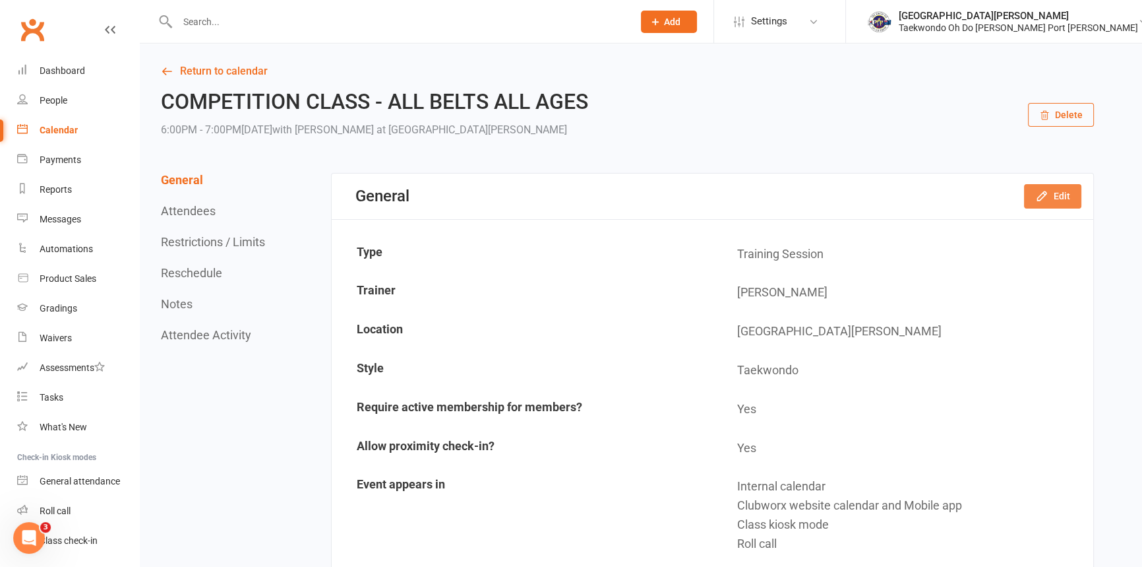
click at [1042, 201] on icon "button" at bounding box center [1042, 195] width 13 height 13
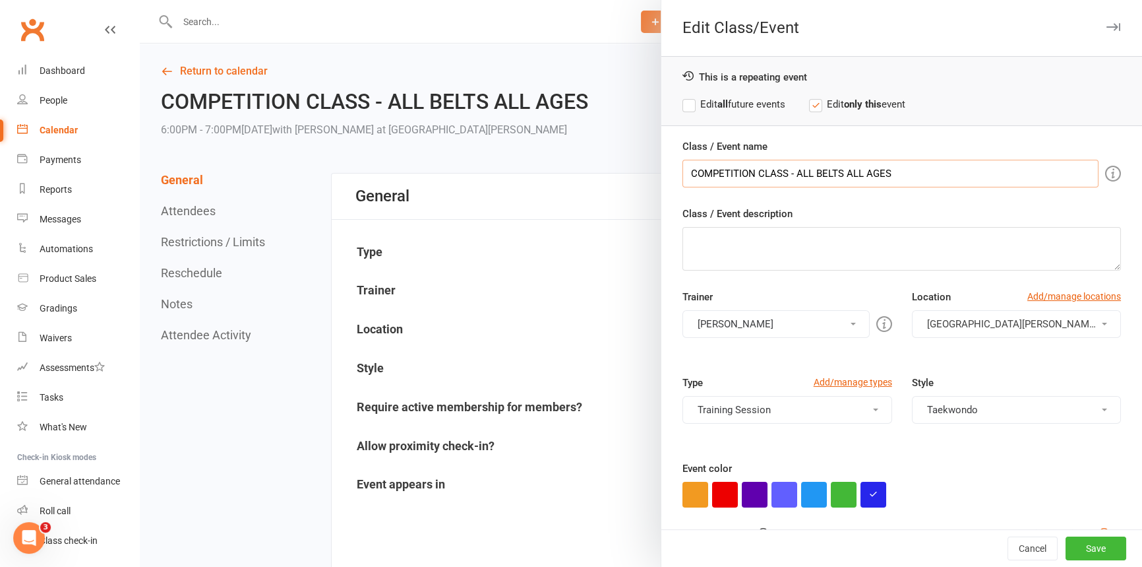
drag, startPoint x: 913, startPoint y: 173, endPoint x: 574, endPoint y: 180, distance: 339.1
click at [574, 0] on div "Edit Class/Event This is a repeating event Edit all future events Edit only thi…" at bounding box center [641, 0] width 1003 height 0
type input "CLOSED TODAY"
drag, startPoint x: 1078, startPoint y: 545, endPoint x: 1006, endPoint y: 508, distance: 81.4
click at [1078, 544] on button "Save" at bounding box center [1096, 548] width 61 height 24
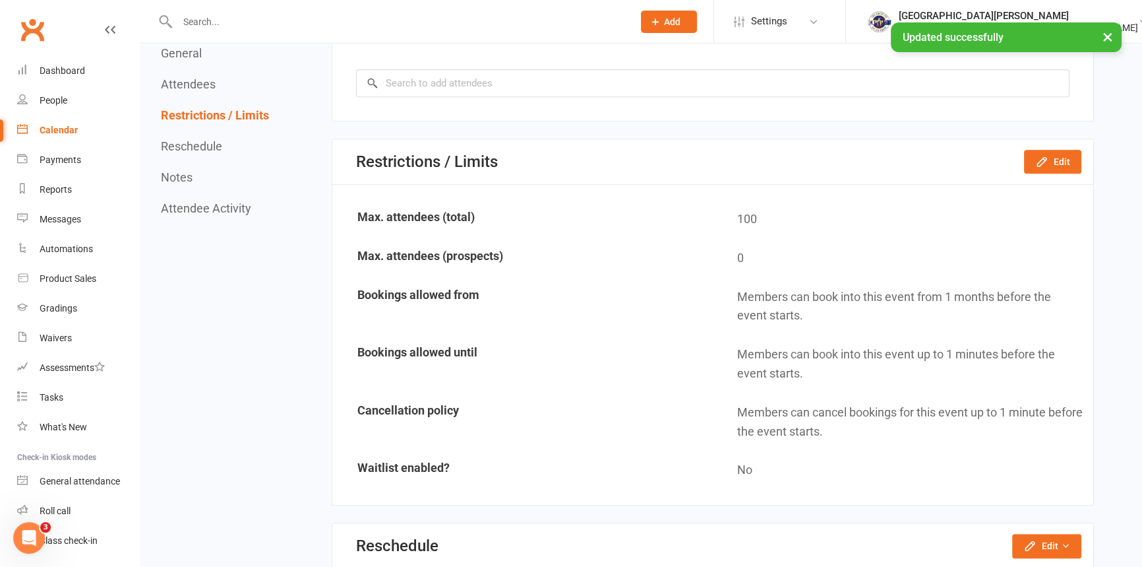
scroll to position [719, 0]
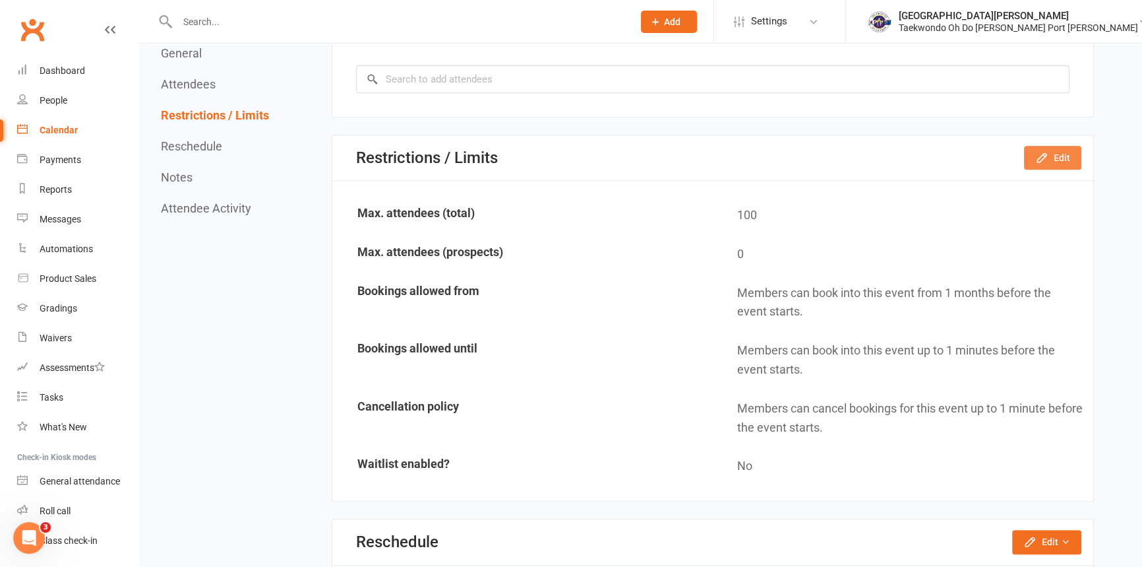
click at [1036, 164] on icon "button" at bounding box center [1042, 157] width 13 height 13
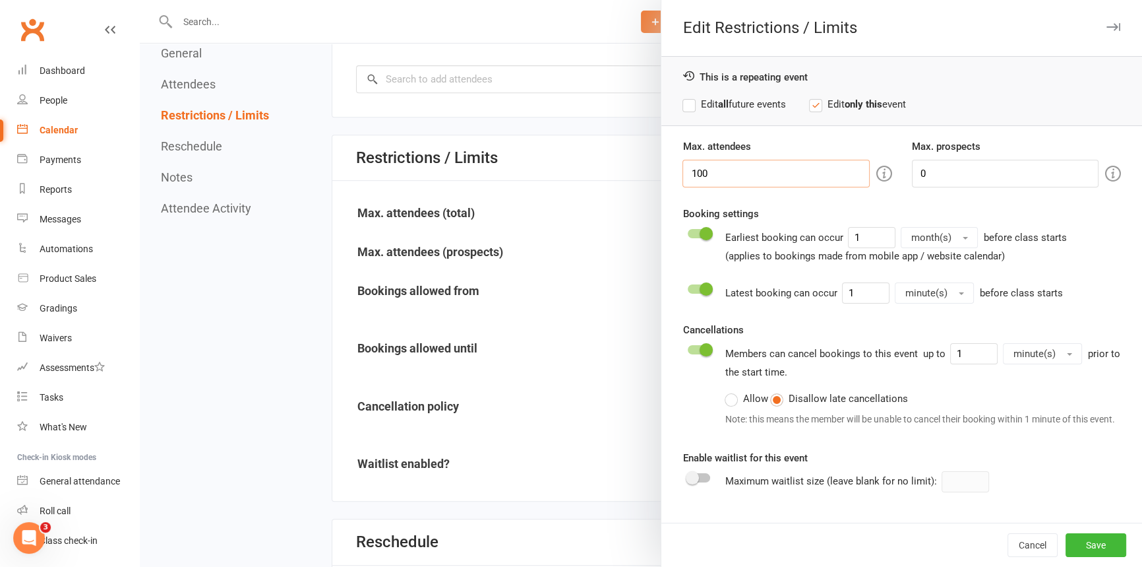
drag, startPoint x: 751, startPoint y: 173, endPoint x: 518, endPoint y: 185, distance: 233.2
click at [518, 0] on div "Edit Restrictions / Limits This is a repeating event Edit all future events Edi…" at bounding box center [641, 0] width 1003 height 0
type input "0"
drag, startPoint x: 1078, startPoint y: 544, endPoint x: 941, endPoint y: 478, distance: 151.9
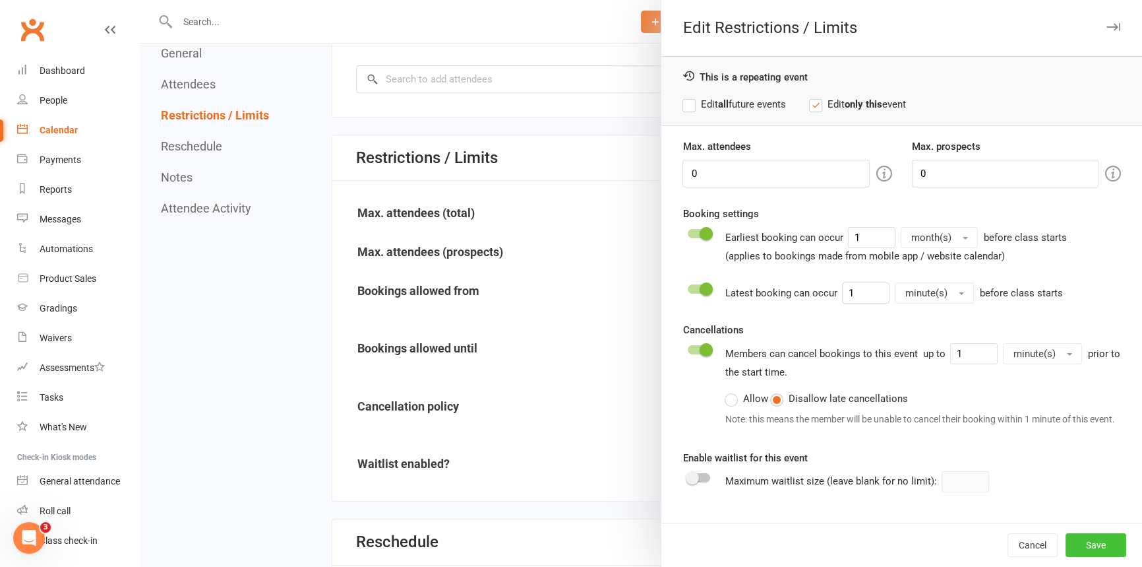
click at [1078, 544] on button "Save" at bounding box center [1096, 545] width 61 height 24
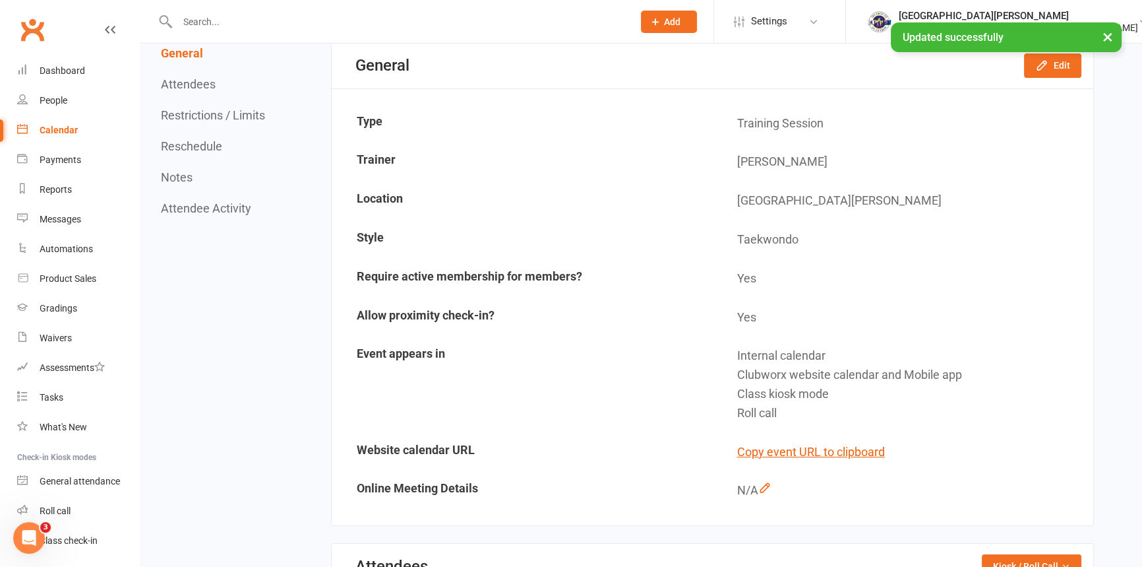
scroll to position [0, 0]
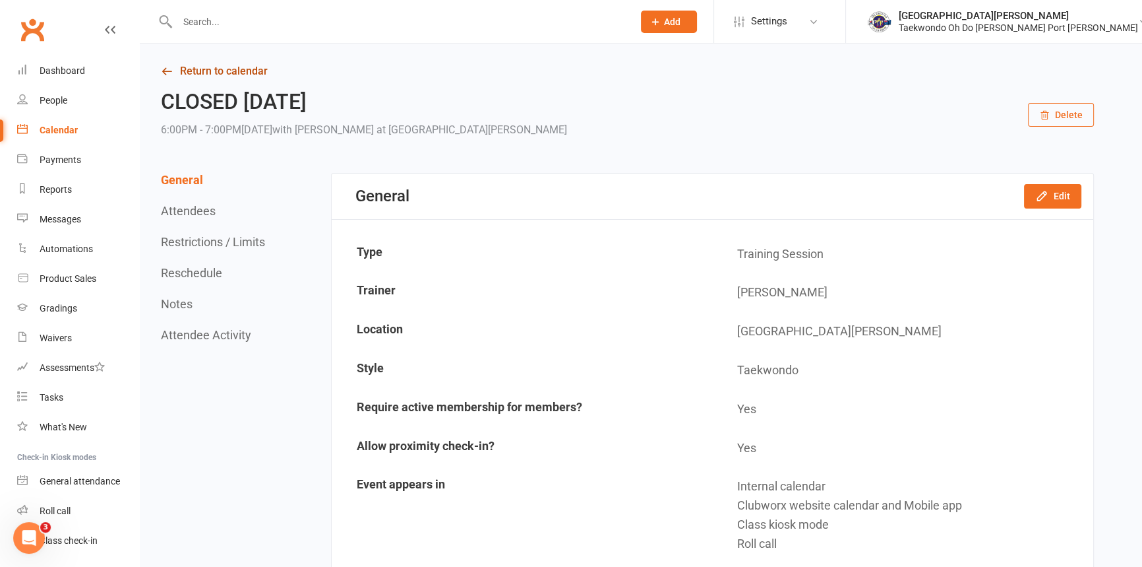
click at [233, 65] on link "Return to calendar" at bounding box center [627, 71] width 933 height 18
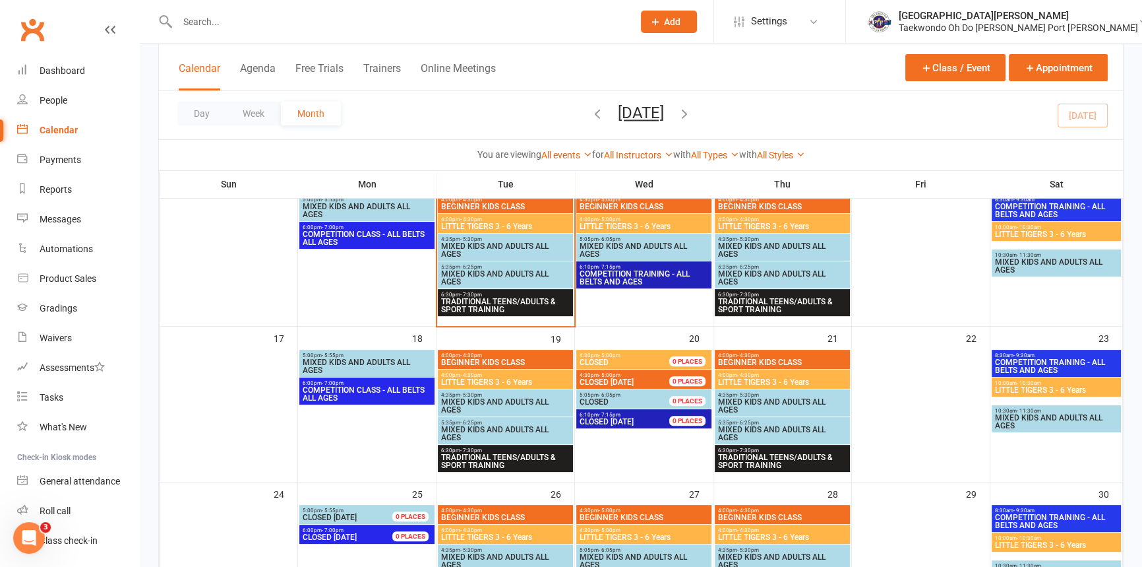
scroll to position [480, 0]
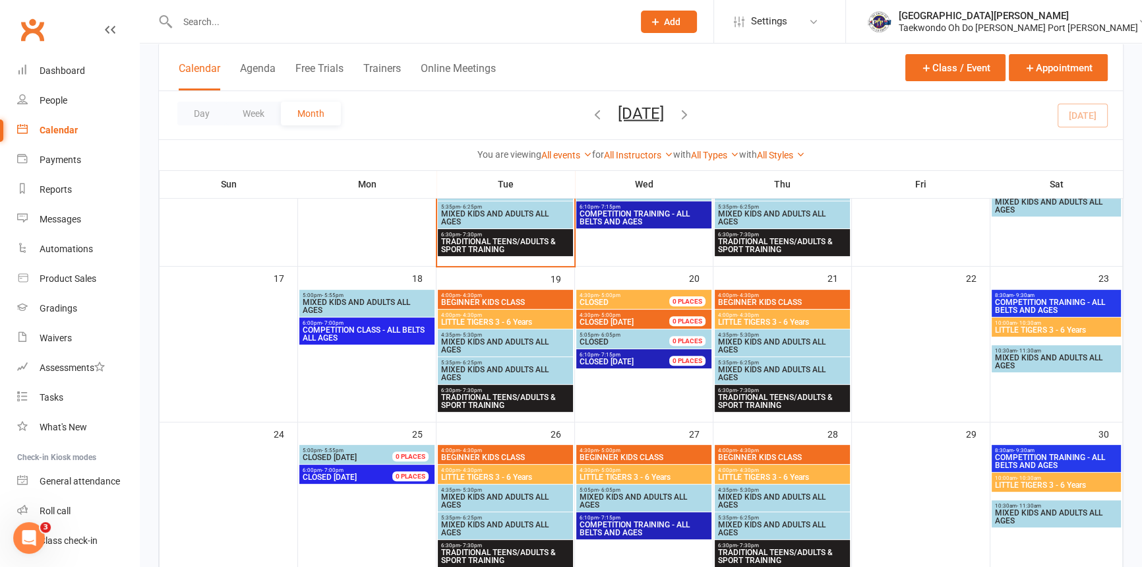
click at [625, 303] on span "CLOSED" at bounding box center [632, 302] width 106 height 8
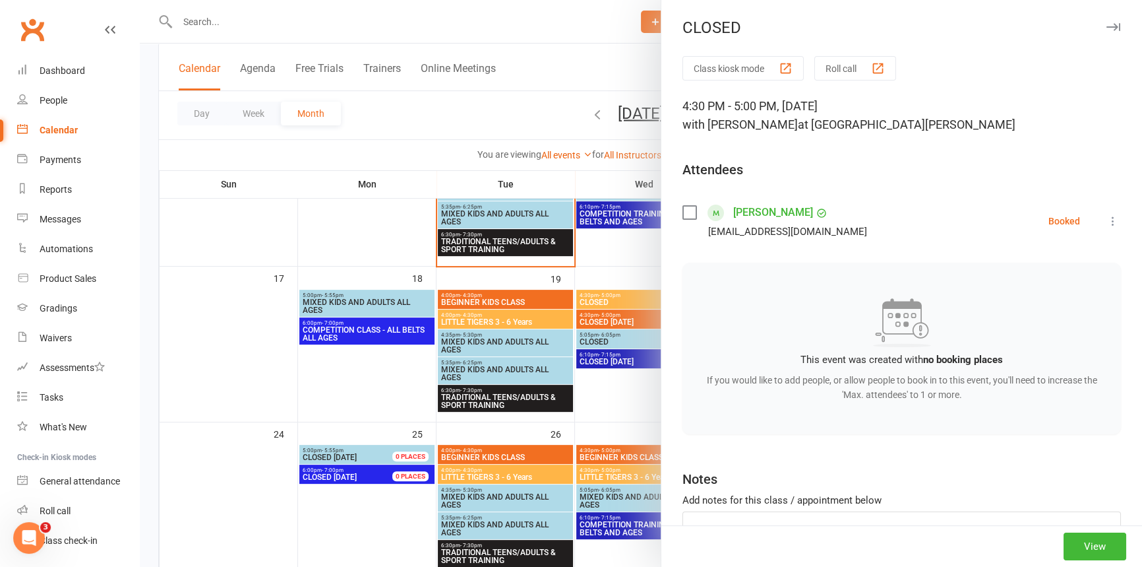
click at [525, 55] on div at bounding box center [641, 283] width 1003 height 567
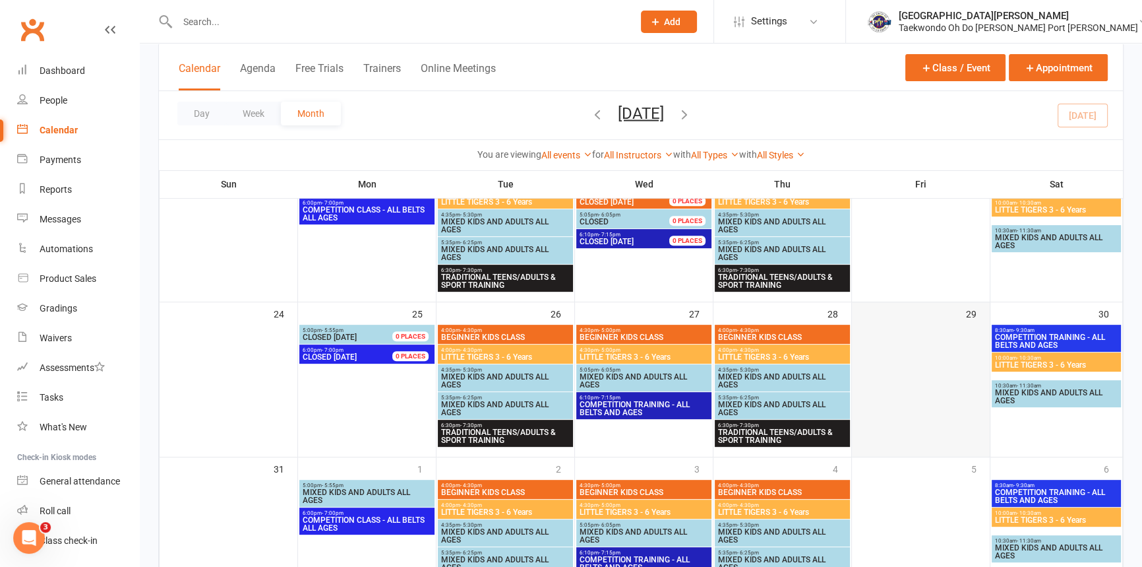
scroll to position [540, 0]
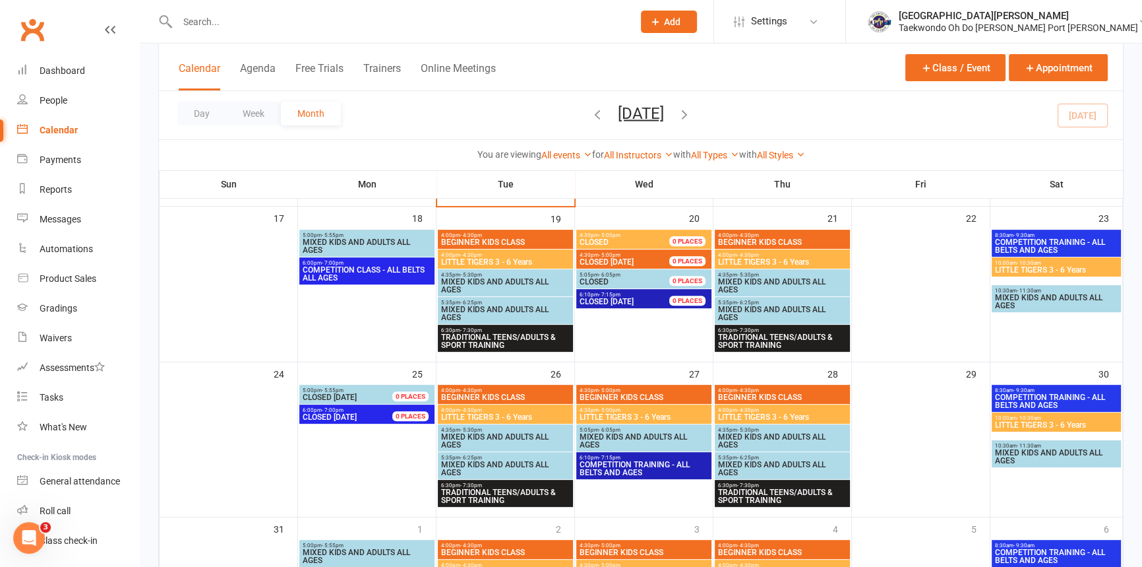
click at [496, 342] on span "TRADITIONAL TEENS/ADULTS & SPORT TRAINING" at bounding box center [506, 341] width 130 height 16
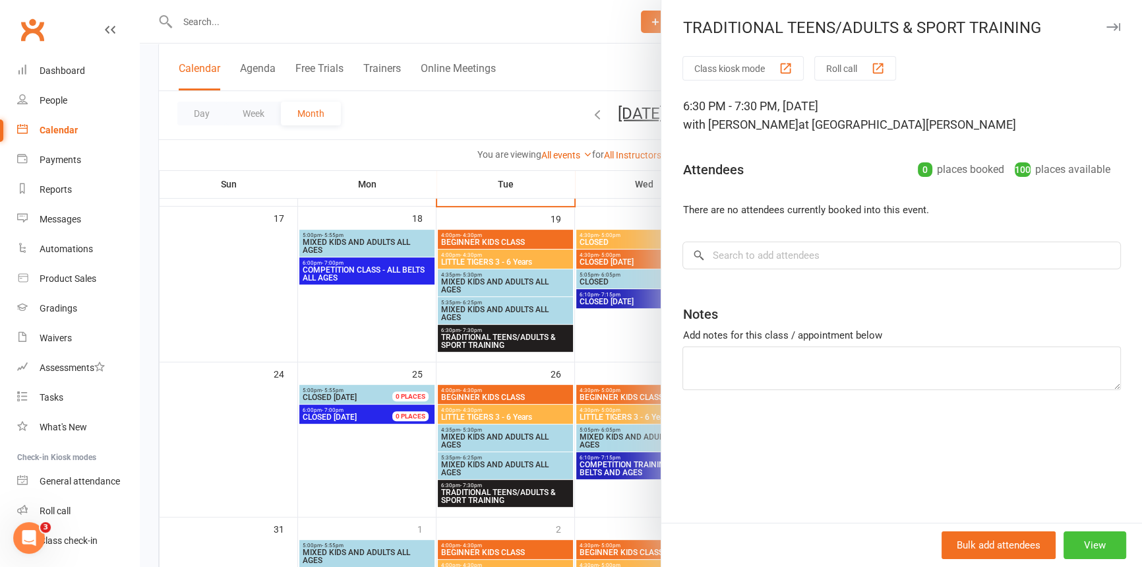
click at [1092, 542] on button "View" at bounding box center [1095, 545] width 63 height 28
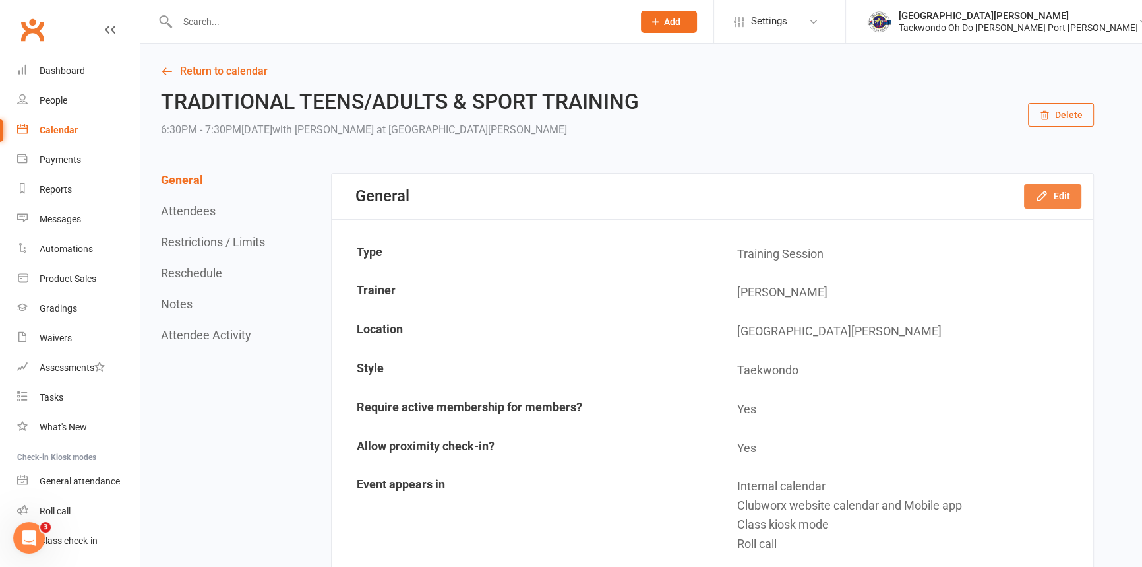
click at [1043, 194] on icon "button" at bounding box center [1042, 195] width 13 height 13
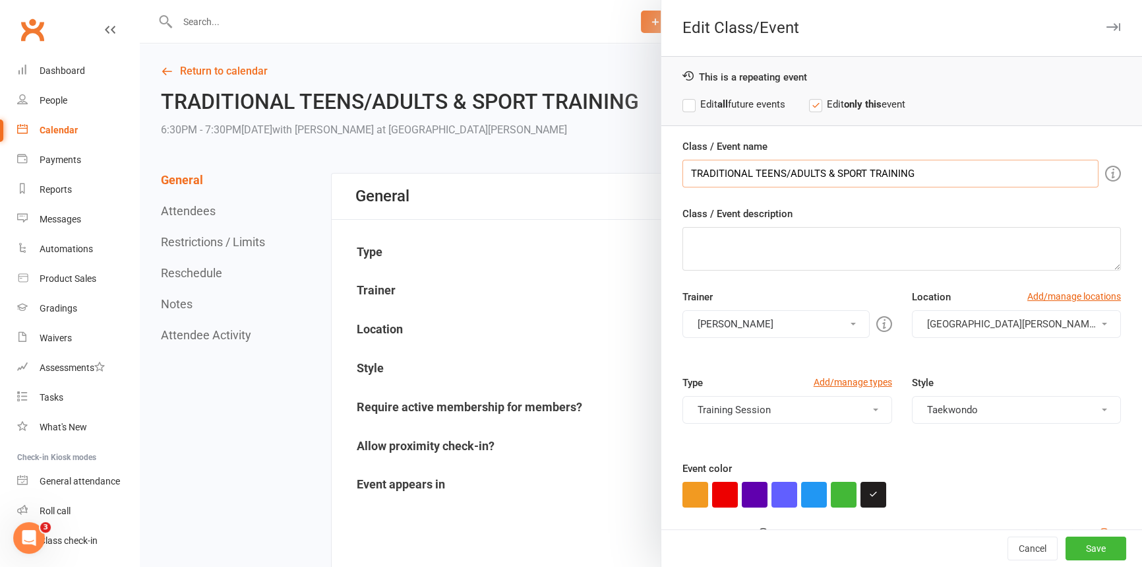
drag, startPoint x: 947, startPoint y: 175, endPoint x: 524, endPoint y: 186, distance: 423.6
click at [524, 0] on div "Edit Class/Event This is a repeating event Edit all future events Edit only thi…" at bounding box center [641, 0] width 1003 height 0
type input "CLASS CANCELLED TRAIN AT 5.30PM CLASS"
click at [1079, 545] on button "Save" at bounding box center [1096, 548] width 61 height 24
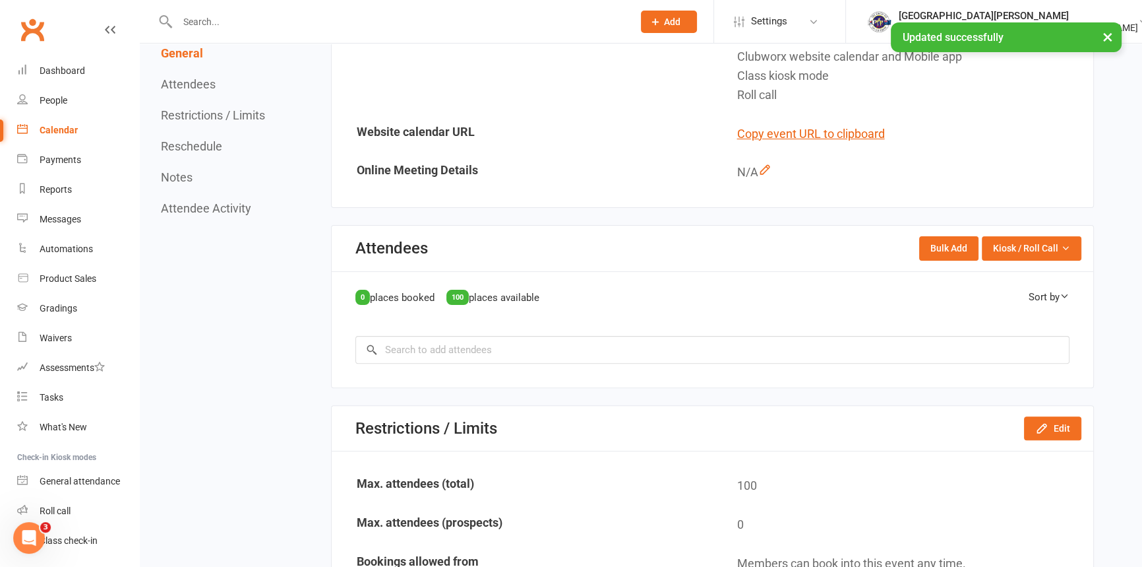
scroll to position [480, 0]
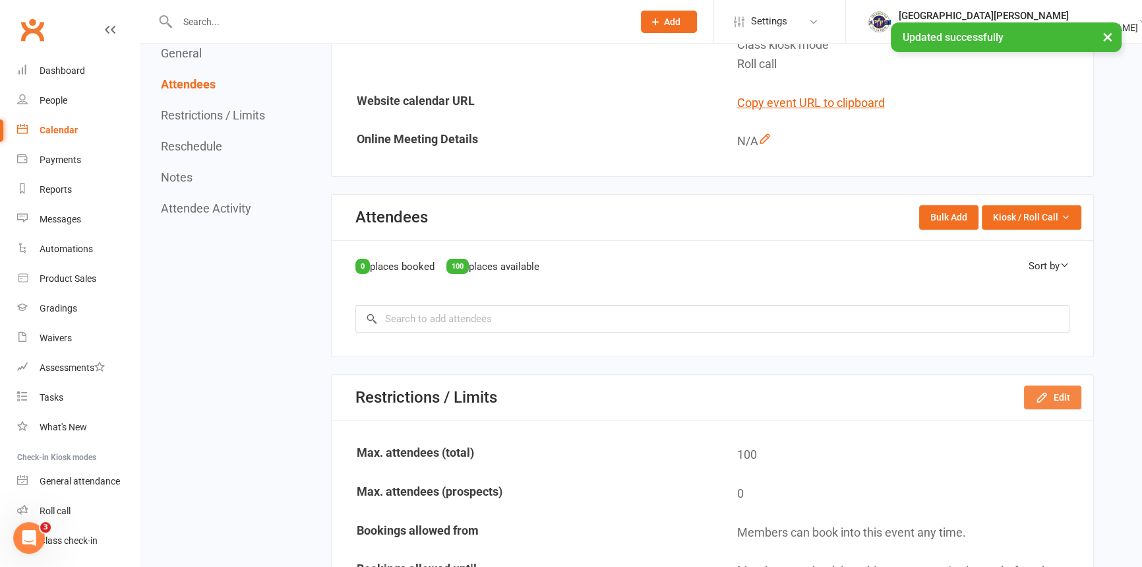
click at [1061, 397] on button "Edit" at bounding box center [1052, 397] width 57 height 24
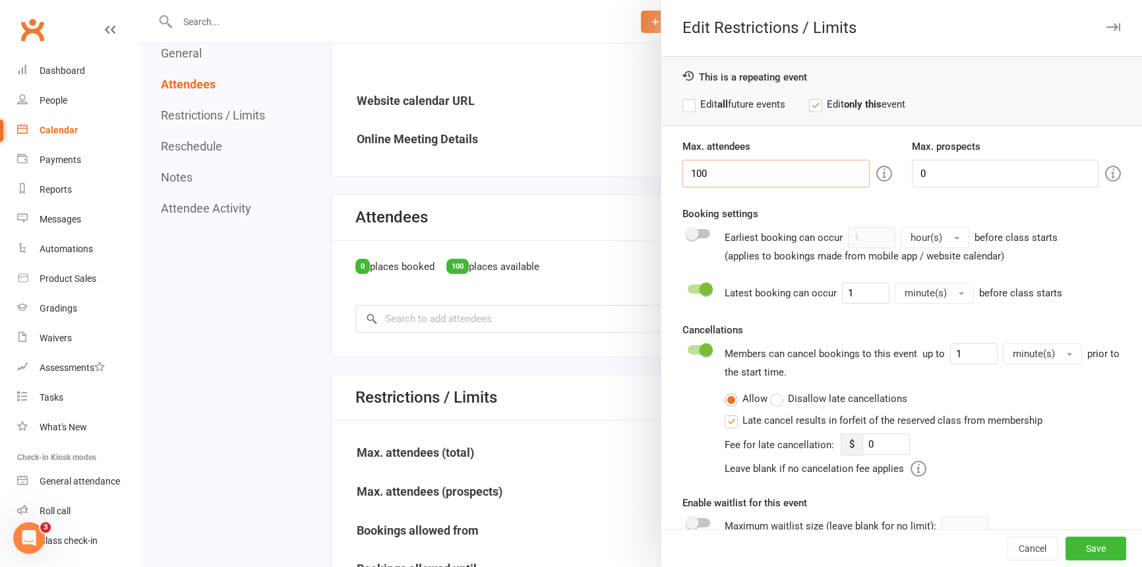
drag, startPoint x: 699, startPoint y: 173, endPoint x: 590, endPoint y: 172, distance: 108.8
click at [593, 0] on div "Edit Restrictions / Limits This is a repeating event Edit all future events Edi…" at bounding box center [641, 0] width 1003 height 0
type input "0"
click at [1079, 545] on button "Save" at bounding box center [1096, 548] width 61 height 24
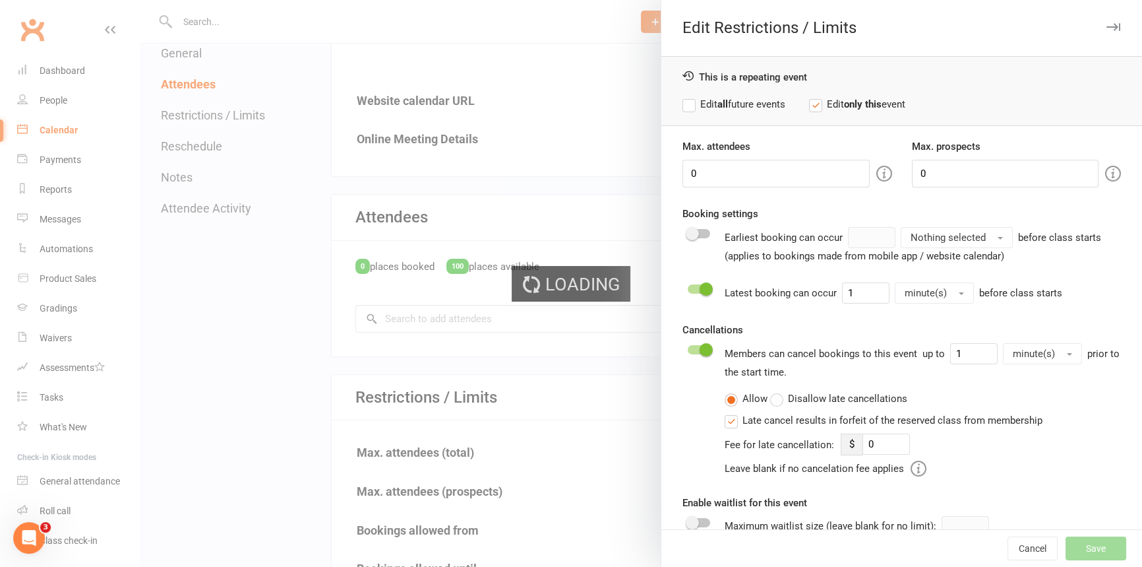
type input "0"
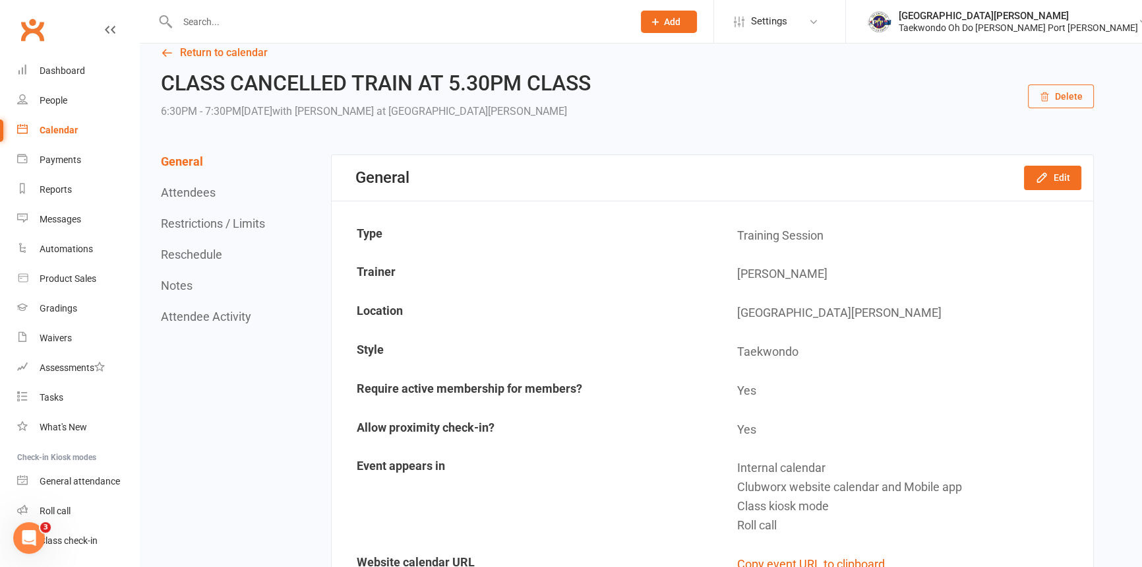
scroll to position [0, 0]
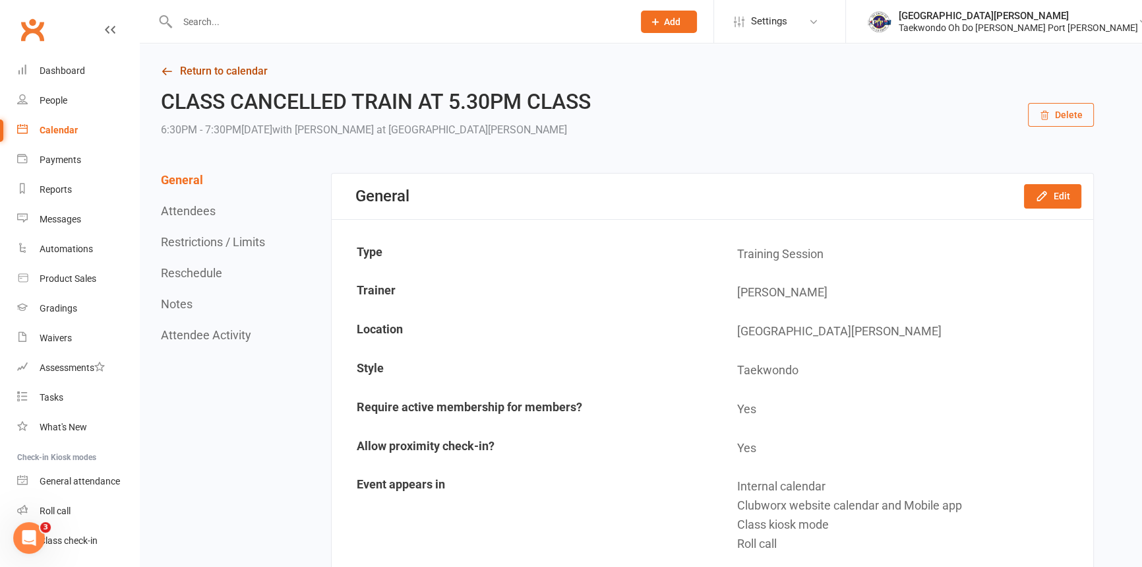
click at [223, 68] on link "Return to calendar" at bounding box center [627, 71] width 933 height 18
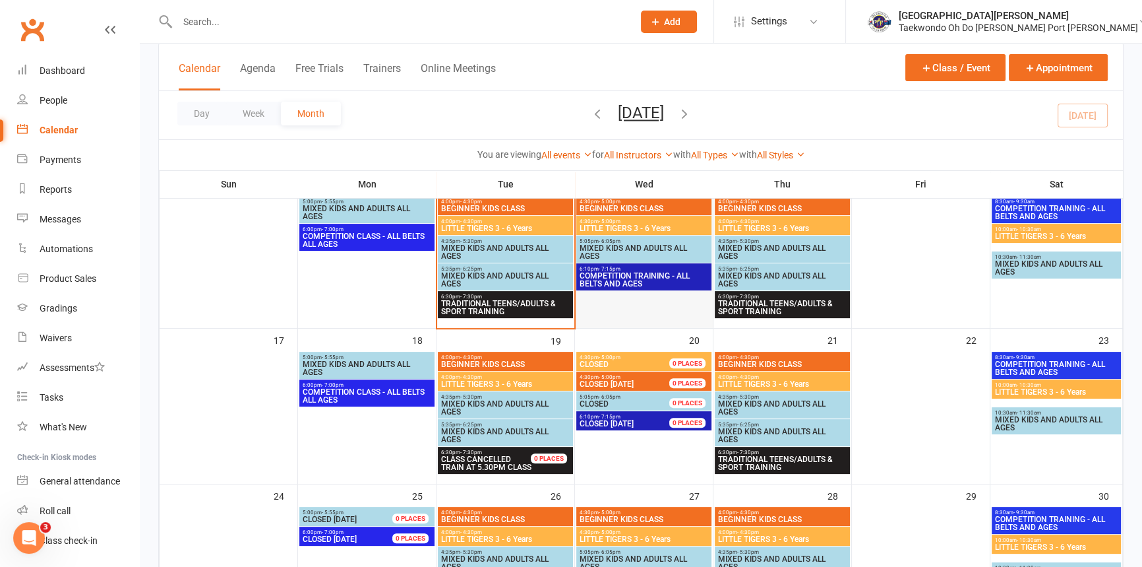
scroll to position [420, 0]
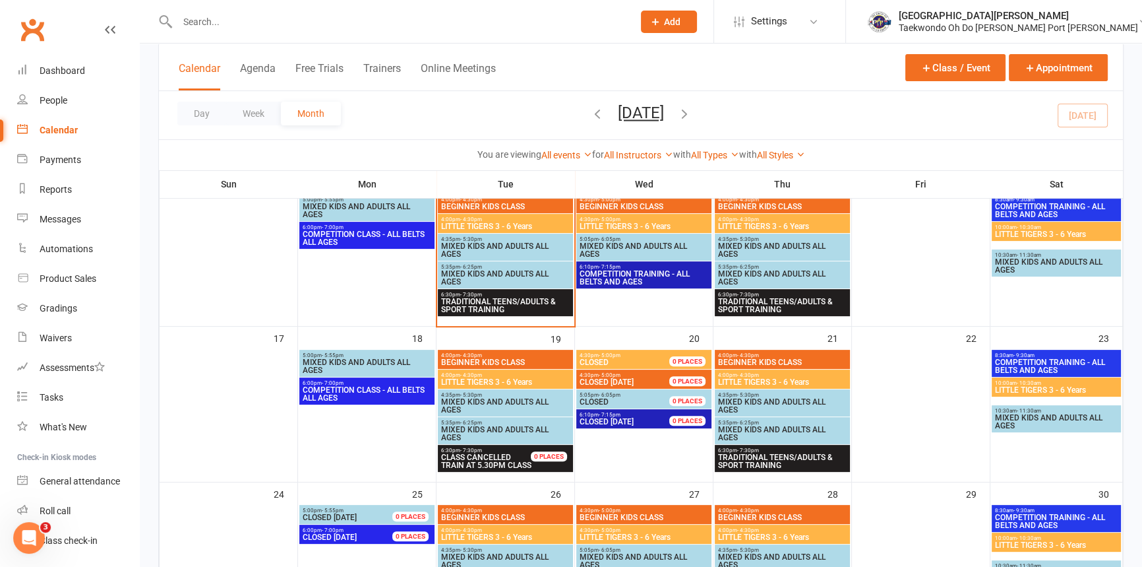
click at [800, 457] on span "TRADITIONAL TEENS/ADULTS & SPORT TRAINING" at bounding box center [783, 461] width 130 height 16
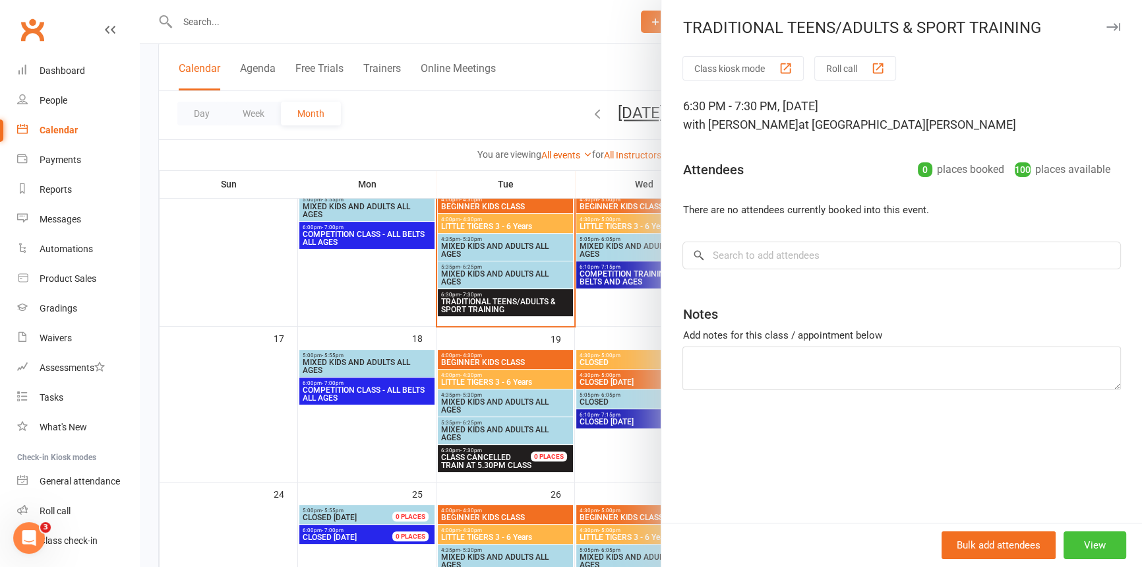
click at [1096, 542] on button "View" at bounding box center [1095, 545] width 63 height 28
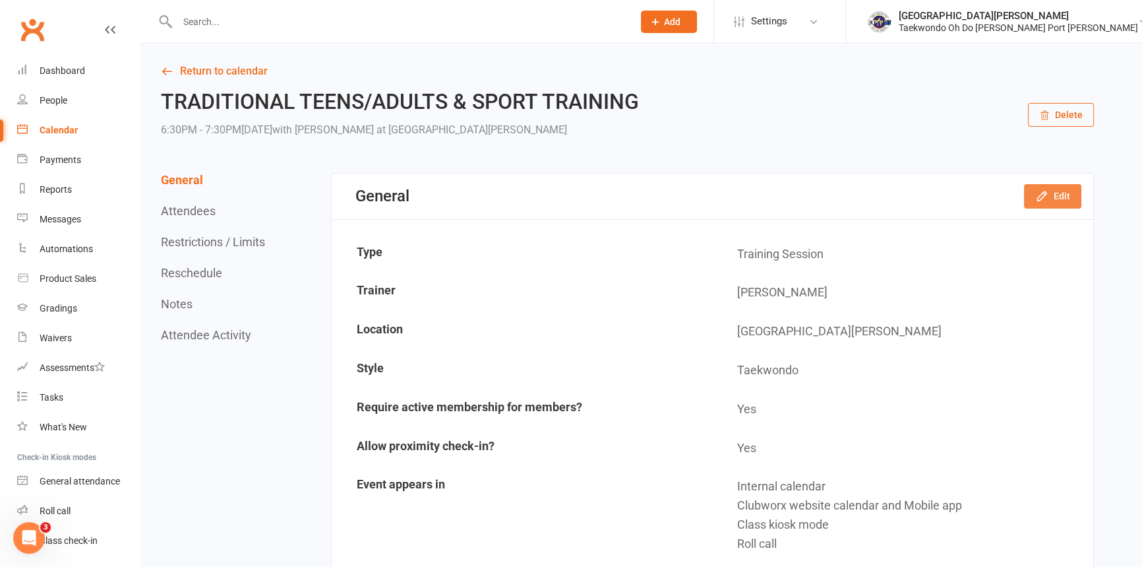
click at [1033, 191] on button "Edit" at bounding box center [1052, 196] width 57 height 24
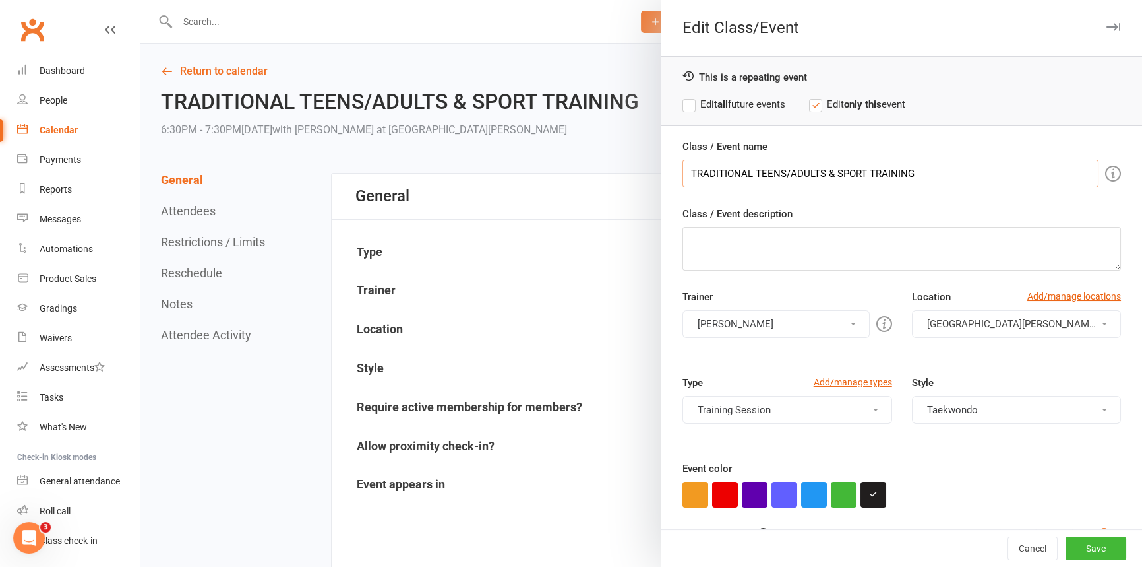
drag, startPoint x: 937, startPoint y: 177, endPoint x: 594, endPoint y: 173, distance: 343.0
click at [594, 0] on div "Edit Class/Event This is a repeating event Edit all future events Edit only thi…" at bounding box center [641, 0] width 1003 height 0
type input "CLASS CANCELLED ATTEND 5.30PM CLASS"
click at [1085, 545] on button "Save" at bounding box center [1096, 548] width 61 height 24
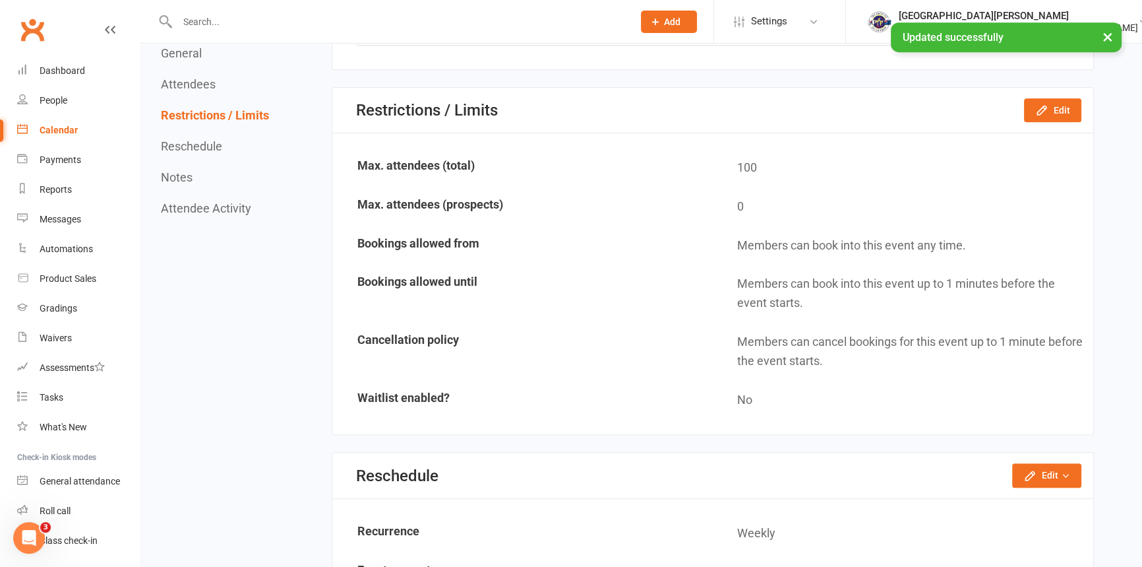
scroll to position [779, 0]
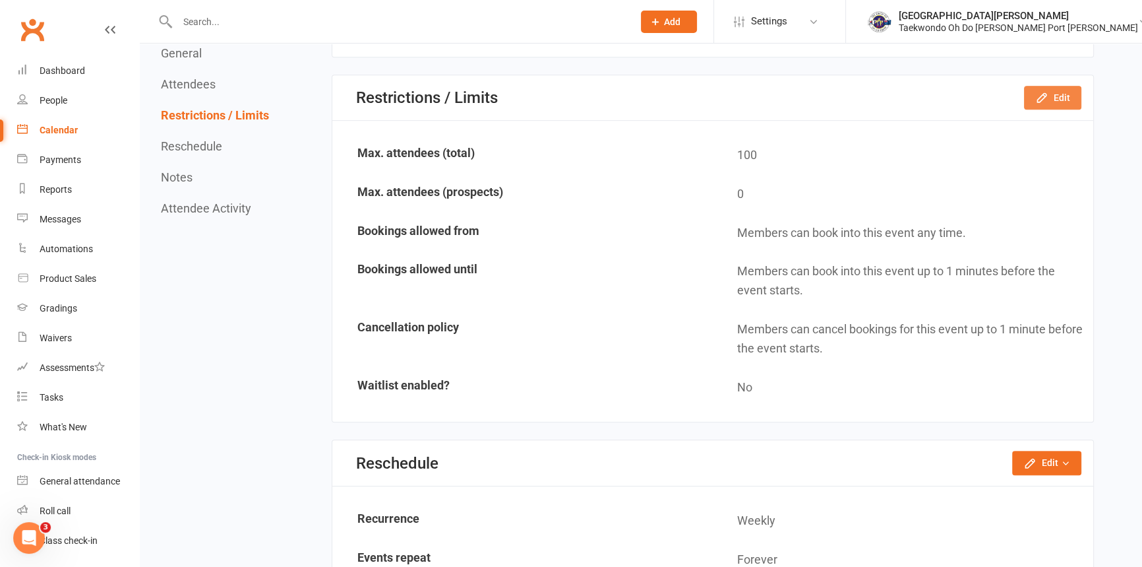
click at [1042, 102] on icon "button" at bounding box center [1042, 97] width 13 height 13
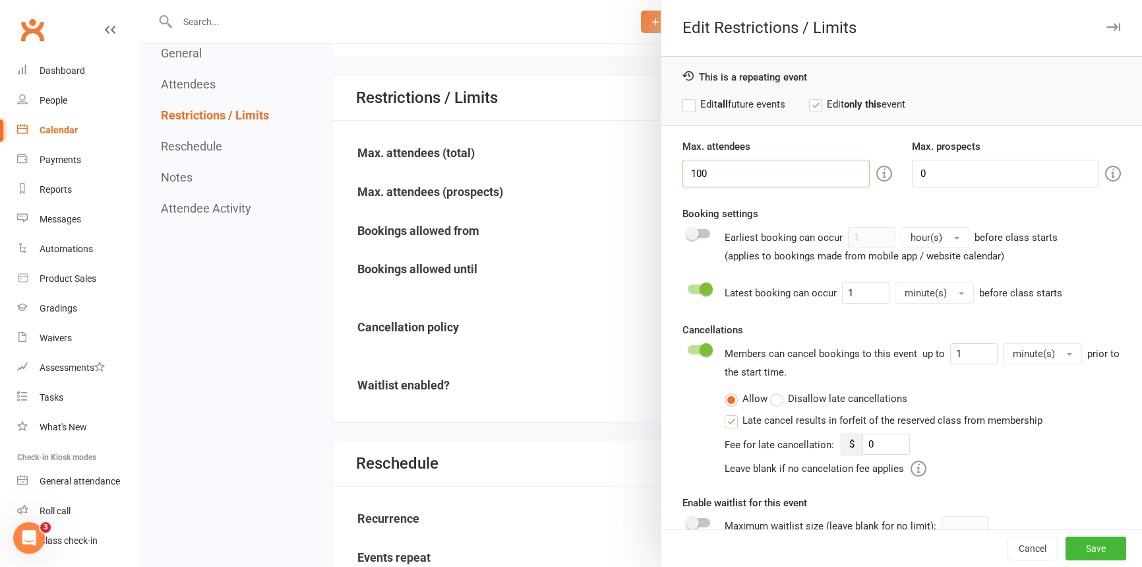
drag, startPoint x: 611, startPoint y: 177, endPoint x: 501, endPoint y: 181, distance: 110.9
click at [503, 0] on div "Edit Restrictions / Limits This is a repeating event Edit all future events Edi…" at bounding box center [641, 0] width 1003 height 0
type input "0"
click at [1085, 543] on button "Save" at bounding box center [1096, 548] width 61 height 24
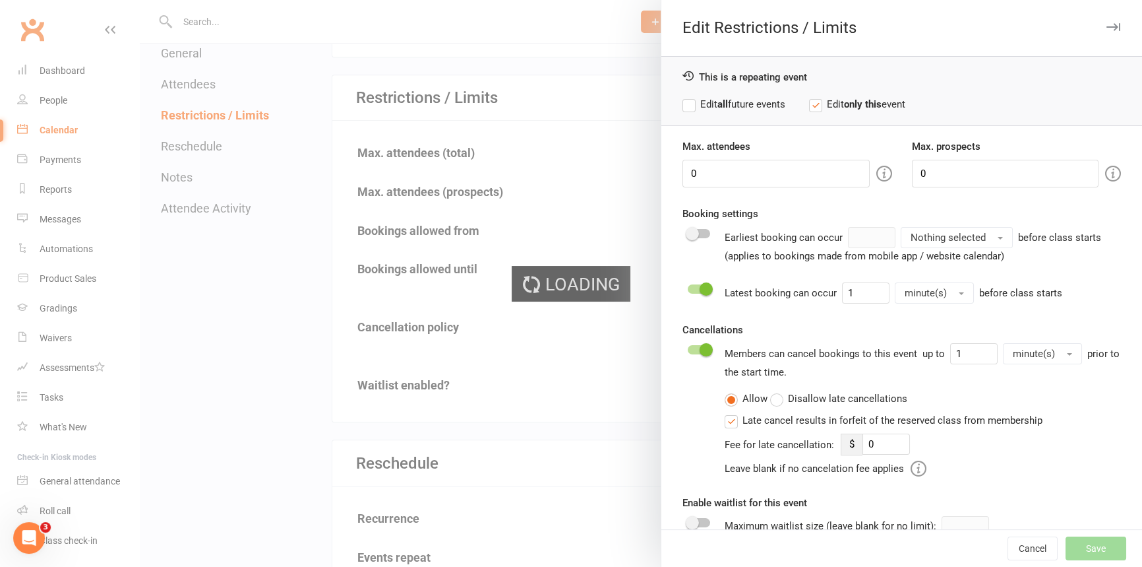
type input "0"
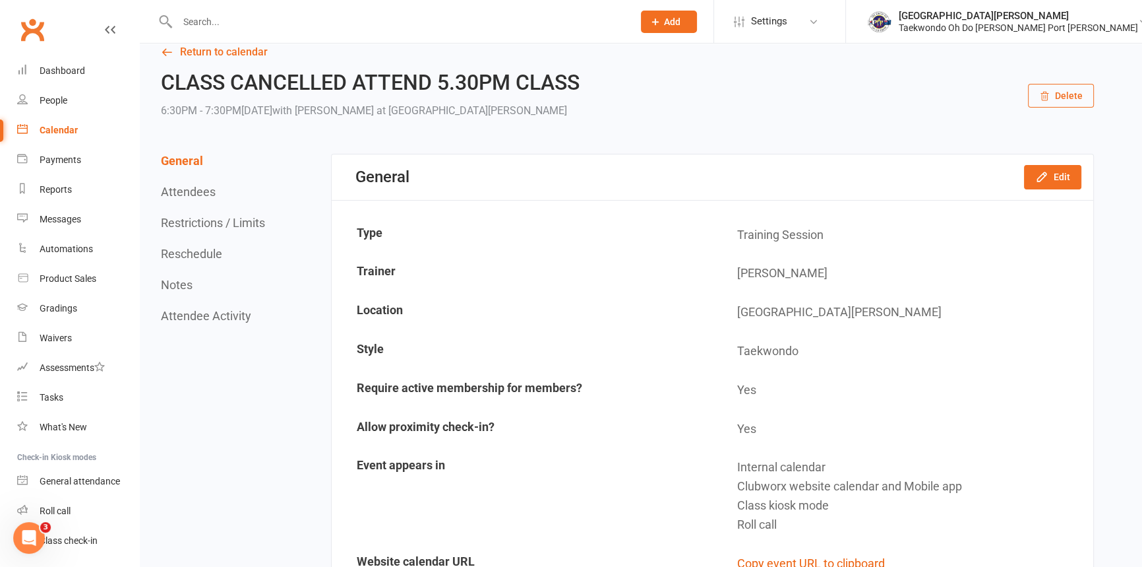
scroll to position [0, 0]
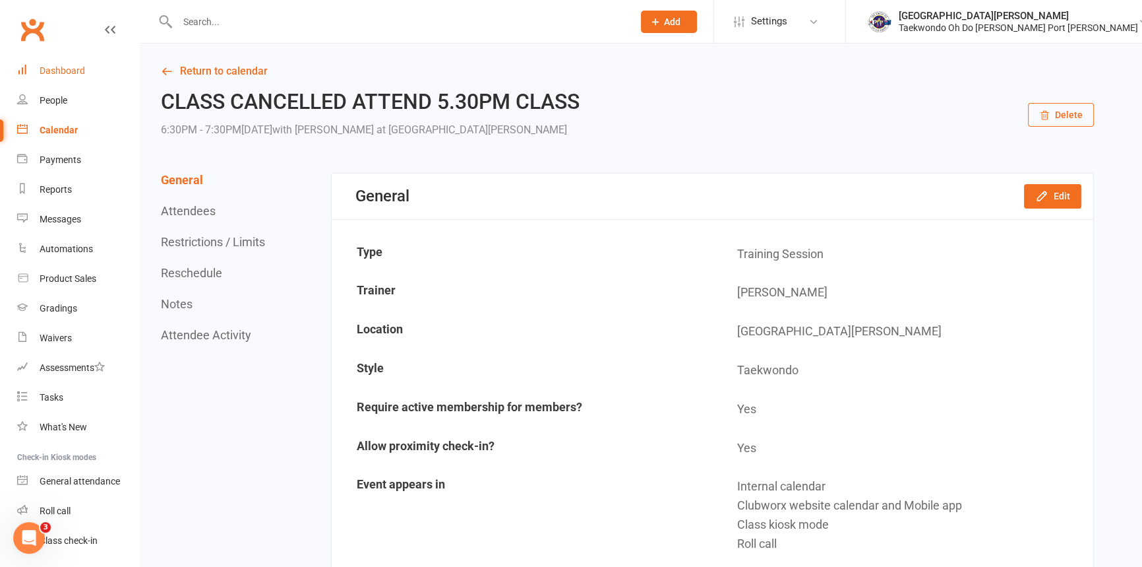
click at [73, 69] on div "Dashboard" at bounding box center [63, 70] width 46 height 11
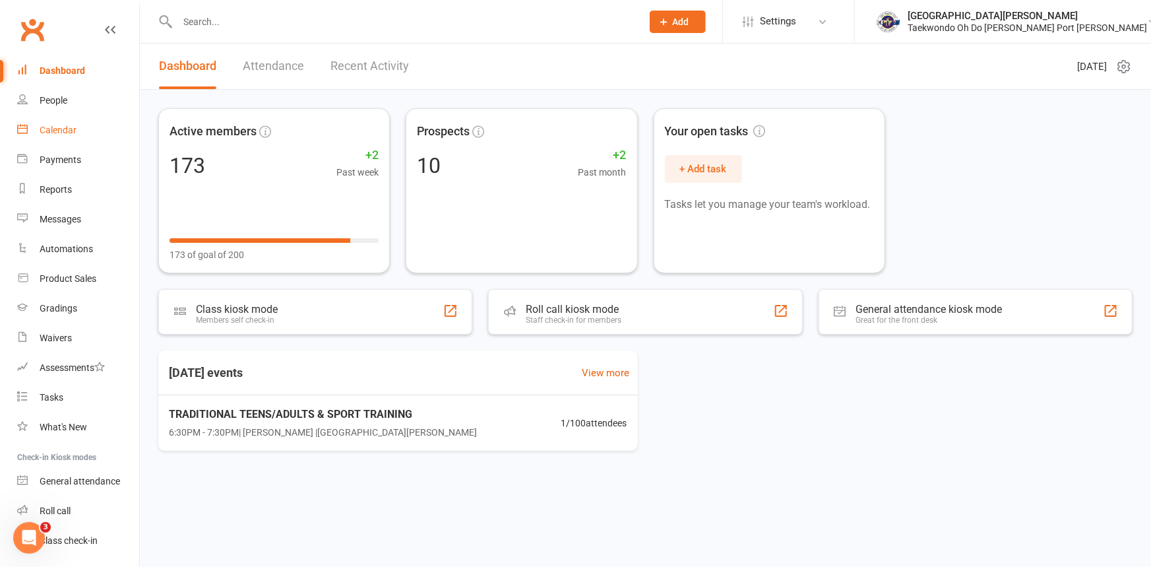
click at [65, 131] on div "Calendar" at bounding box center [58, 130] width 37 height 11
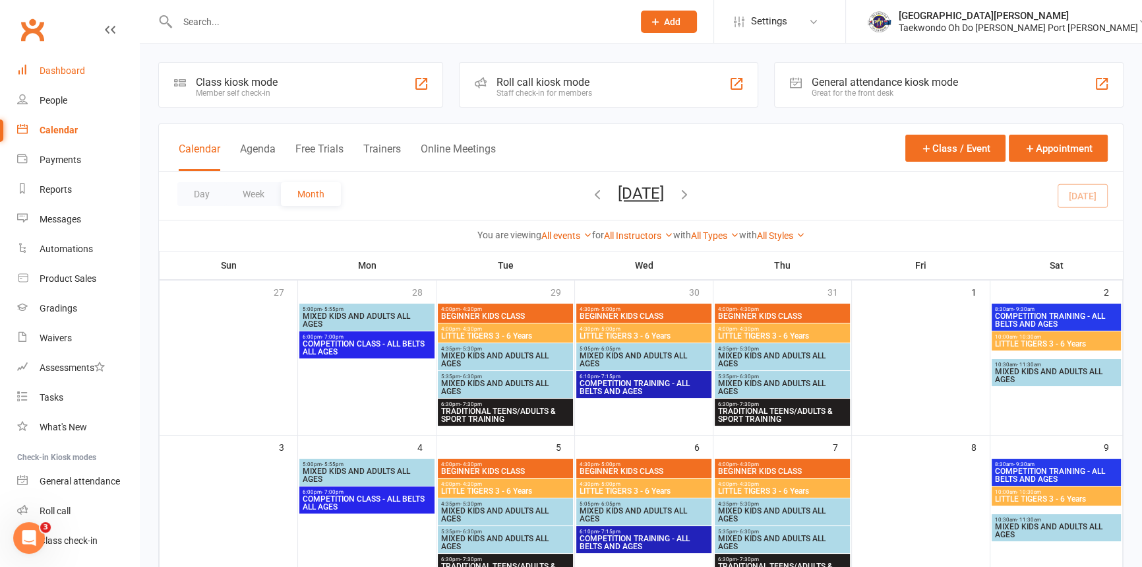
click at [82, 59] on link "Dashboard" at bounding box center [78, 71] width 122 height 30
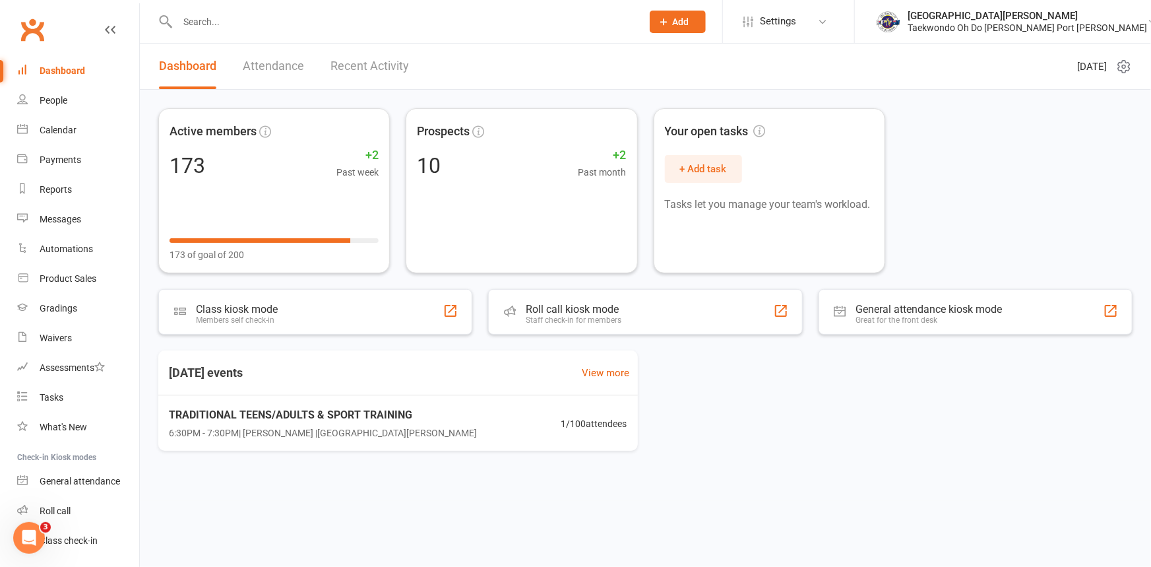
click at [199, 24] on input "text" at bounding box center [402, 22] width 459 height 18
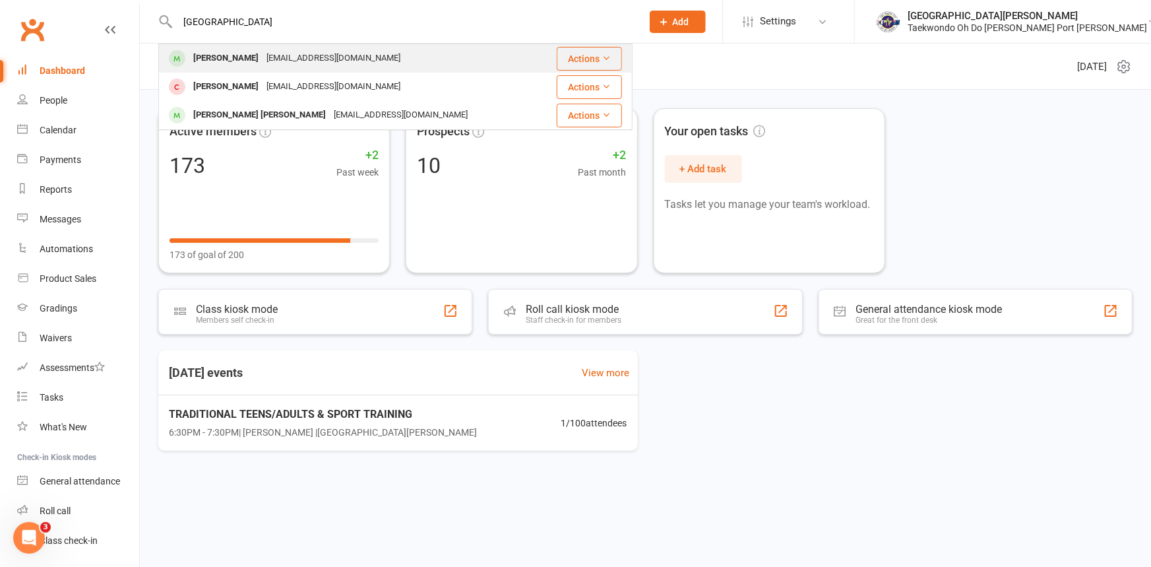
type input "SOFIA"
click at [220, 59] on div "Sofia Lauchlan" at bounding box center [225, 58] width 73 height 19
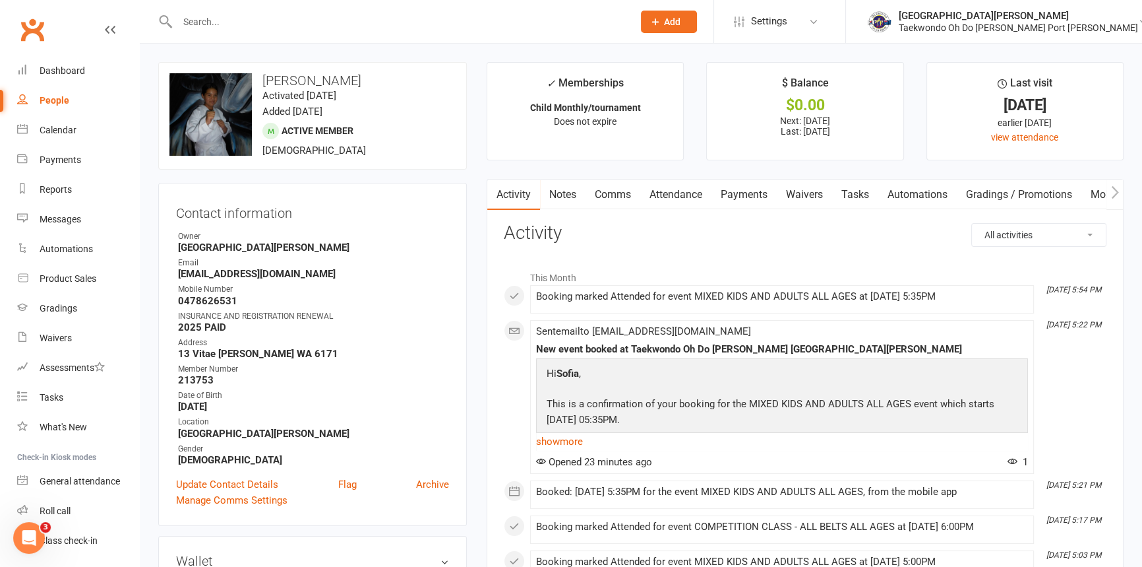
click at [752, 197] on link "Payments" at bounding box center [744, 194] width 65 height 30
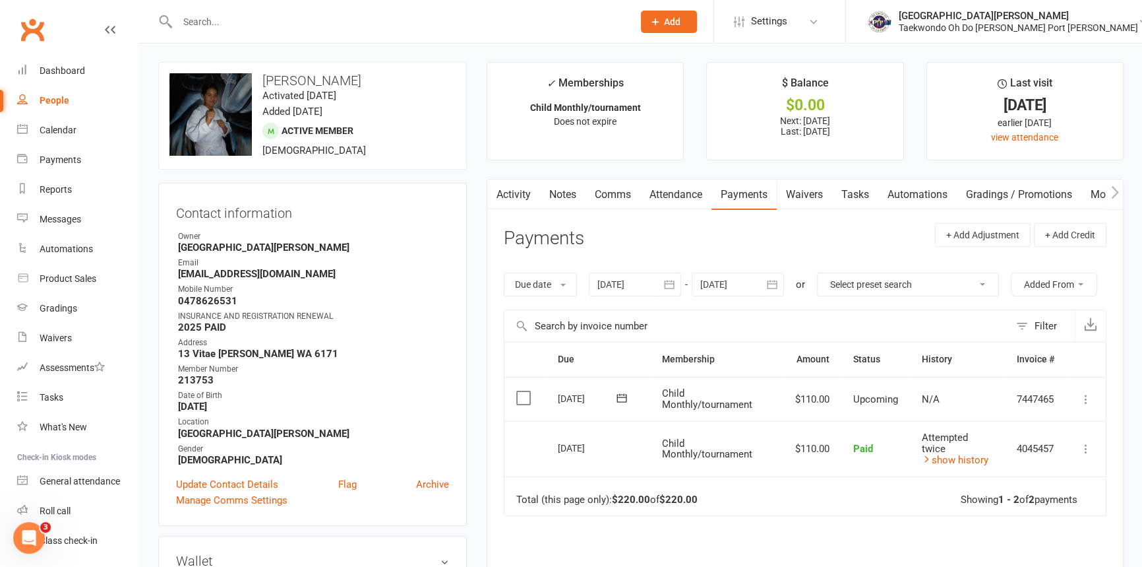
click at [569, 191] on link "Notes" at bounding box center [563, 194] width 46 height 30
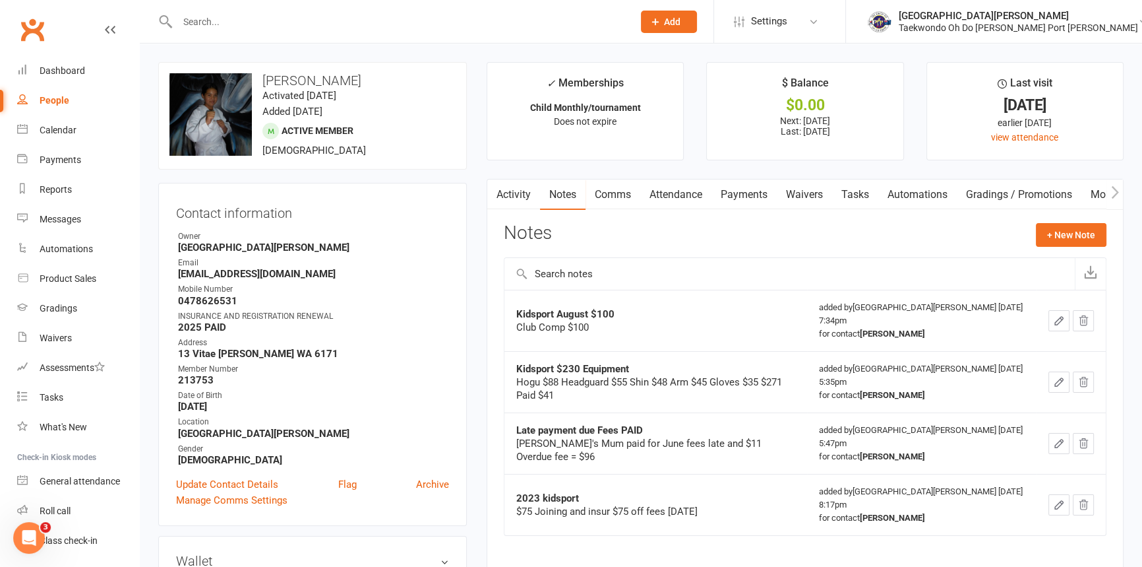
click at [1055, 322] on icon "button" at bounding box center [1059, 321] width 12 height 12
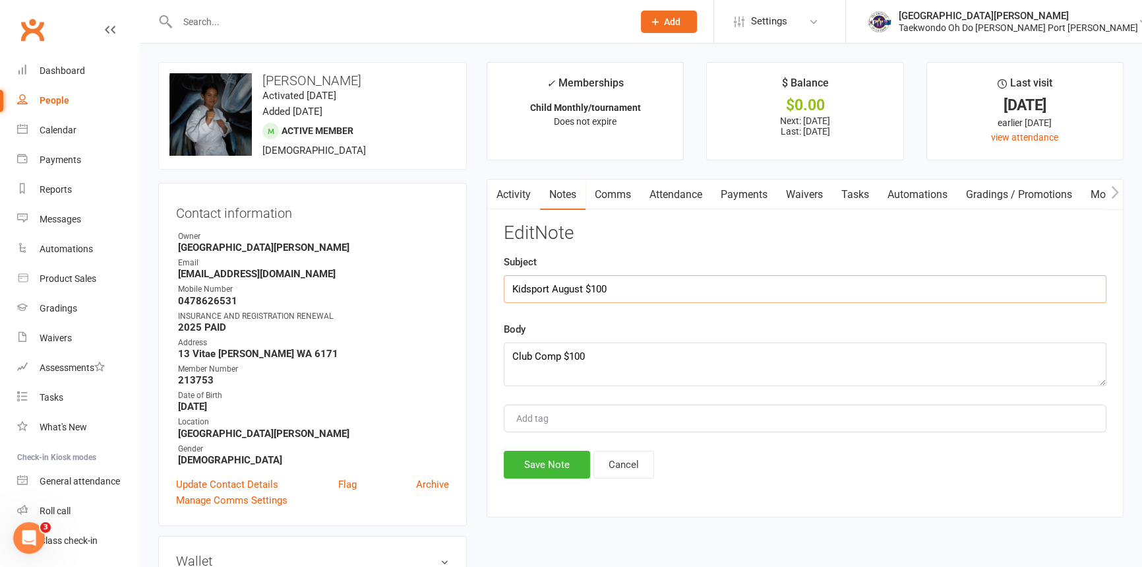
click at [641, 291] on input "Kidsport August $100" at bounding box center [805, 289] width 603 height 28
type input "Kidsport August $100 - $85 dobok and Tshirt"
click at [605, 356] on textarea "Club Comp $100" at bounding box center [805, 364] width 603 height 44
type textarea "Club Comp $100 Uniform 170 $60 Tshirt $25"
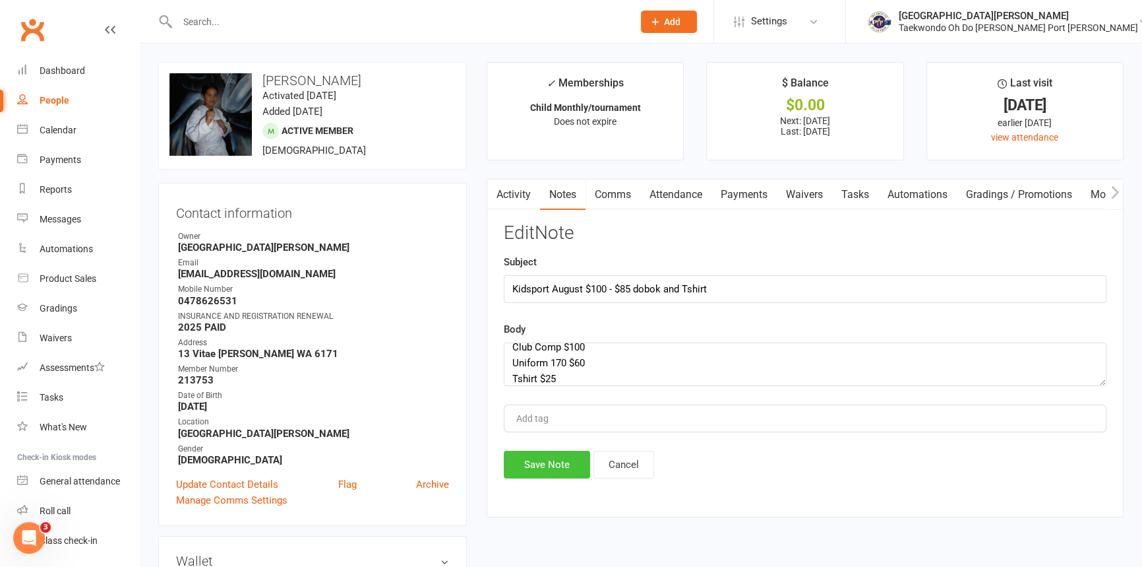
click at [549, 475] on button "Save Note" at bounding box center [547, 465] width 86 height 28
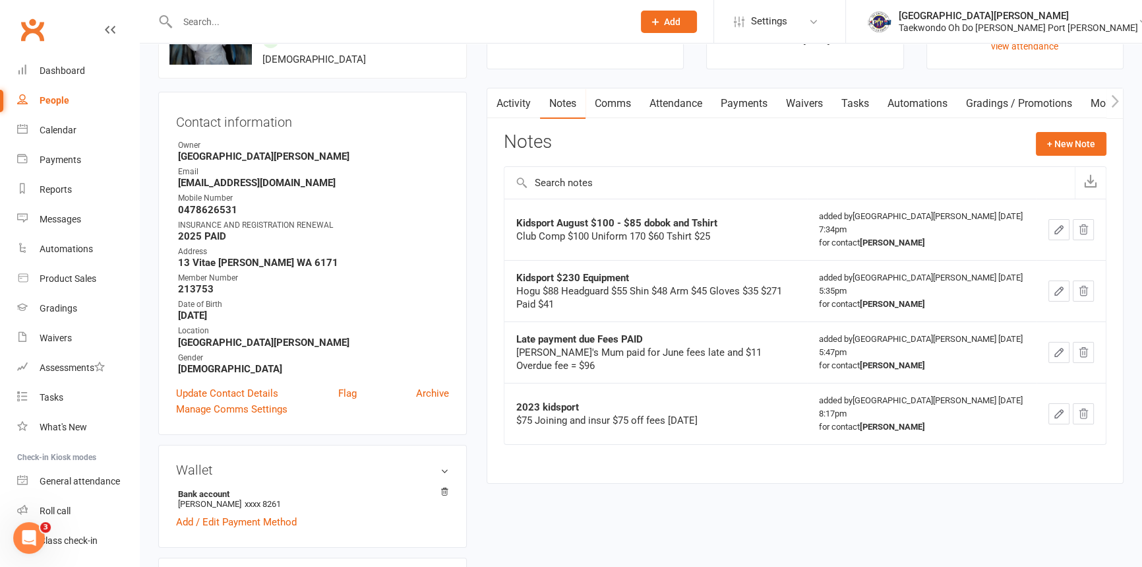
scroll to position [0, 0]
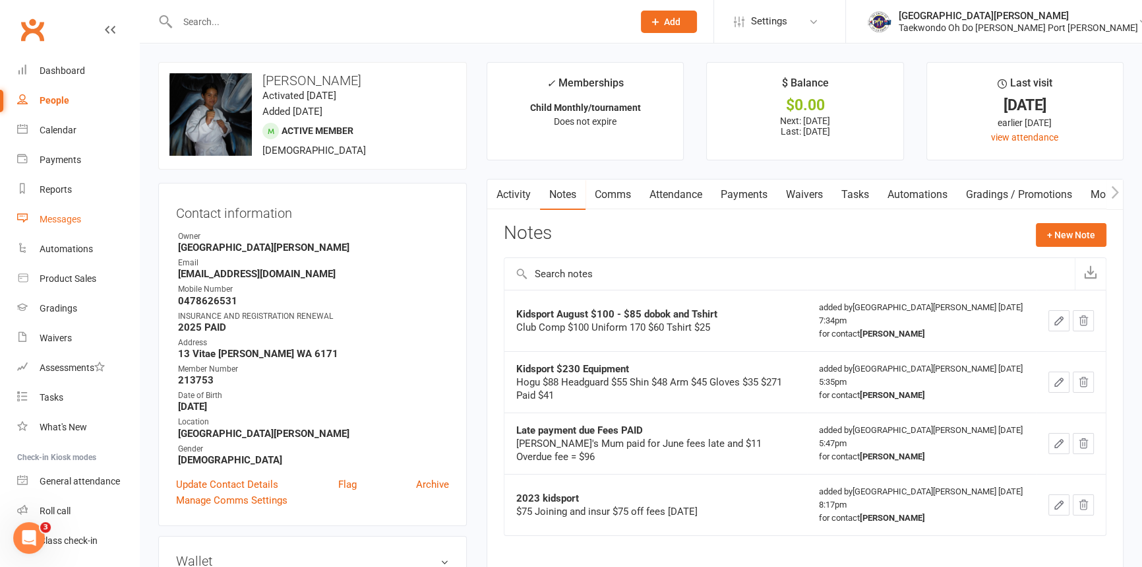
click at [72, 216] on div "Messages" at bounding box center [61, 219] width 42 height 11
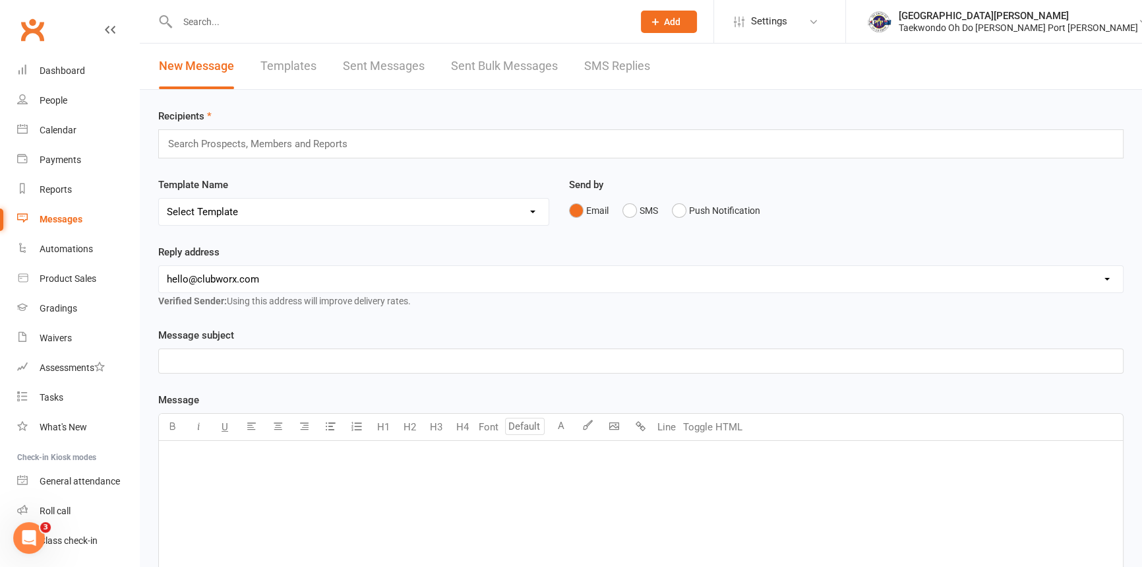
click at [208, 139] on input "text" at bounding box center [263, 143] width 193 height 17
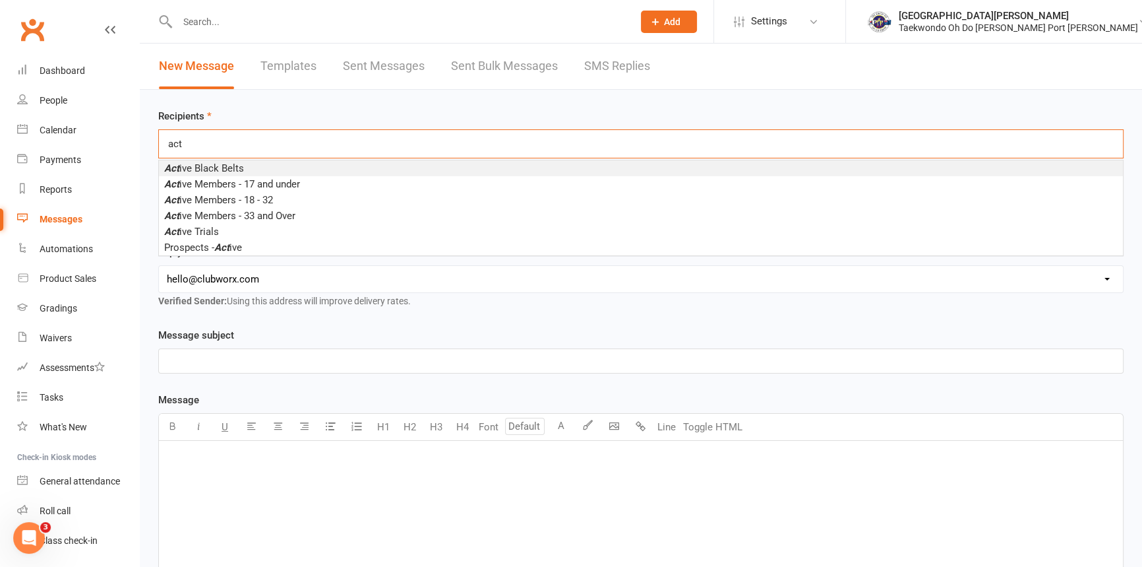
type input "act"
click at [213, 163] on li "Act ive Black Belts" at bounding box center [641, 168] width 964 height 16
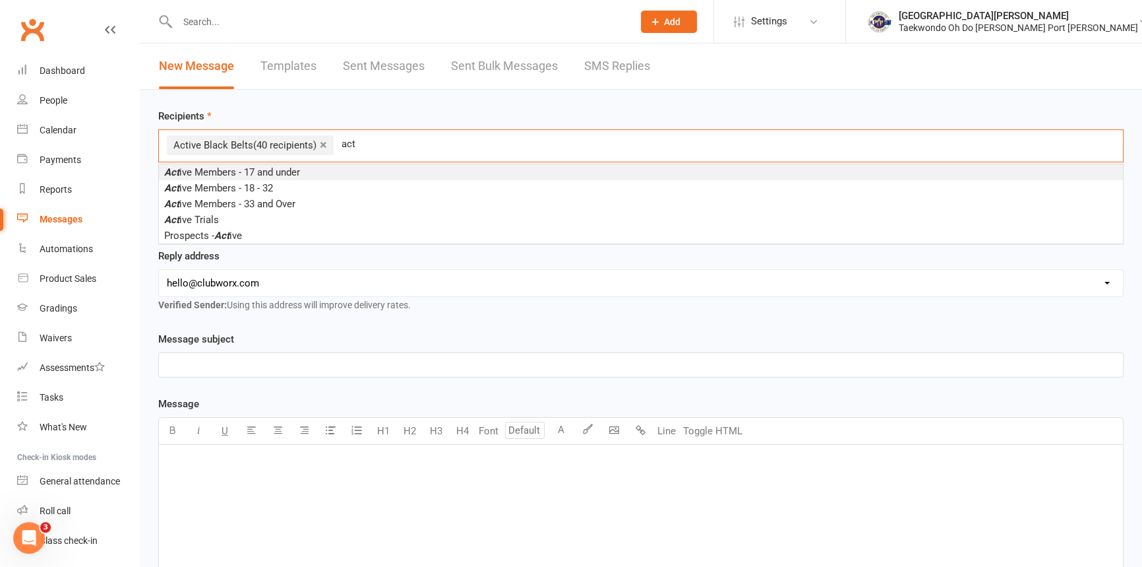
type input "act"
click at [219, 170] on span "Act ive Members - 17 and under" at bounding box center [232, 172] width 136 height 12
type input "act"
click at [225, 171] on span "Act ive Members - 18 - 32" at bounding box center [218, 172] width 109 height 12
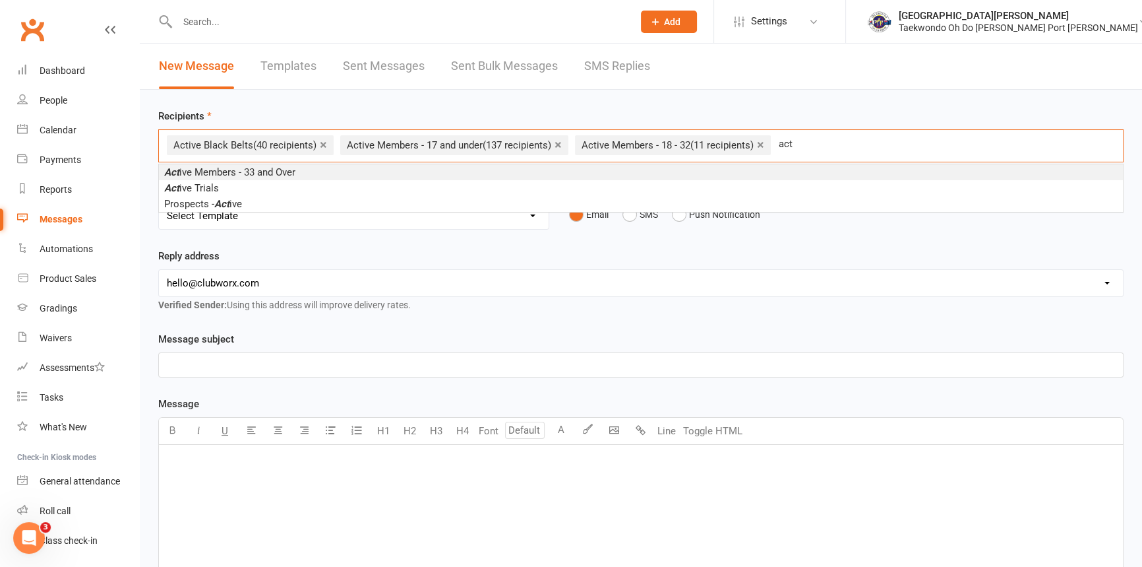
type input "act"
click at [226, 170] on span "Act ive Members - 33 and Over" at bounding box center [229, 172] width 131 height 12
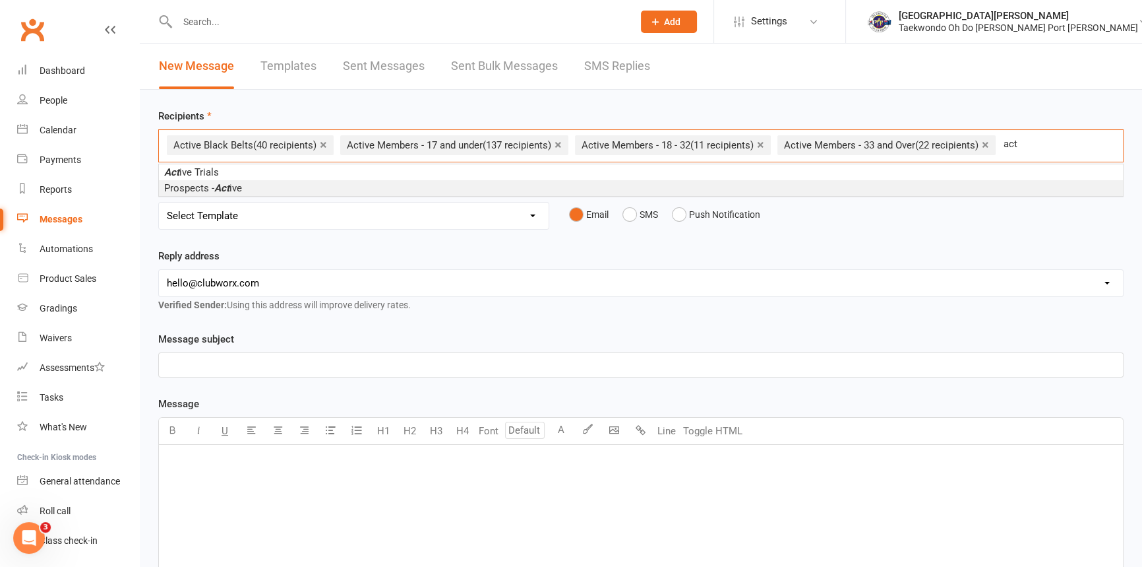
type input "act"
click at [241, 188] on span "Prospects - Act ive" at bounding box center [203, 188] width 78 height 12
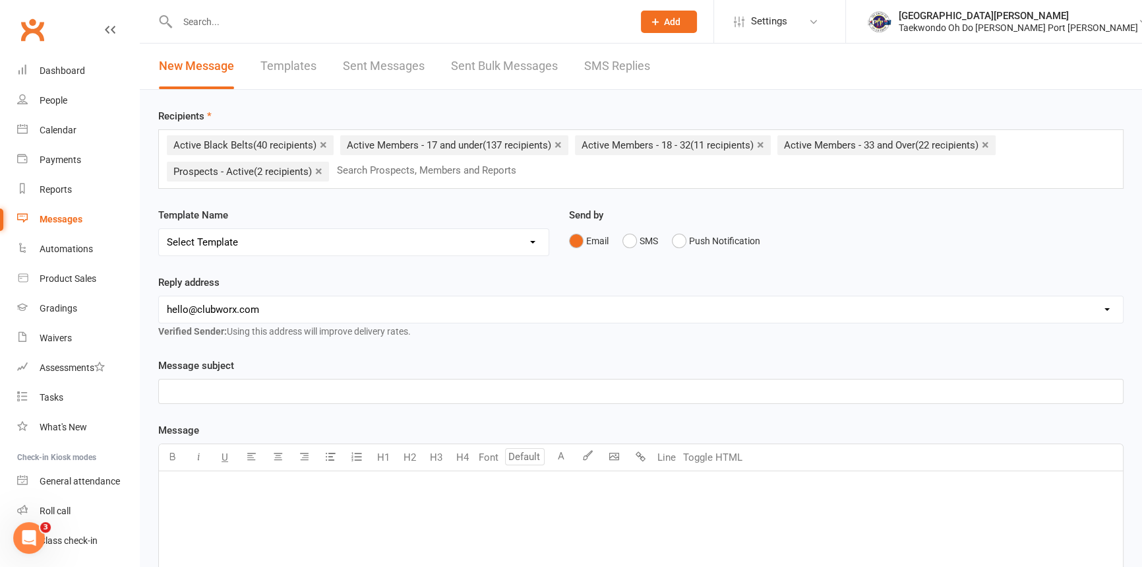
click at [183, 399] on p "﻿" at bounding box center [641, 391] width 949 height 16
click at [187, 496] on p "﻿" at bounding box center [641, 488] width 949 height 16
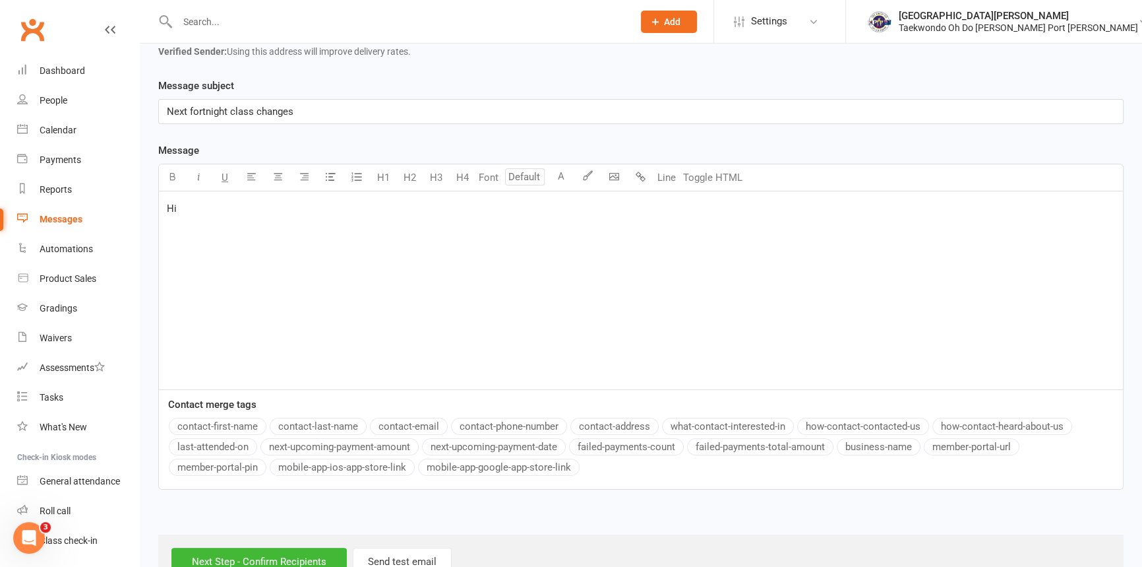
scroll to position [299, 0]
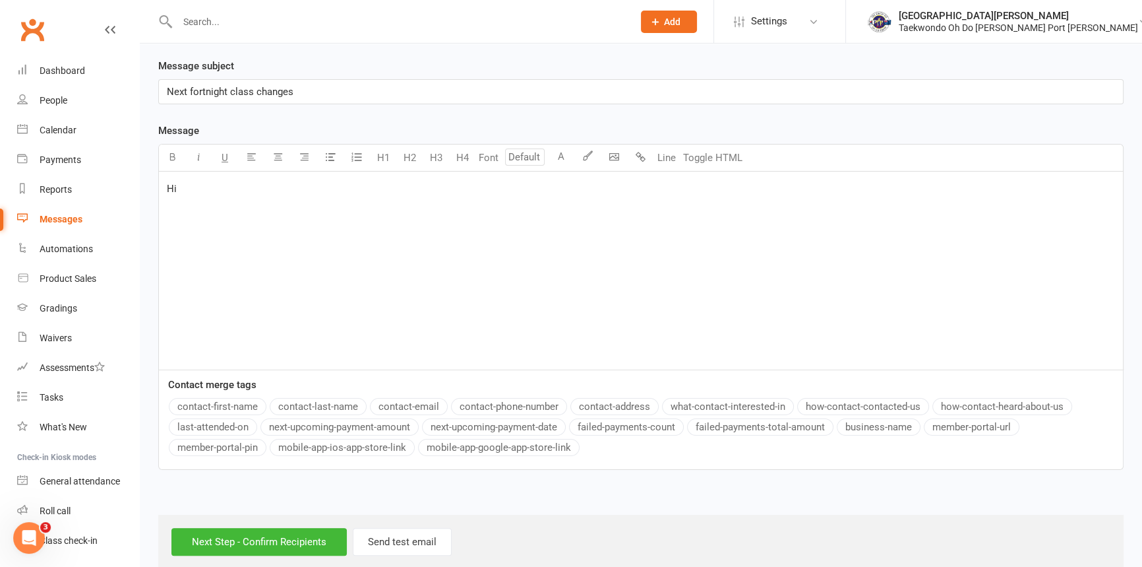
click at [251, 414] on button "contact-first-name" at bounding box center [218, 406] width 98 height 17
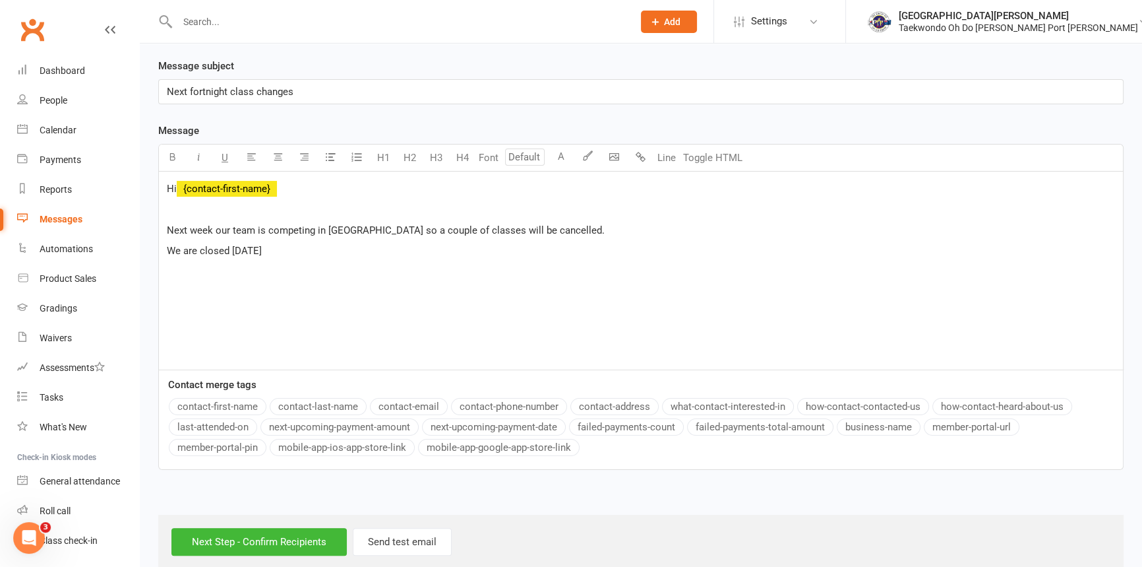
click at [322, 259] on p "We are closed next Wednesday" at bounding box center [641, 251] width 949 height 16
click at [208, 278] on span "Tuesday and Thursday" at bounding box center [207, 272] width 80 height 12
click at [303, 280] on p "Tuesday 19th and Thursday" at bounding box center [641, 272] width 949 height 16
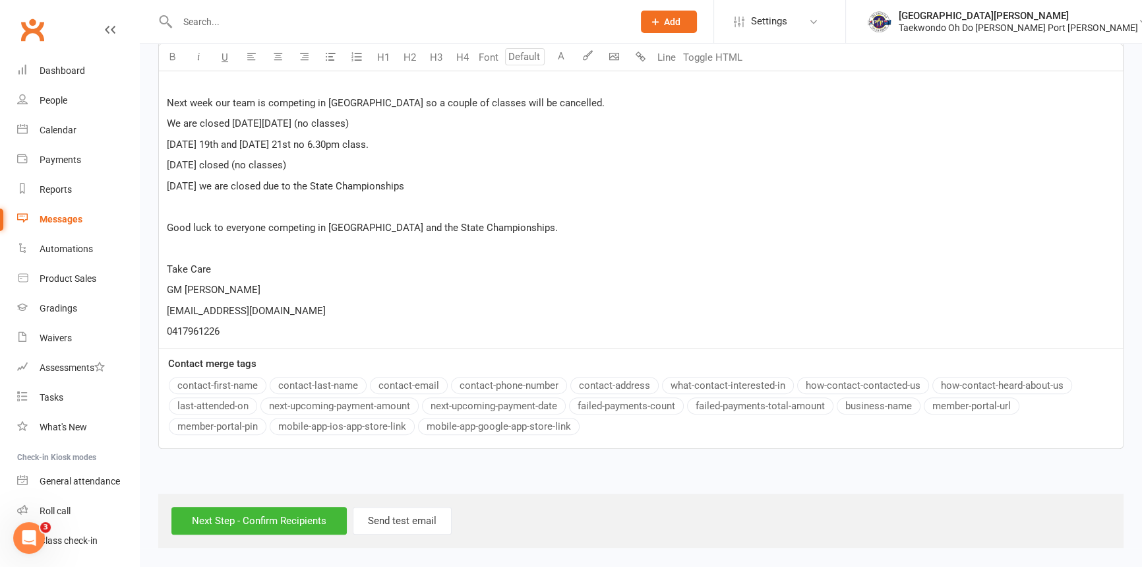
scroll to position [454, 0]
click at [306, 521] on input "Next Step - Confirm Recipients" at bounding box center [258, 521] width 175 height 28
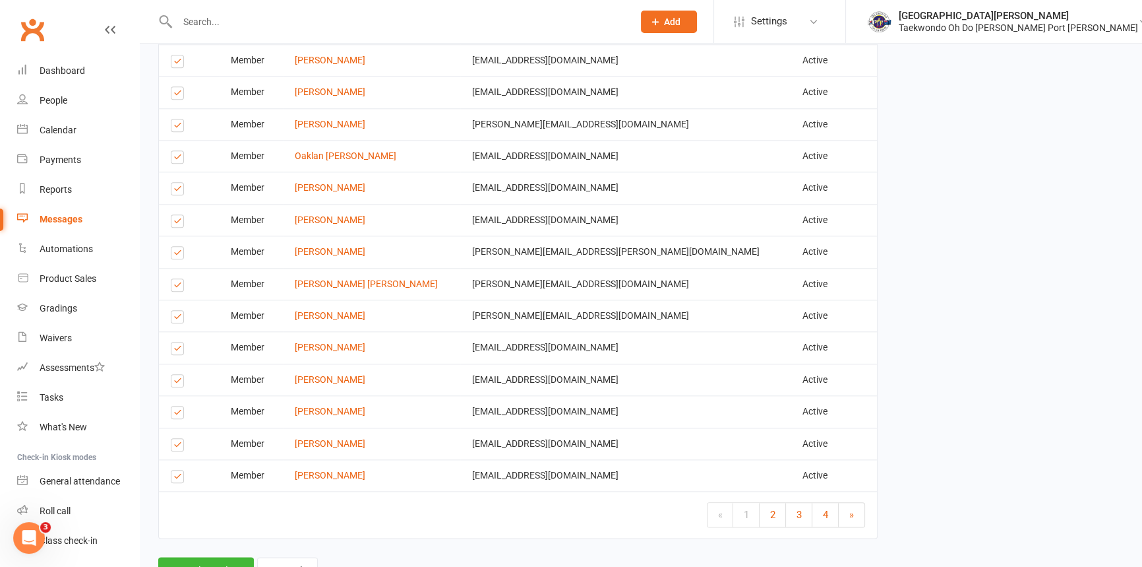
scroll to position [1990, 0]
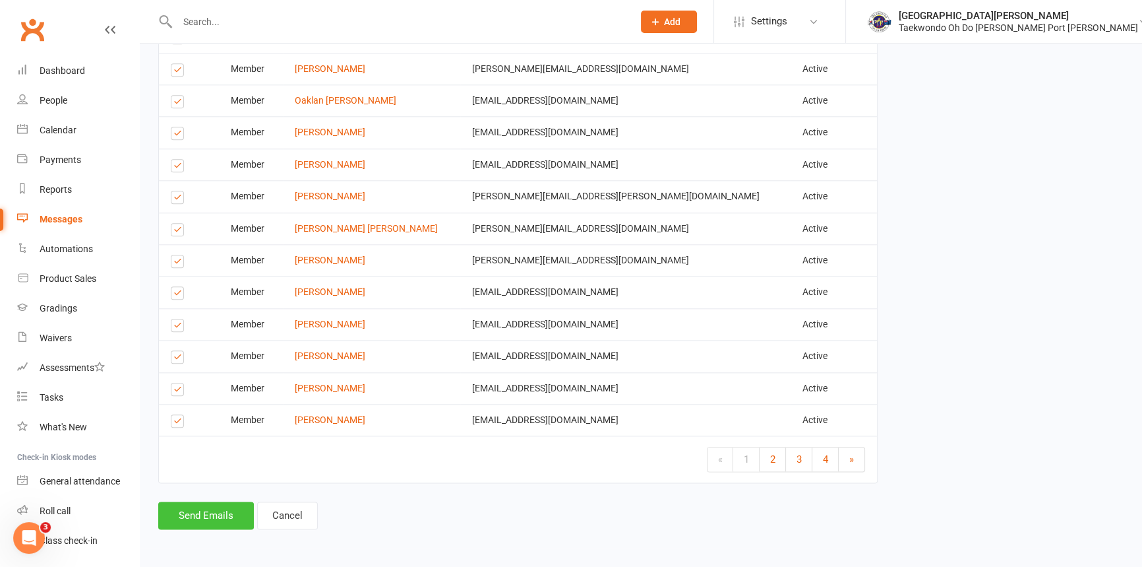
click at [218, 514] on button "Send Emails" at bounding box center [206, 515] width 96 height 28
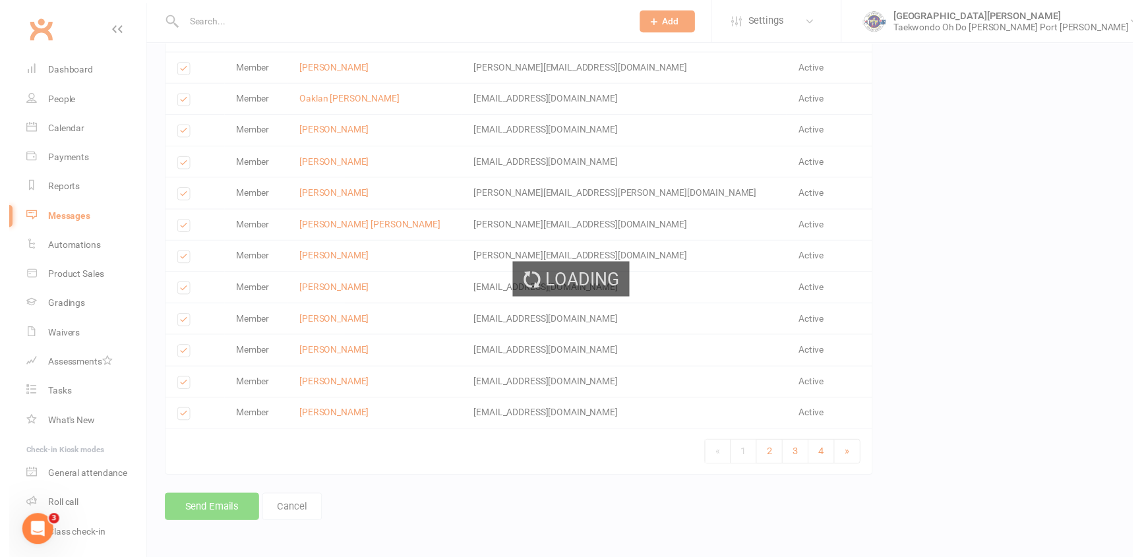
scroll to position [1984, 0]
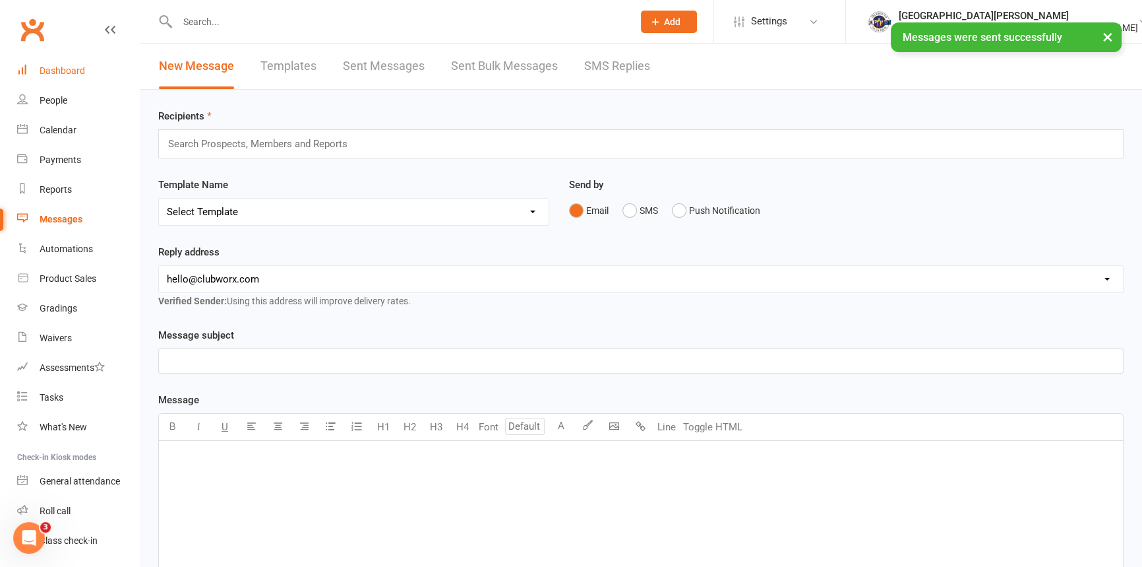
click at [65, 69] on div "Dashboard" at bounding box center [63, 70] width 46 height 11
